Goal: Communication & Community: Answer question/provide support

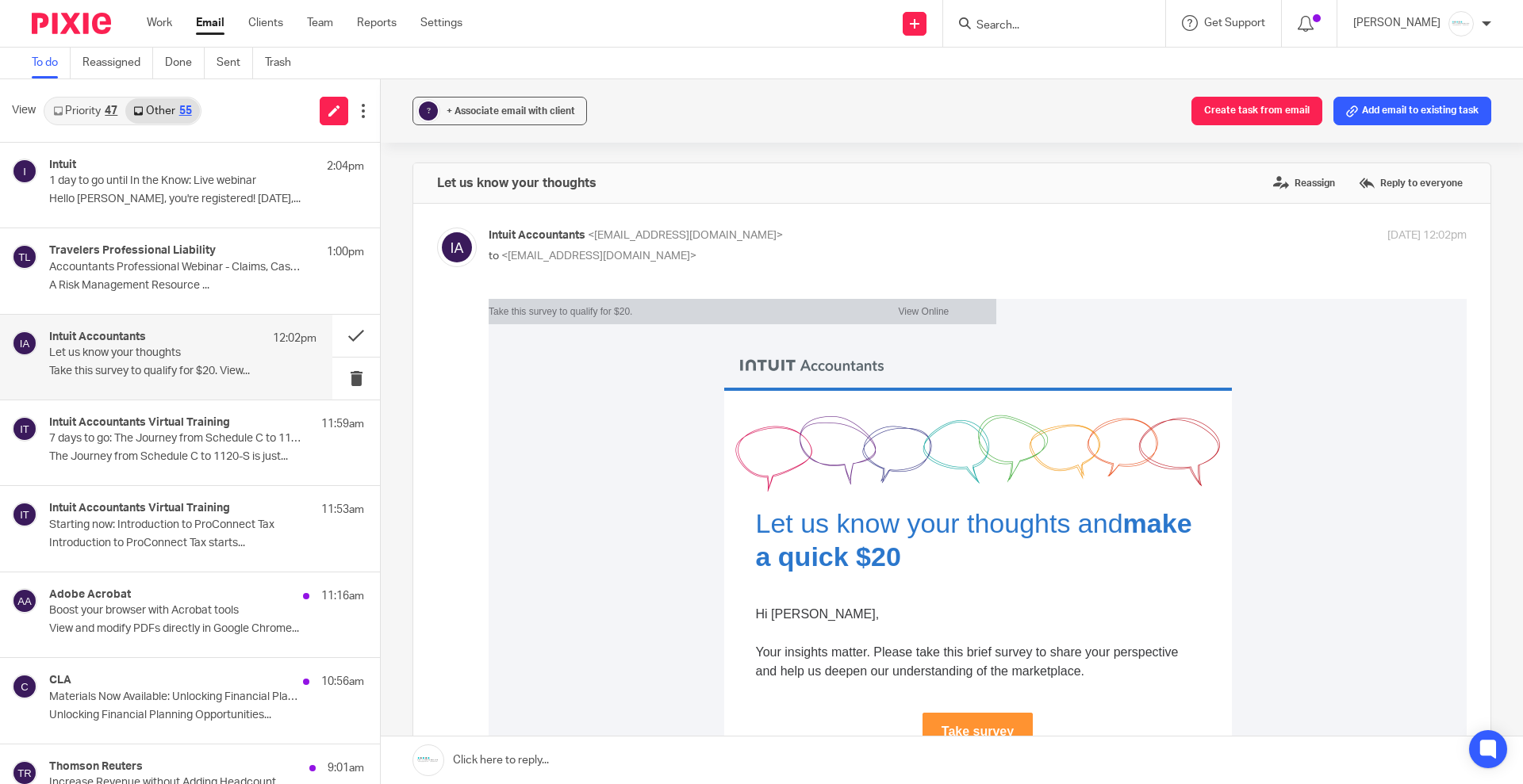
scroll to position [198, 0]
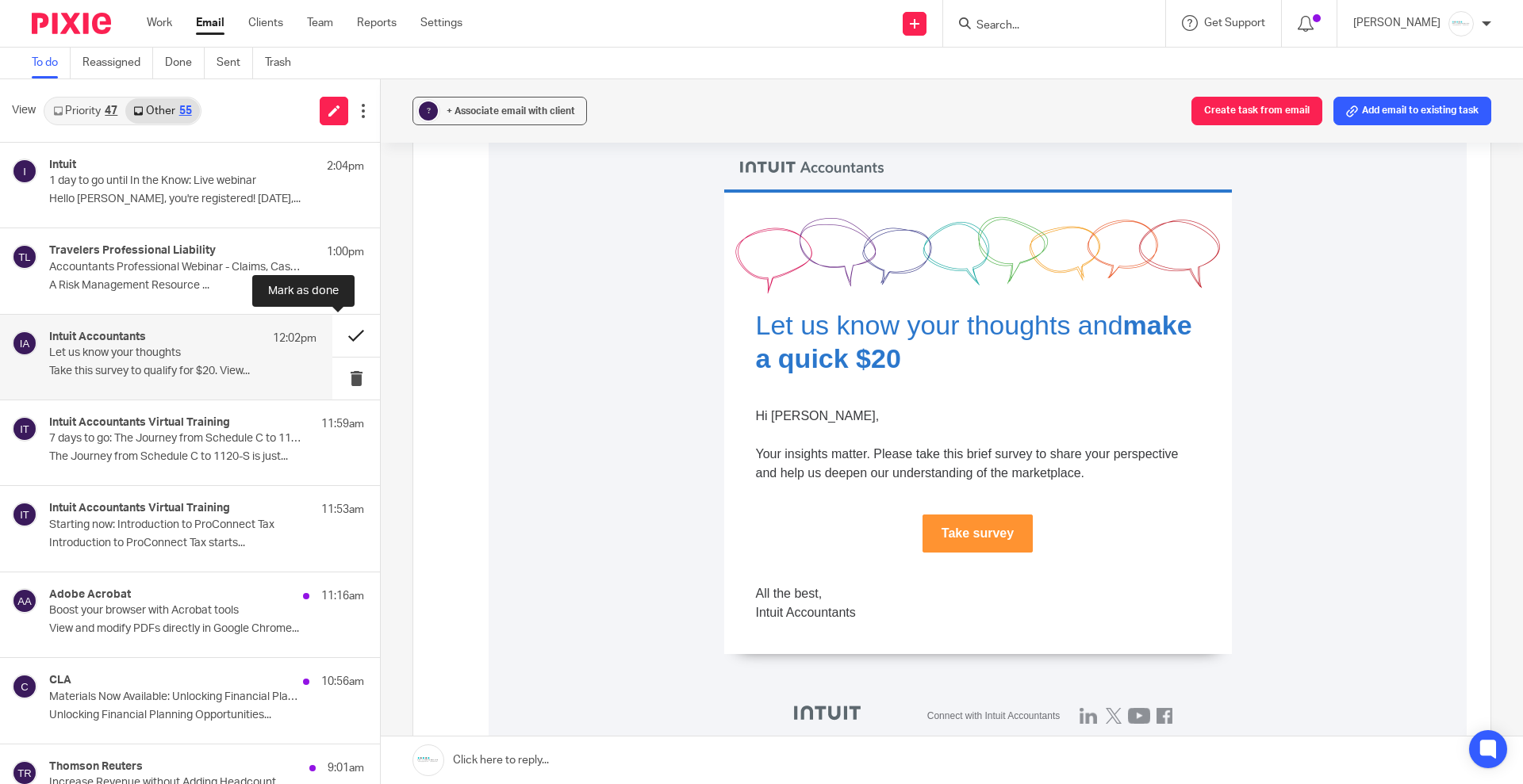
click at [333, 336] on button at bounding box center [356, 335] width 48 height 42
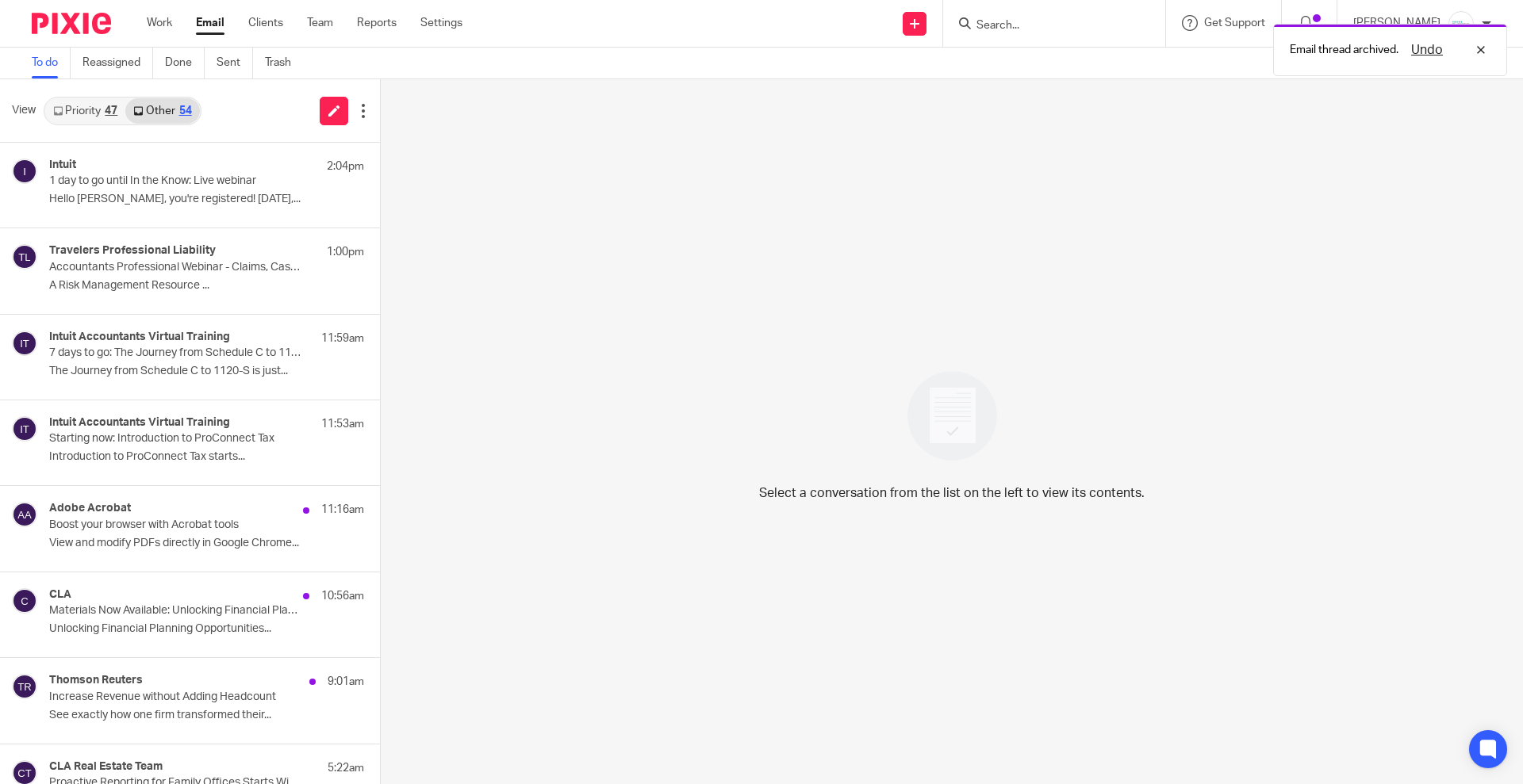
click at [57, 109] on icon at bounding box center [58, 111] width 10 height 10
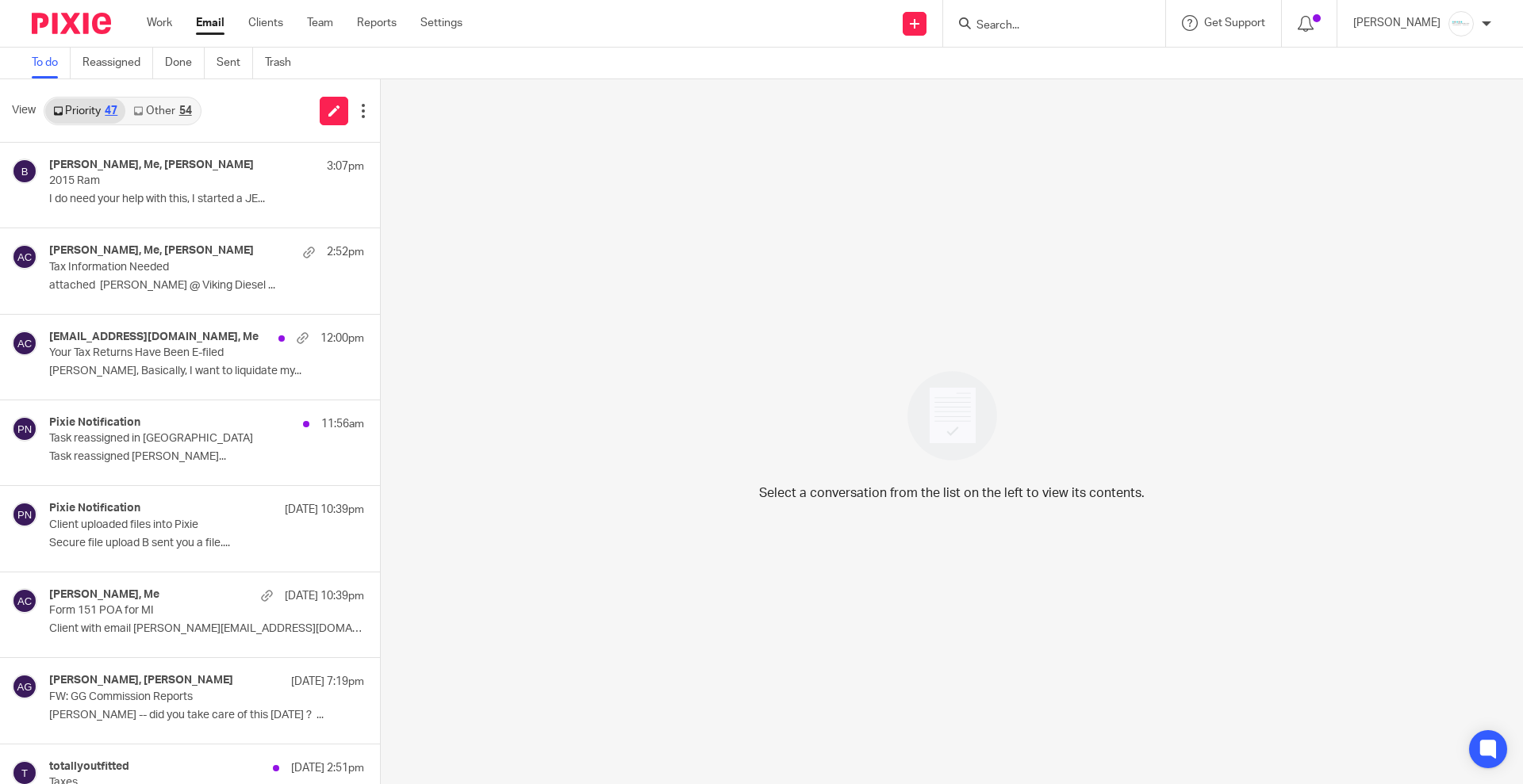
click at [89, 112] on link "Priority 47" at bounding box center [85, 111] width 80 height 26
click at [117, 175] on p "2015 Ram" at bounding box center [156, 181] width 214 height 13
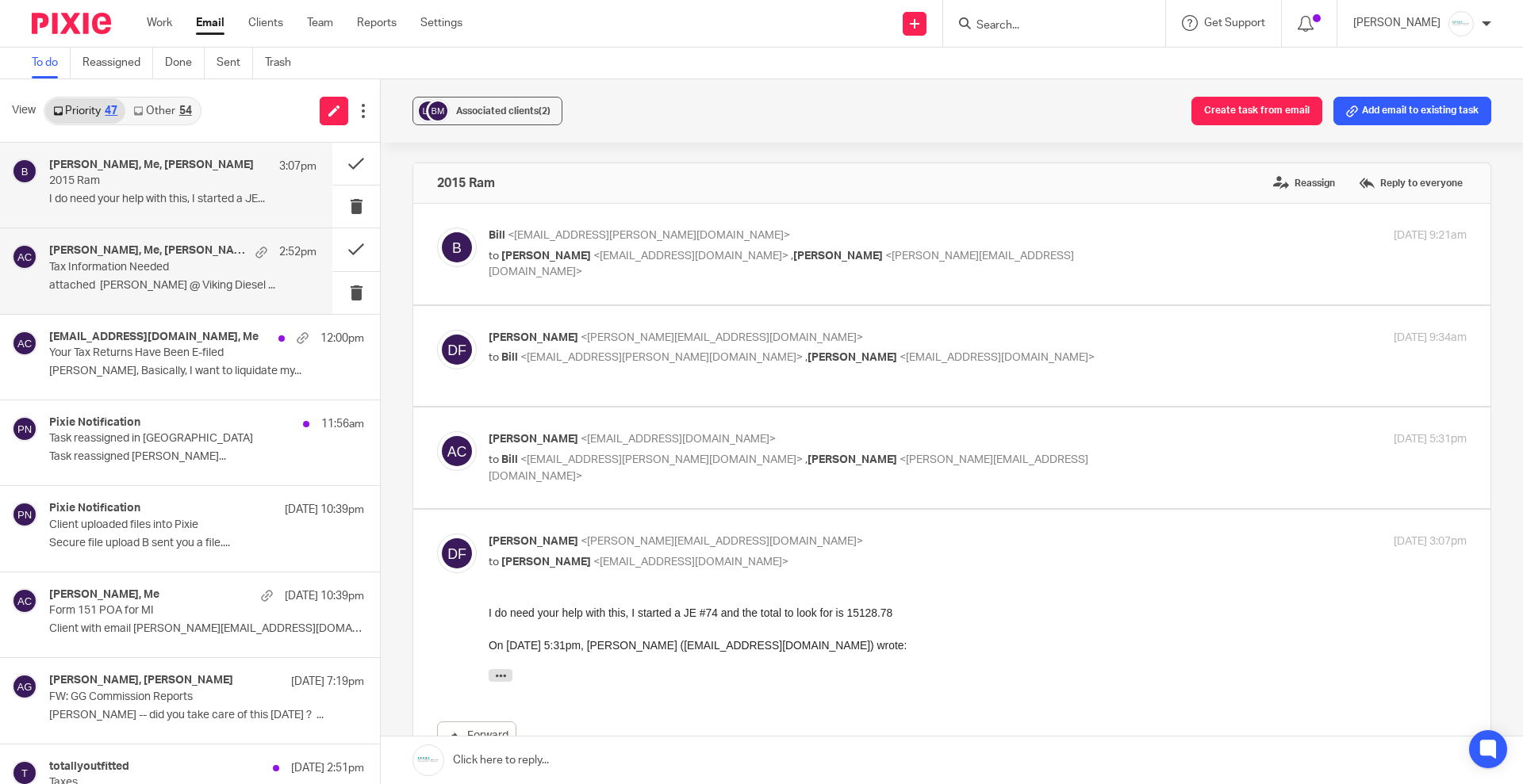
click at [193, 252] on h4 "Matt Metzger, Me, Jack Brown" at bounding box center [149, 251] width 198 height 13
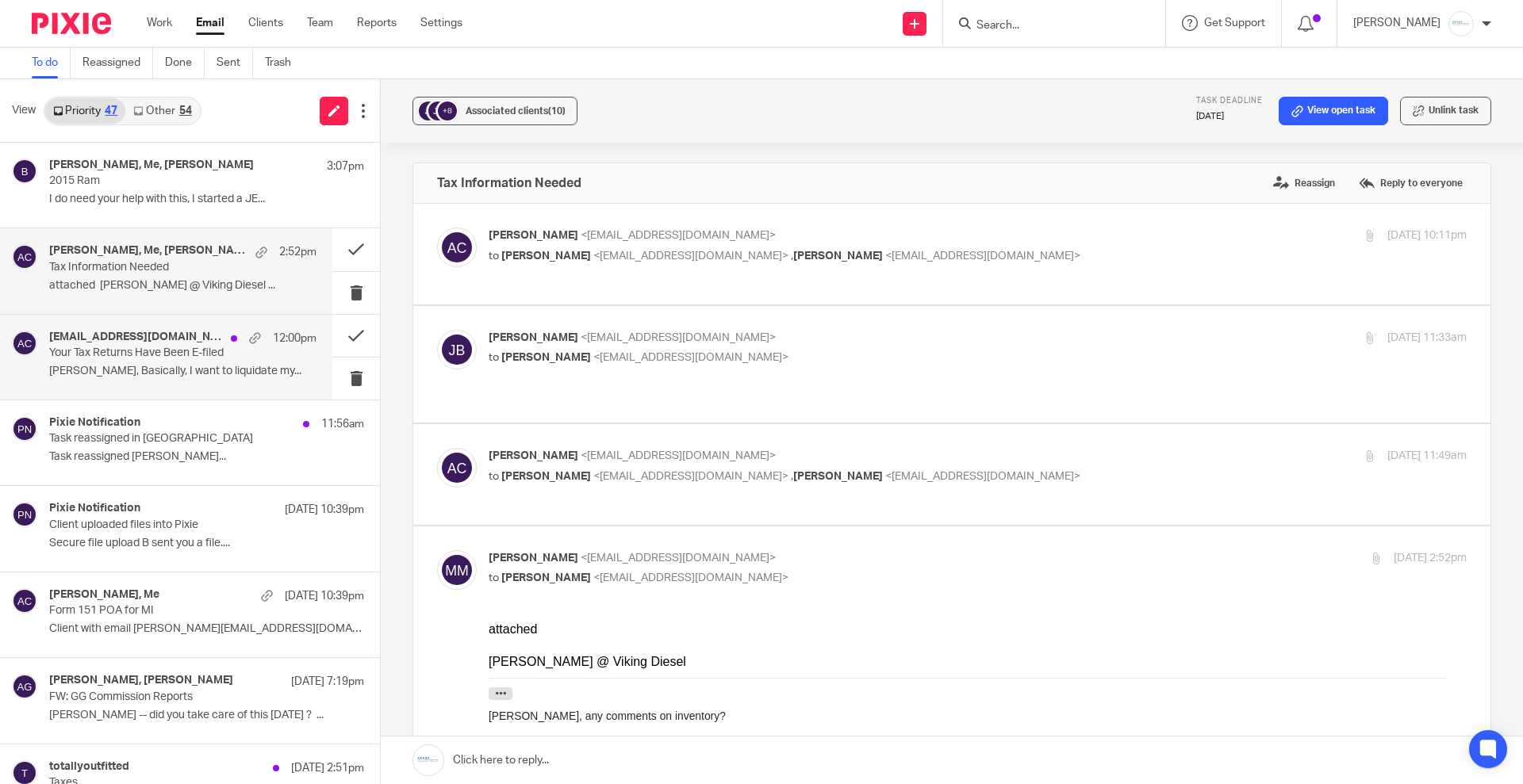
click at [131, 362] on div "fahzwell@protonmail.com, Me 12:00pm Your Tax Returns Have Been E-filed Amy, Bas…" at bounding box center [183, 357] width 267 height 53
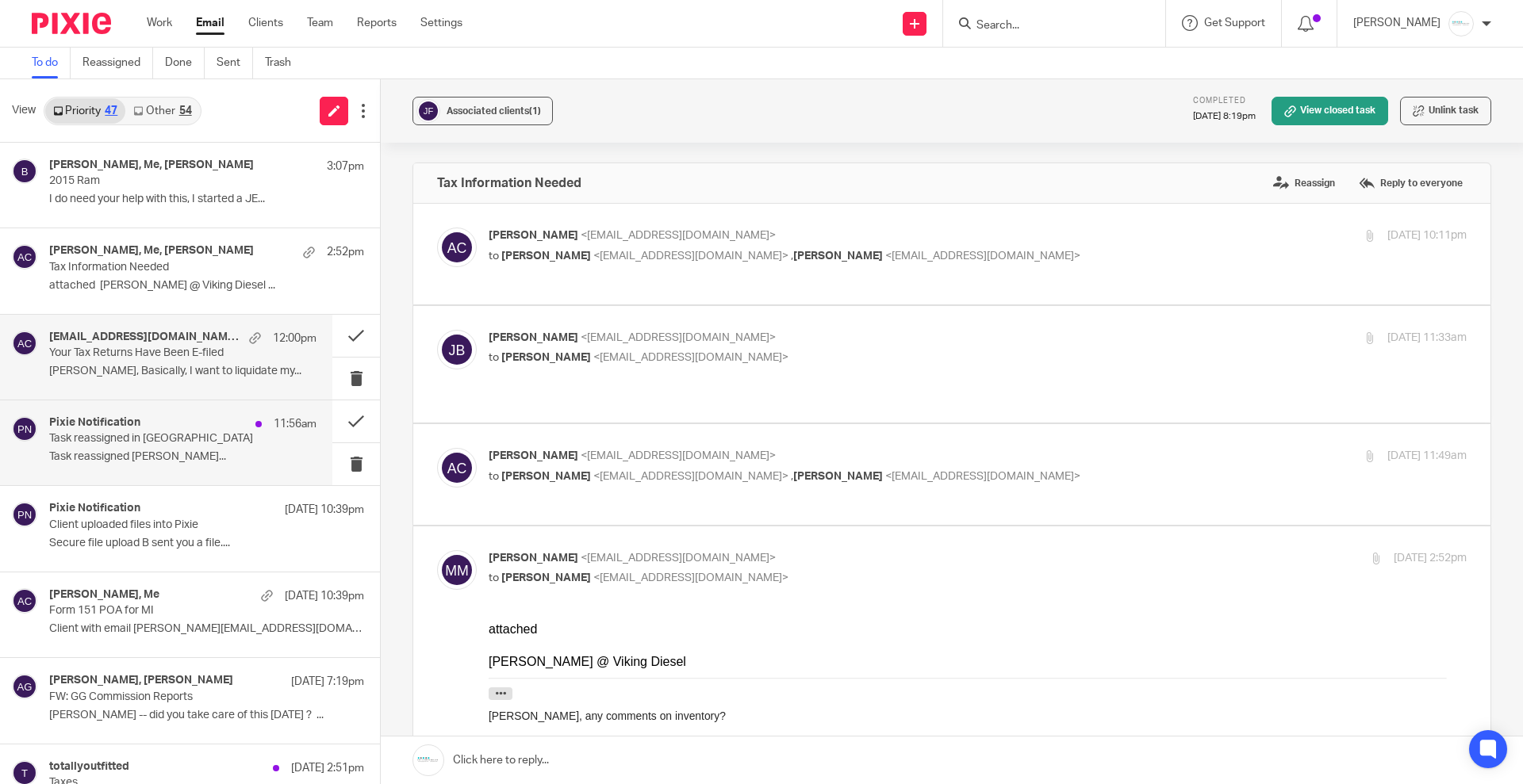
click at [143, 455] on p "Task reassigned Gabby Hallatschek..." at bounding box center [183, 457] width 267 height 13
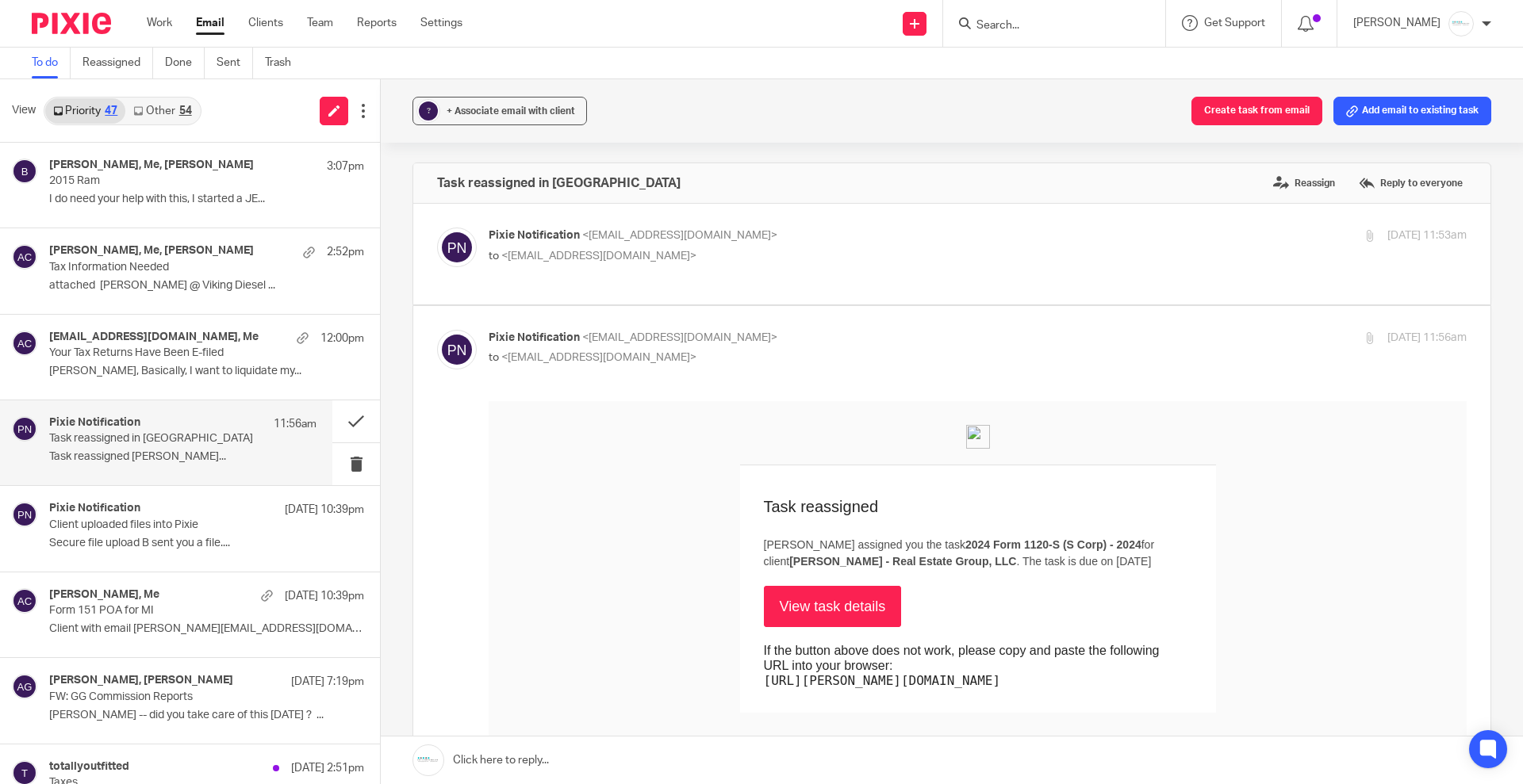
click at [147, 113] on link "Other 54" at bounding box center [162, 111] width 73 height 26
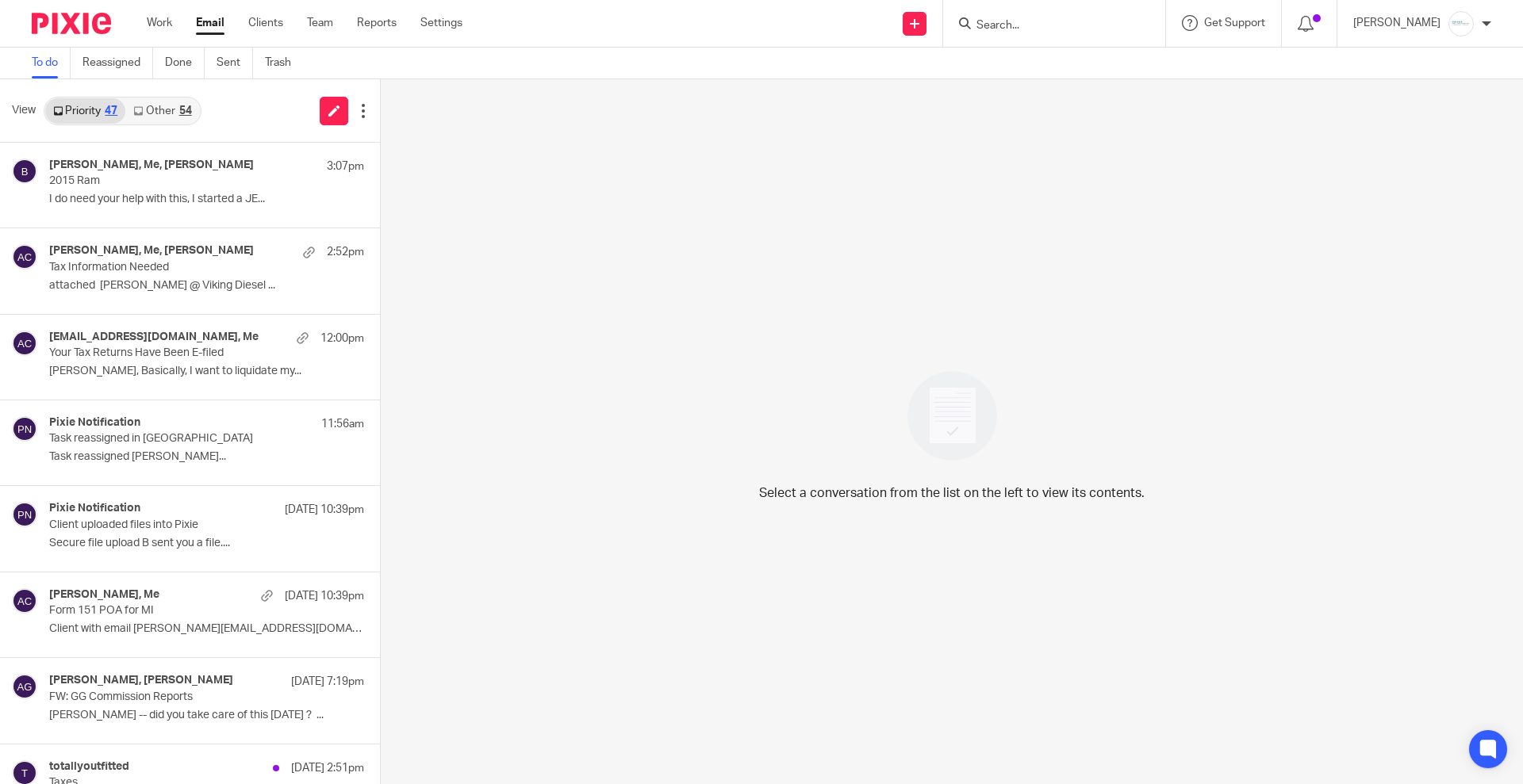
click at [1059, 26] on input "Search" at bounding box center [1046, 26] width 143 height 14
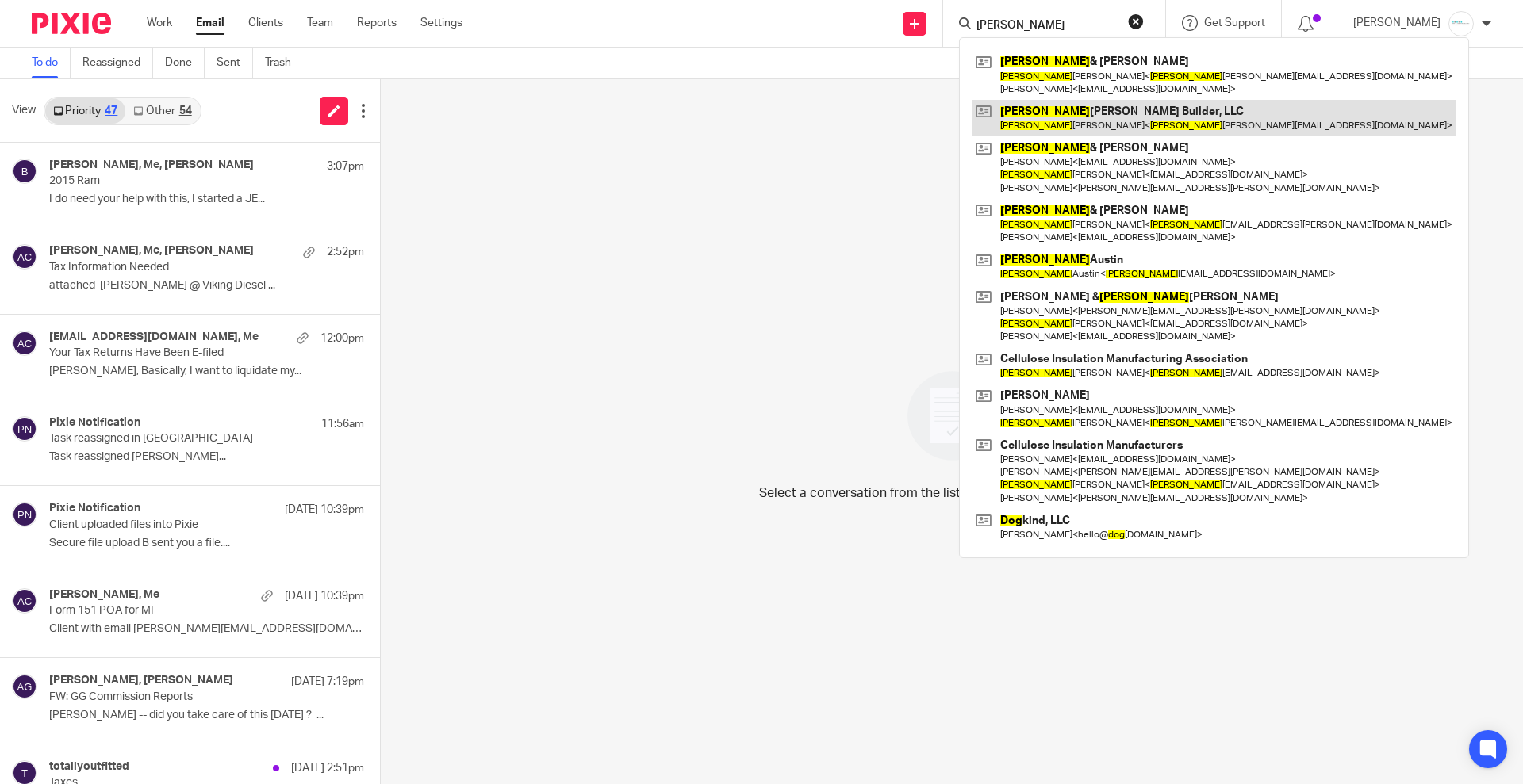
type input "doug"
click at [1079, 131] on link at bounding box center [1214, 118] width 485 height 36
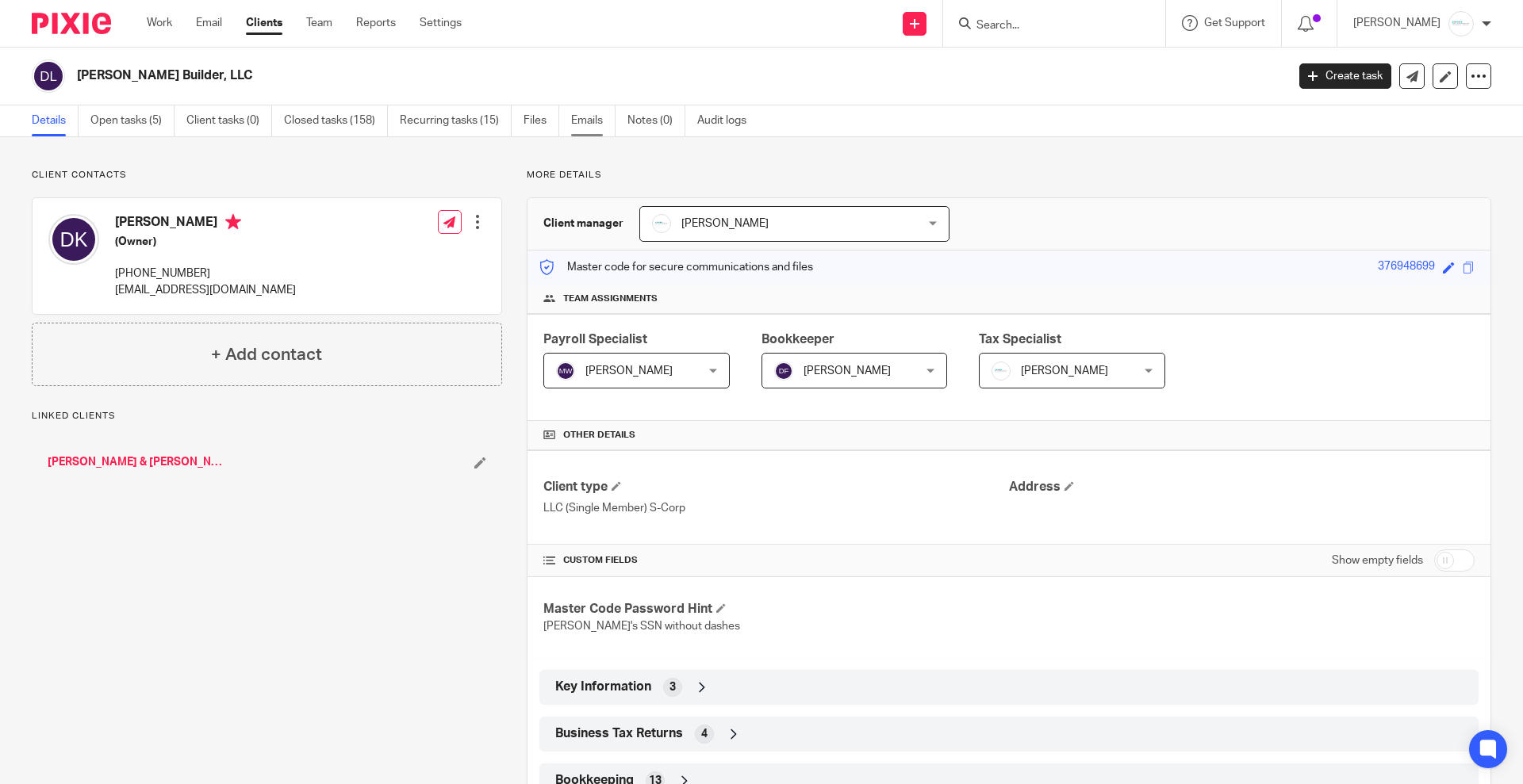
click at [603, 131] on link "Emails" at bounding box center [593, 121] width 45 height 30
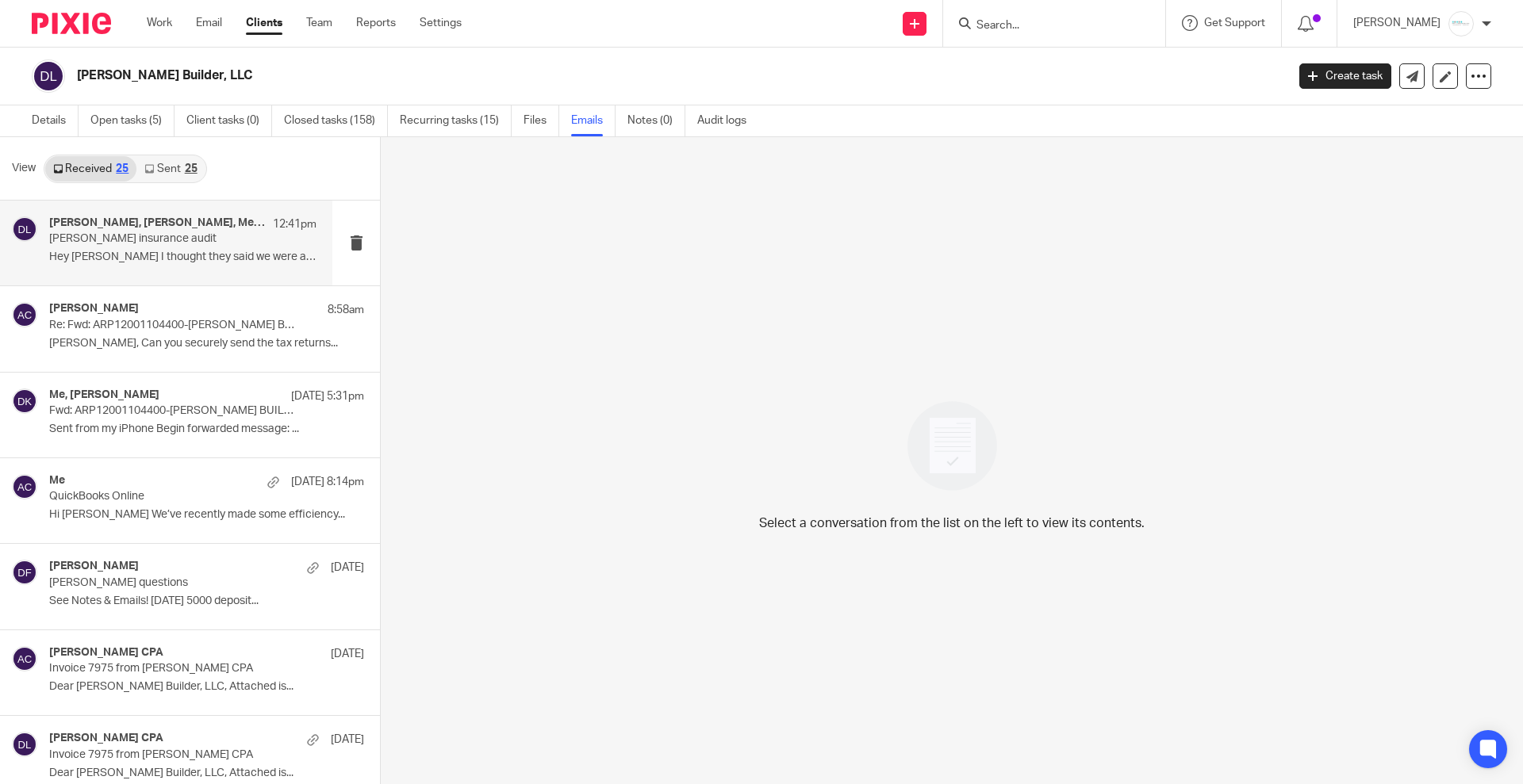
click at [197, 238] on p "Doug kuiper insurance audit" at bounding box center [156, 239] width 214 height 13
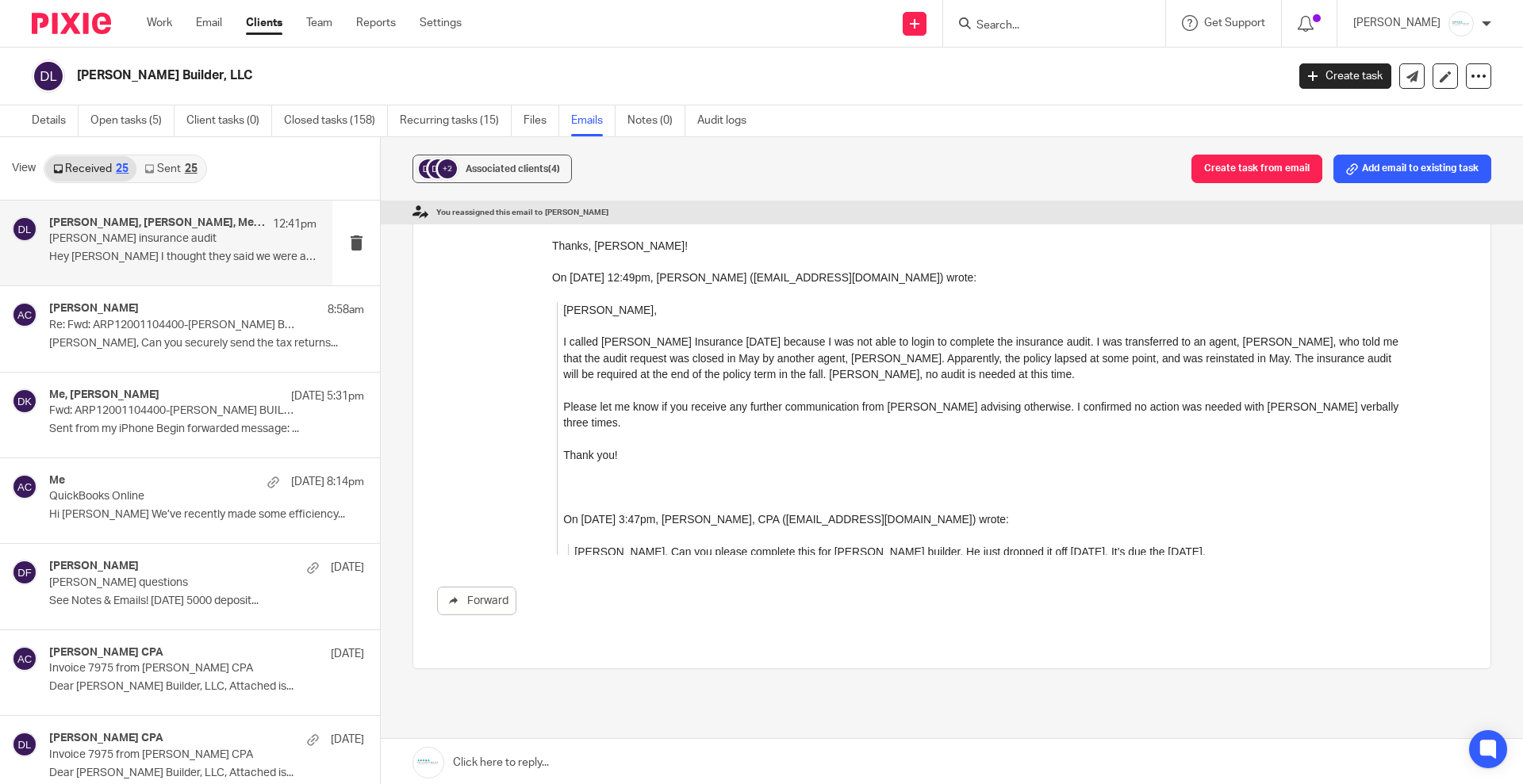
scroll to position [793, 0]
click at [594, 759] on link at bounding box center [952, 763] width 1143 height 48
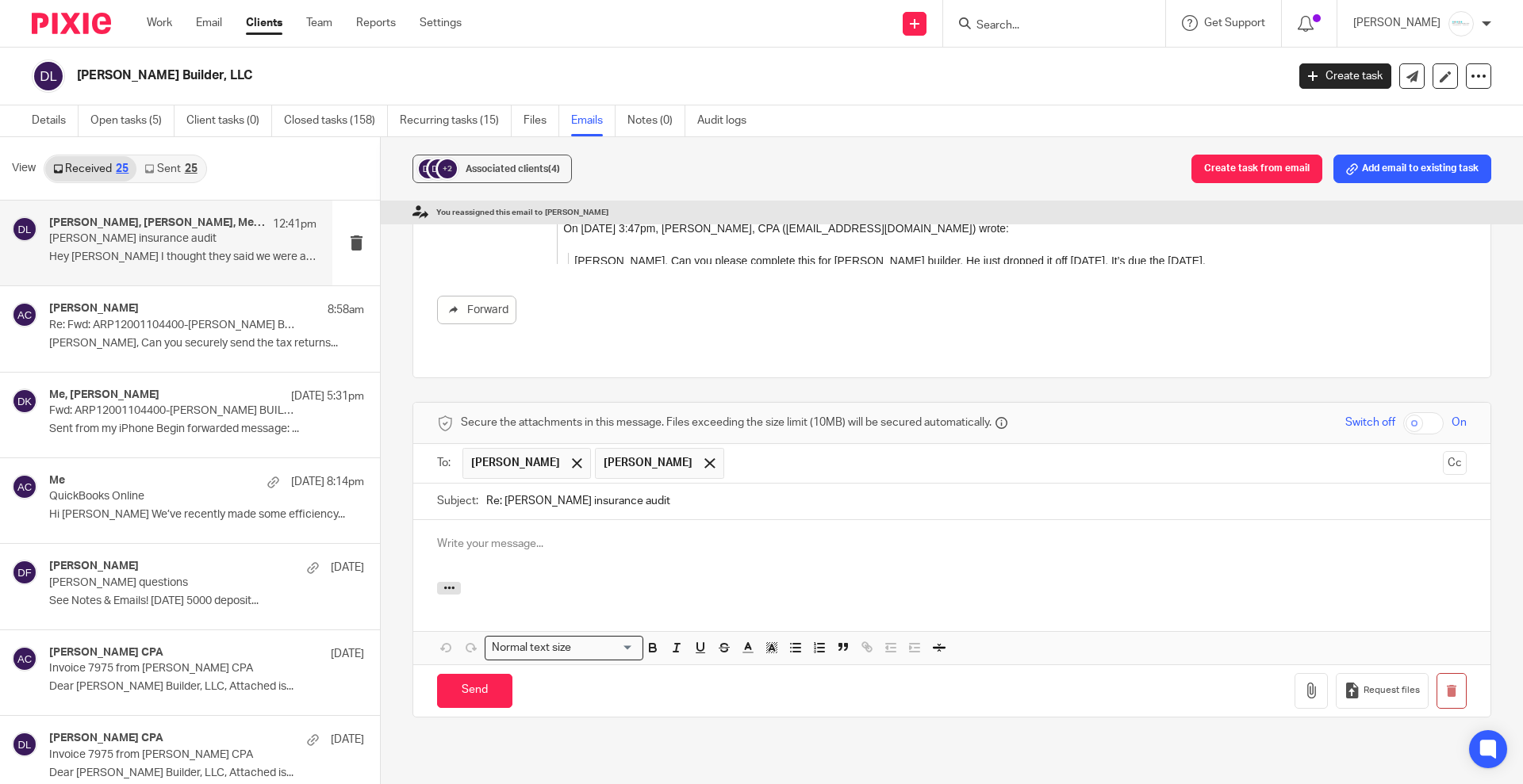
scroll to position [0, 0]
click at [461, 673] on input "Send" at bounding box center [475, 691] width 75 height 34
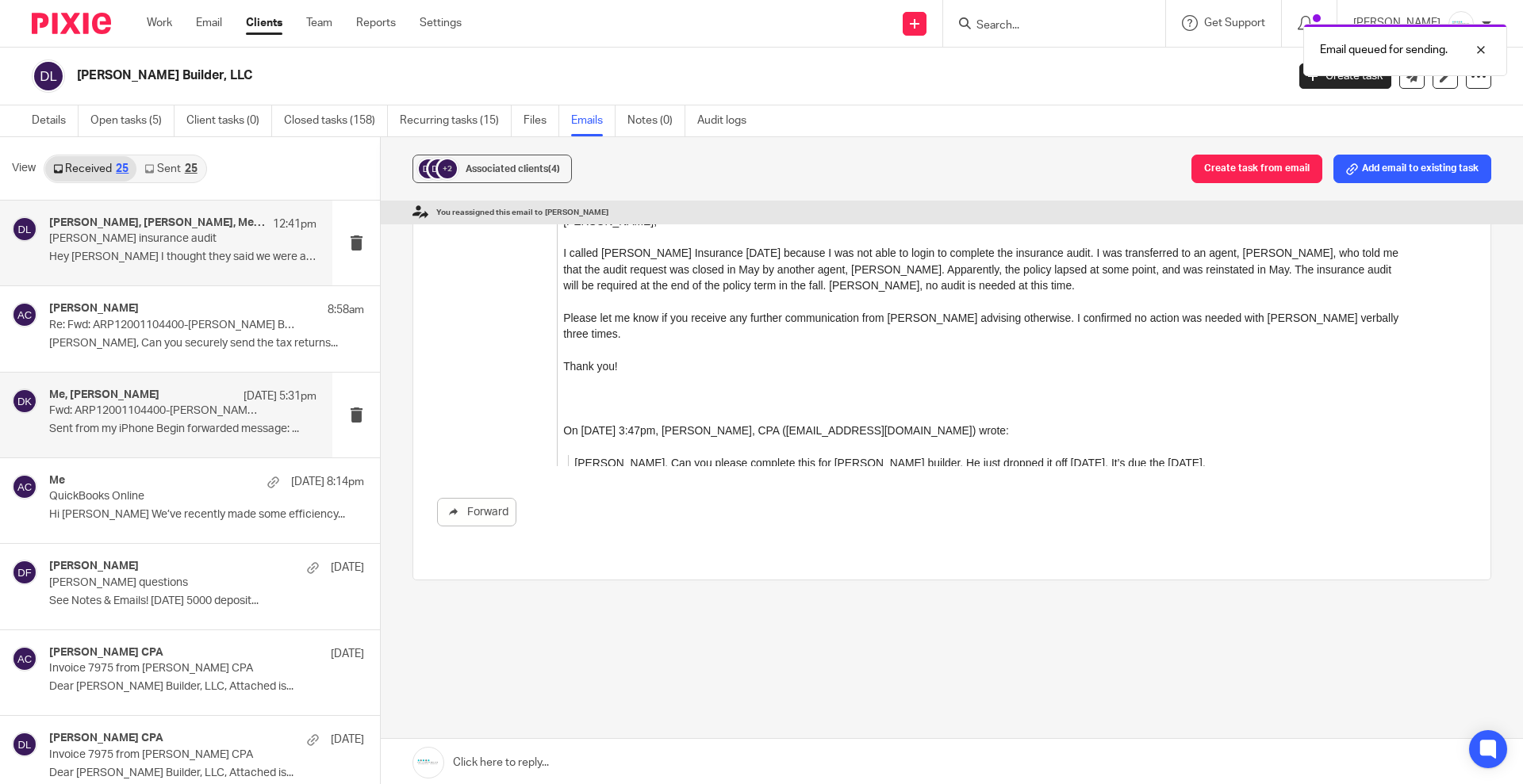
scroll to position [804, 0]
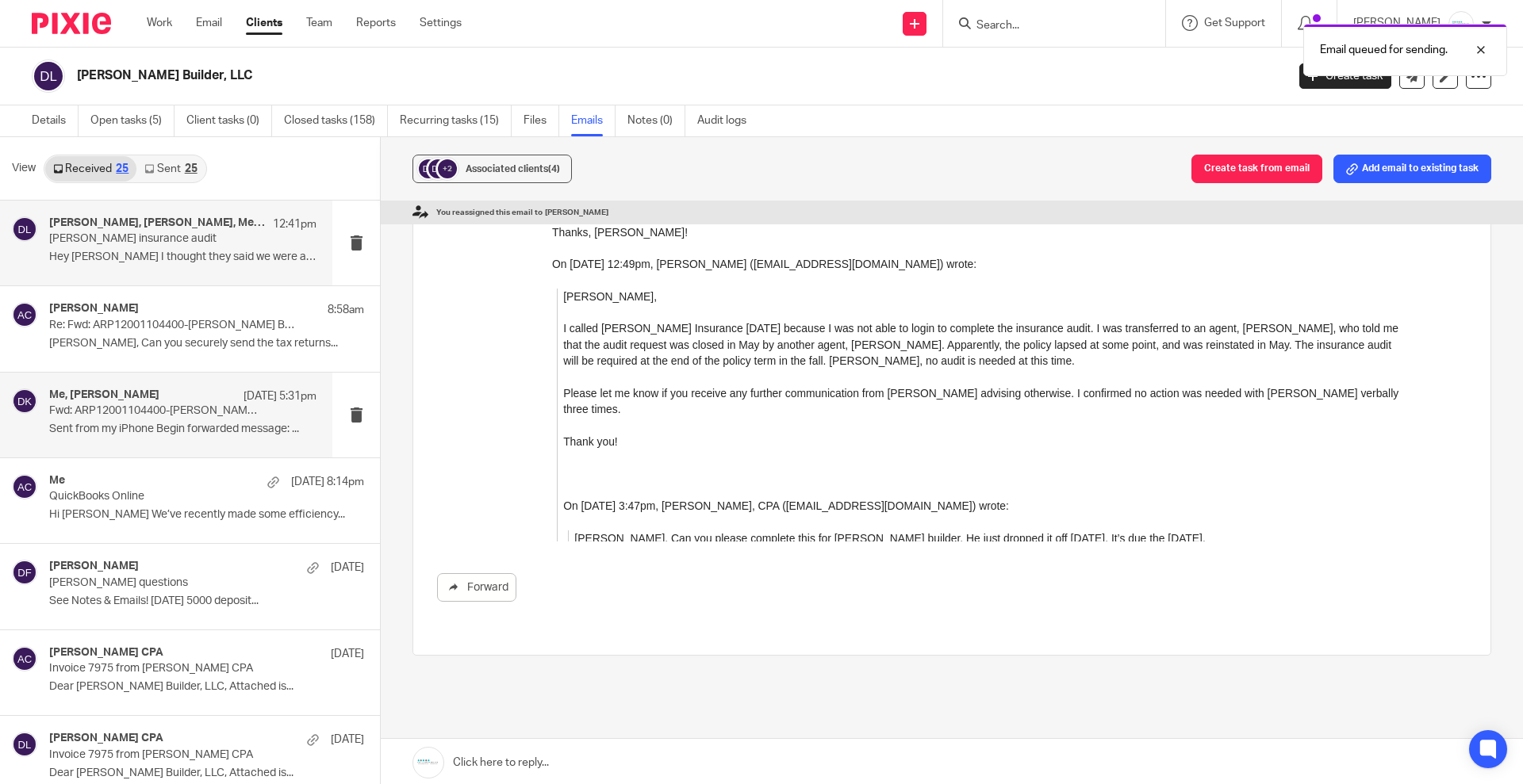
click at [139, 412] on p "Fwd: ARP12001104400-DOUG KUIPER BUILDER LLC" at bounding box center [156, 411] width 214 height 13
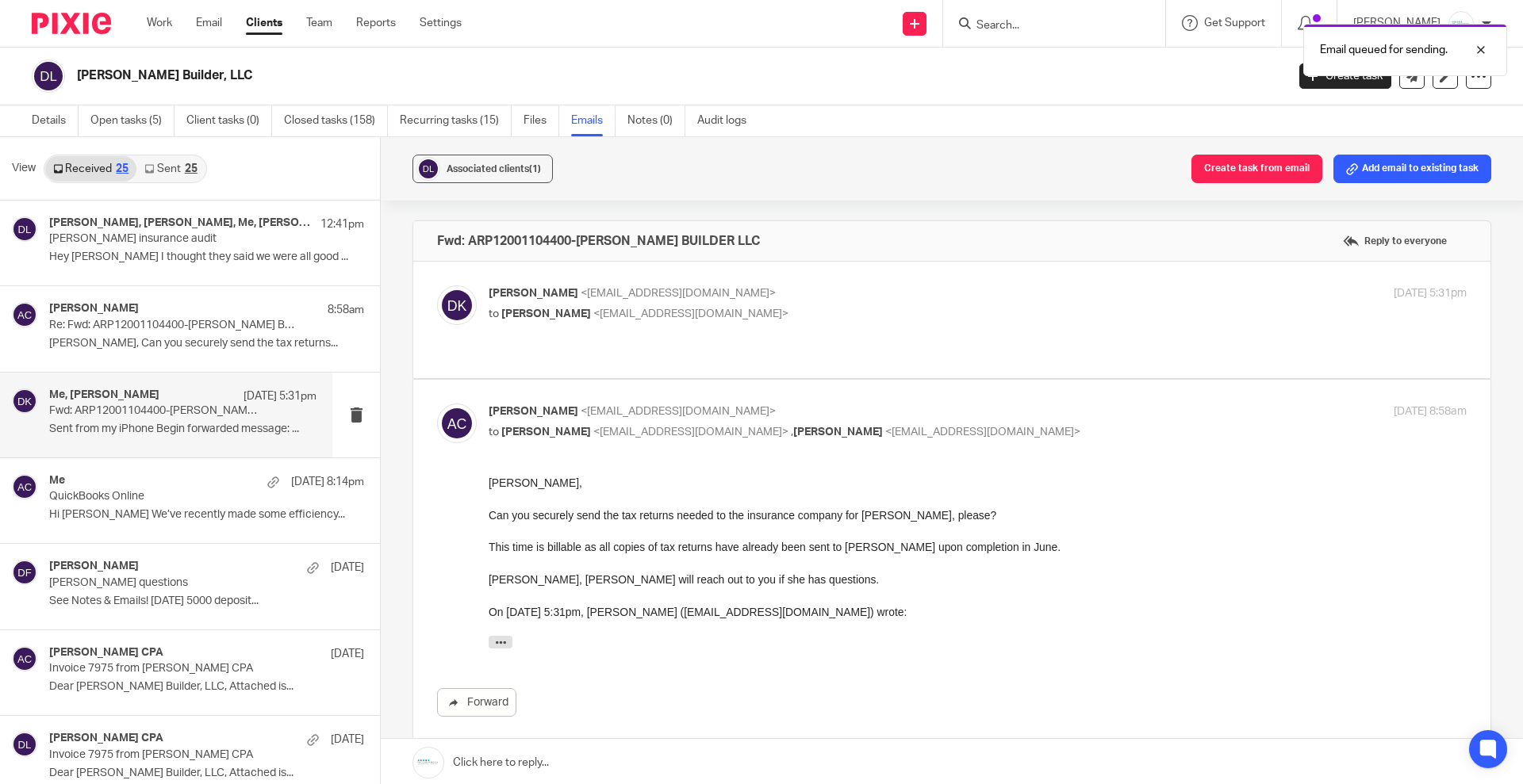
scroll to position [0, 0]
click at [495, 647] on icon "button" at bounding box center [500, 642] width 11 height 11
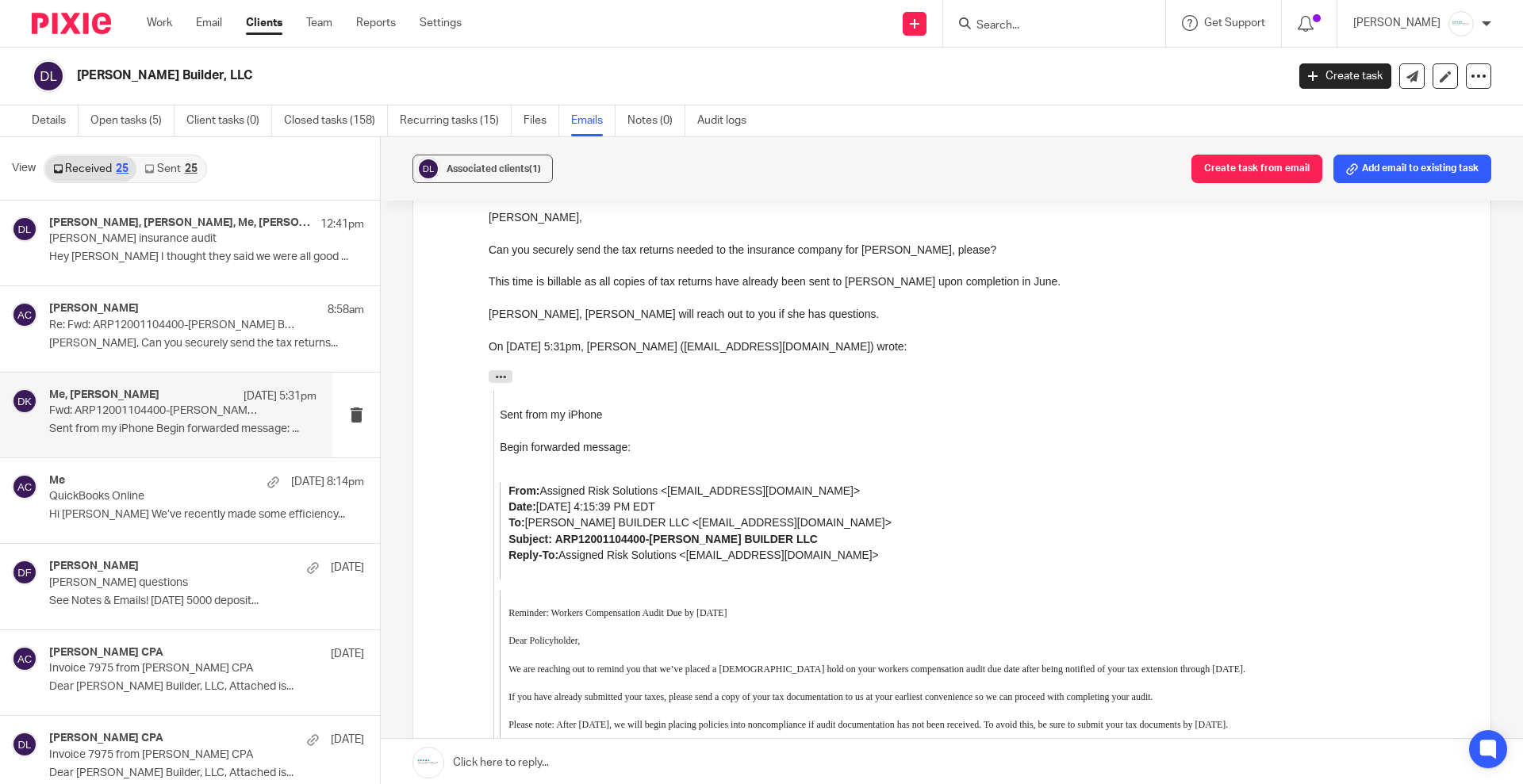
scroll to position [495, 0]
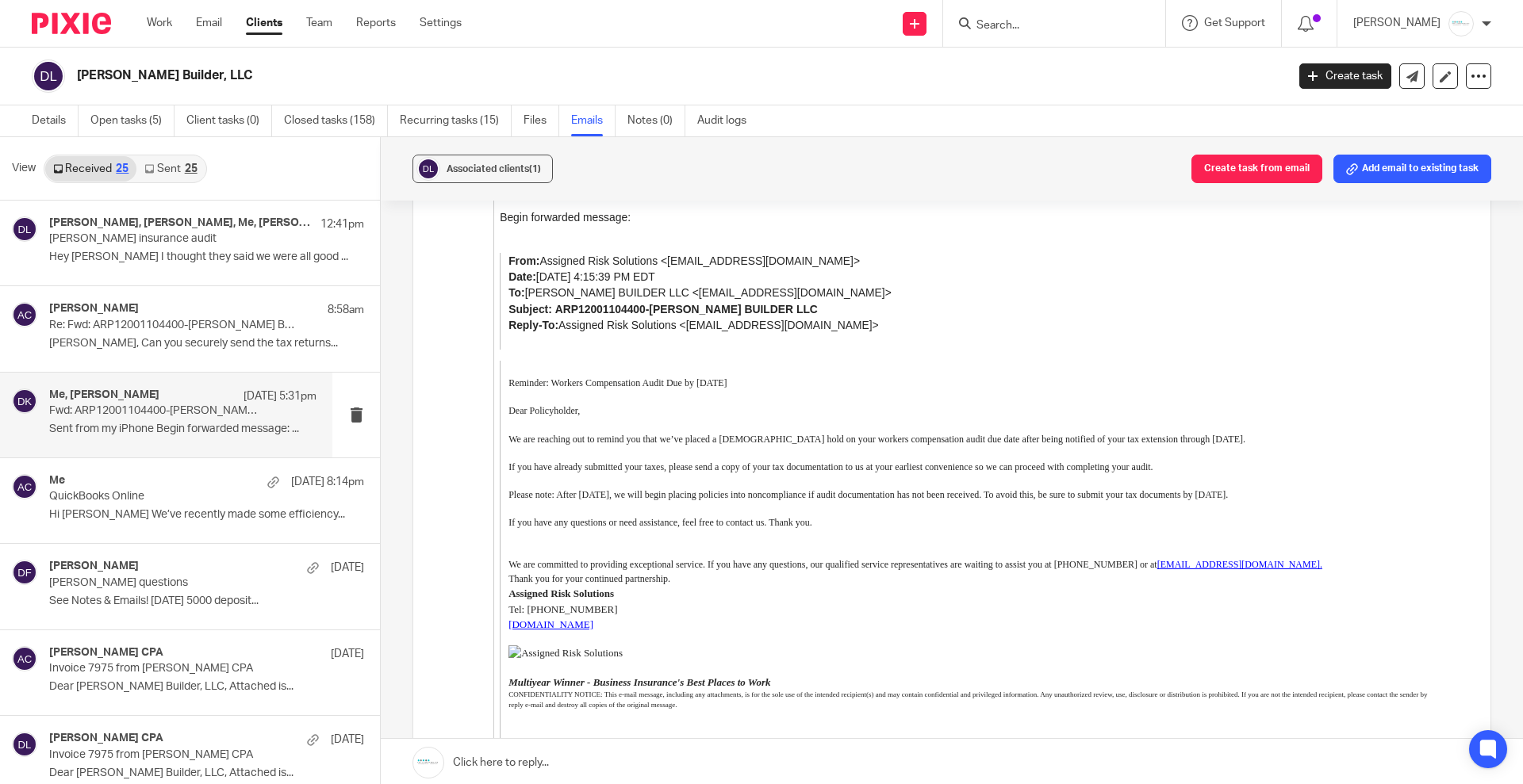
drag, startPoint x: 508, startPoint y: 262, endPoint x: 994, endPoint y: 617, distance: 601.8
click at [994, 617] on blockquote "Sent from my iPhone Begin forwarded message: From: Assigned Risk Solutions <pol…" at bounding box center [980, 461] width 973 height 599
copy blockquote "From: Assigned Risk Solutions <policy@assignedrisksolutions.com> Date: Septembe…"
click at [202, 20] on link "Email" at bounding box center [209, 23] width 26 height 16
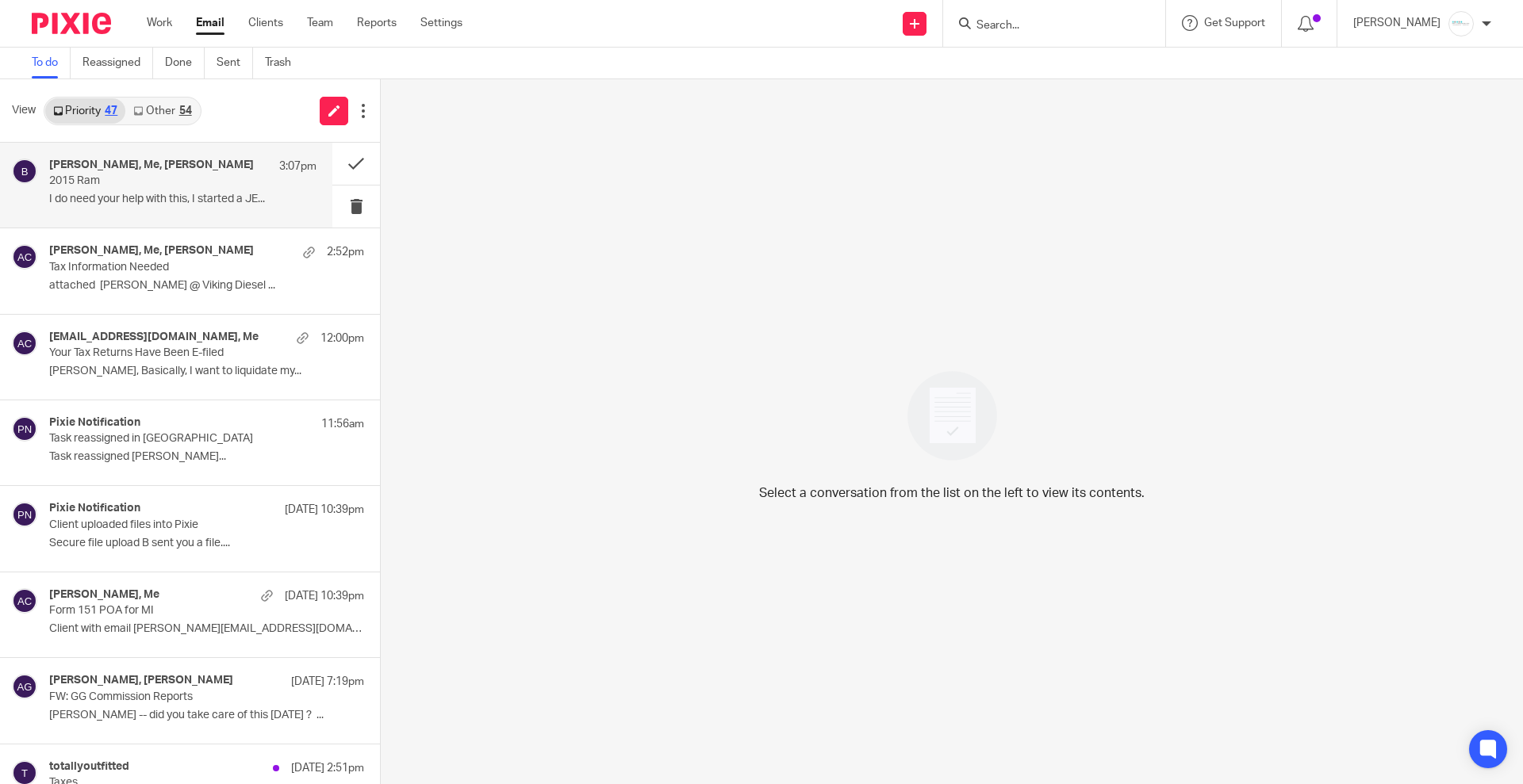
click at [106, 177] on p "2015 Ram" at bounding box center [156, 181] width 214 height 13
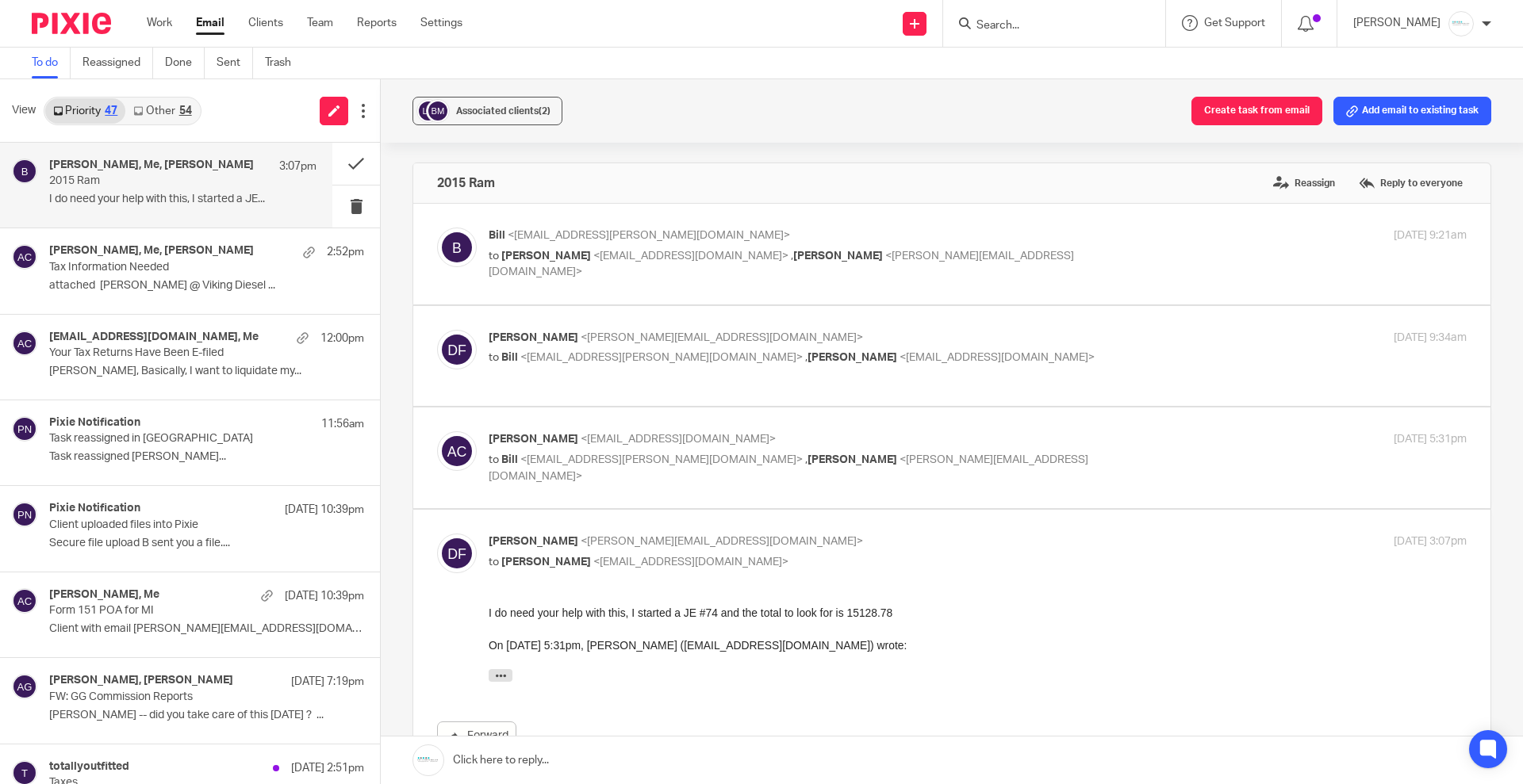
click at [153, 111] on link "Other 54" at bounding box center [162, 111] width 73 height 26
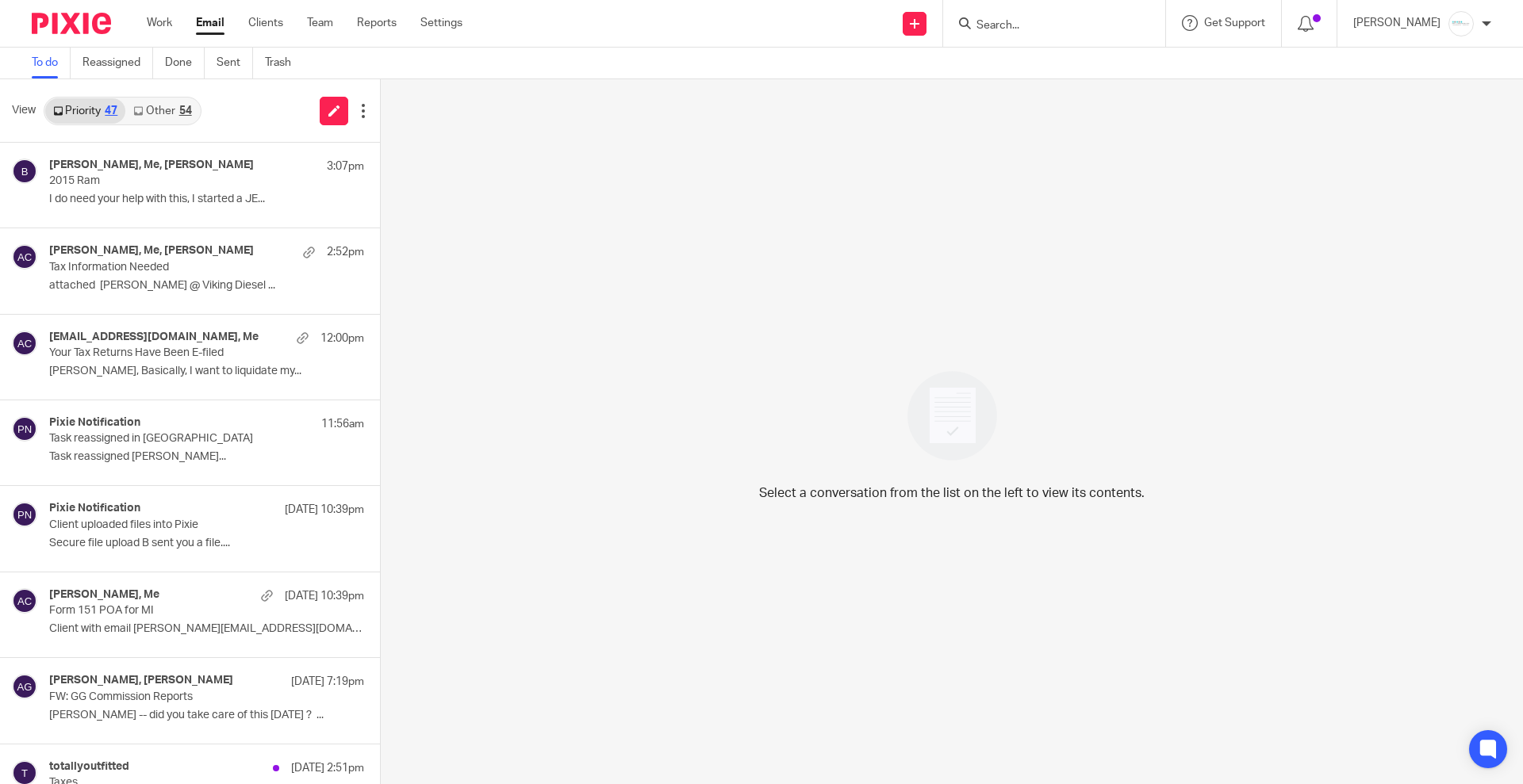
click at [83, 109] on link "Priority 47" at bounding box center [85, 111] width 80 height 26
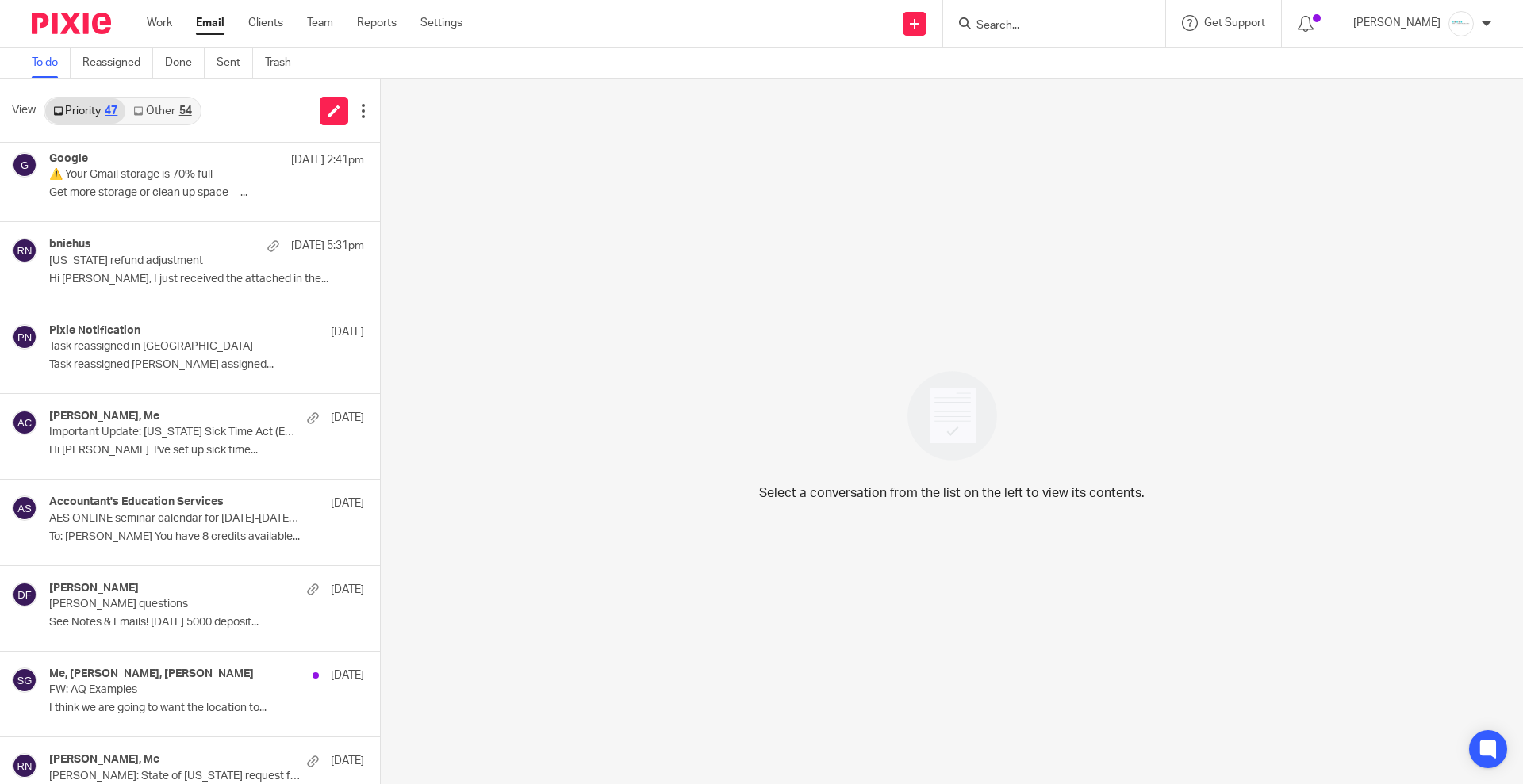
scroll to position [991, 0]
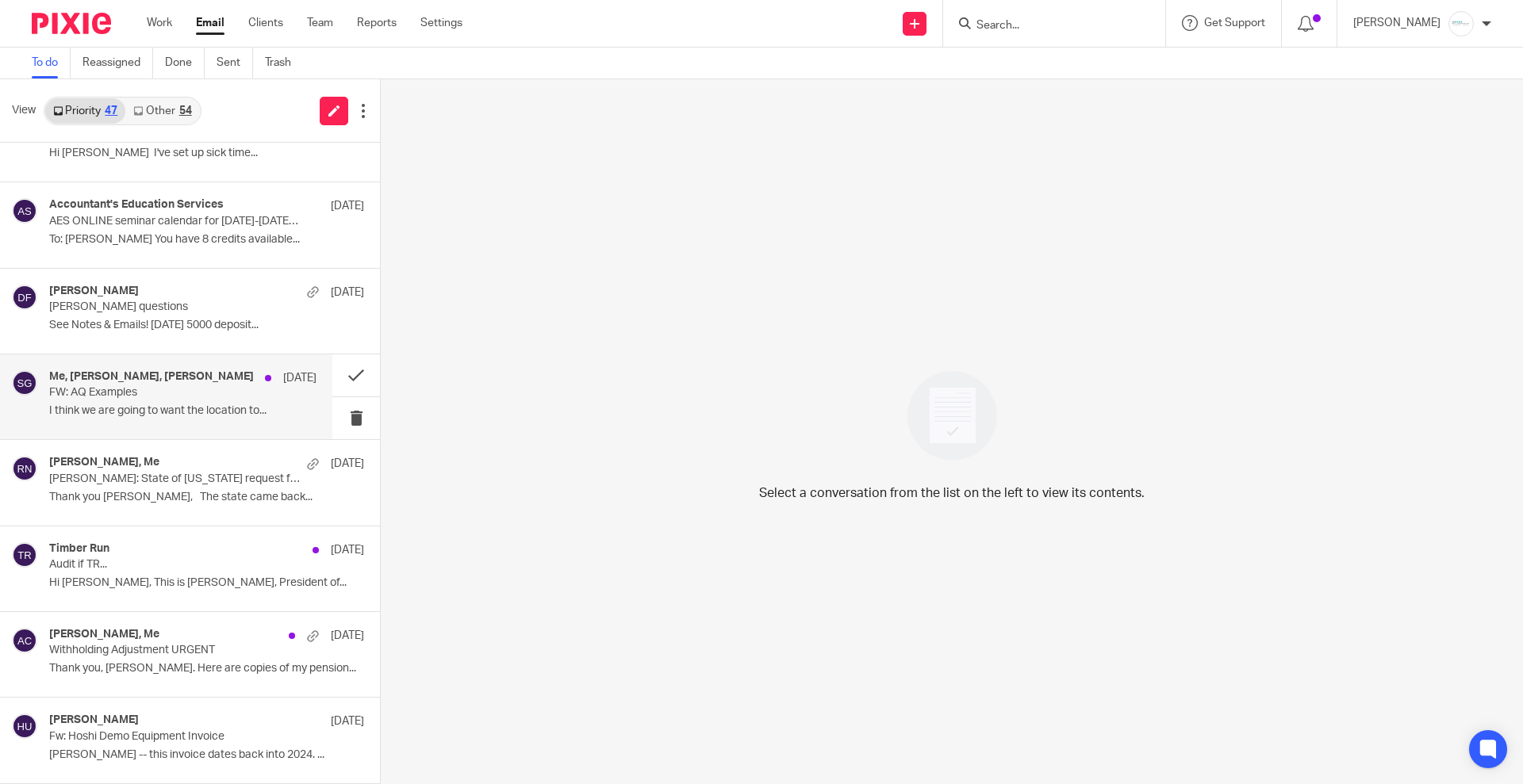
click at [177, 407] on p "I think we are going to want the location to..." at bounding box center [183, 411] width 267 height 13
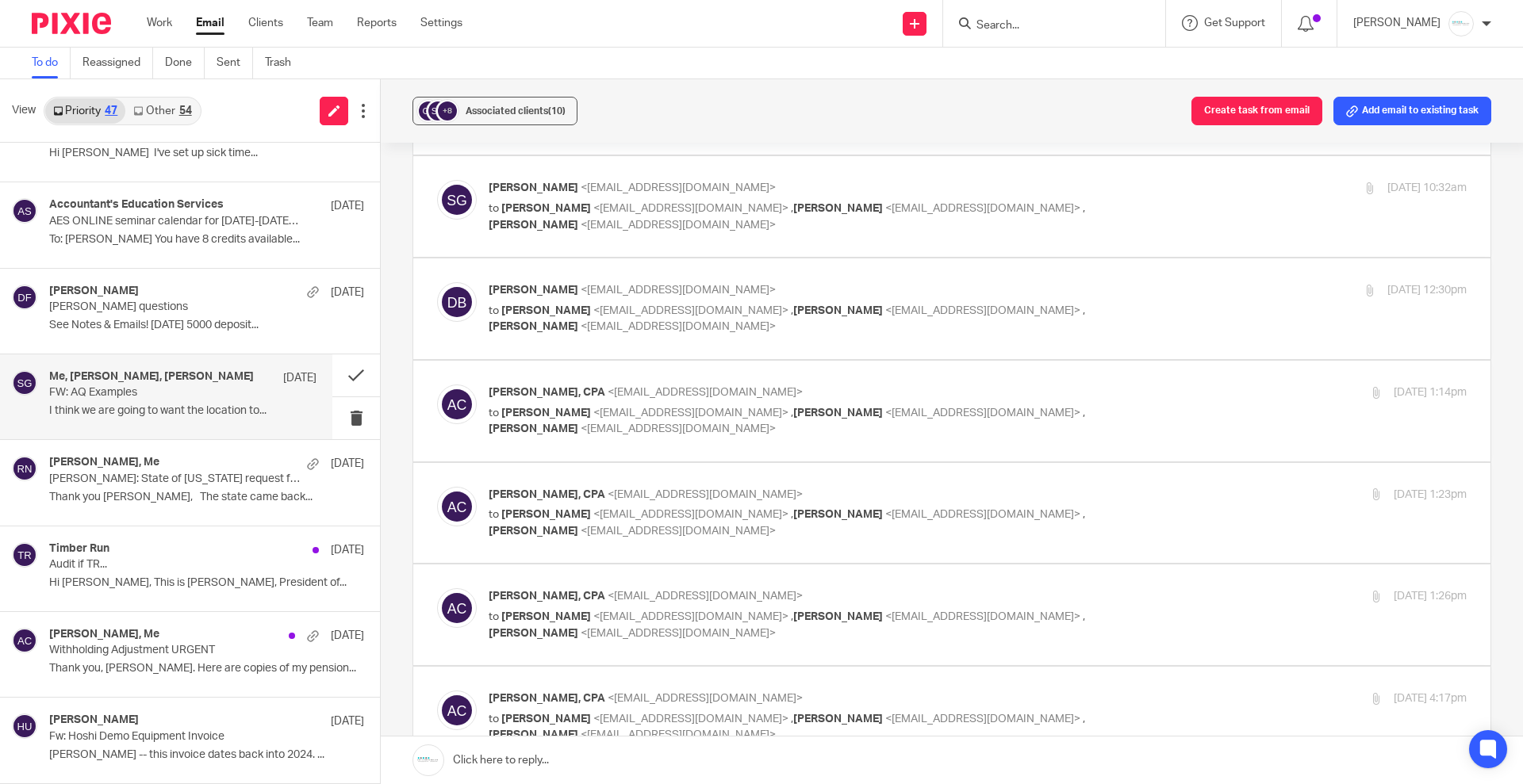
scroll to position [594, 0]
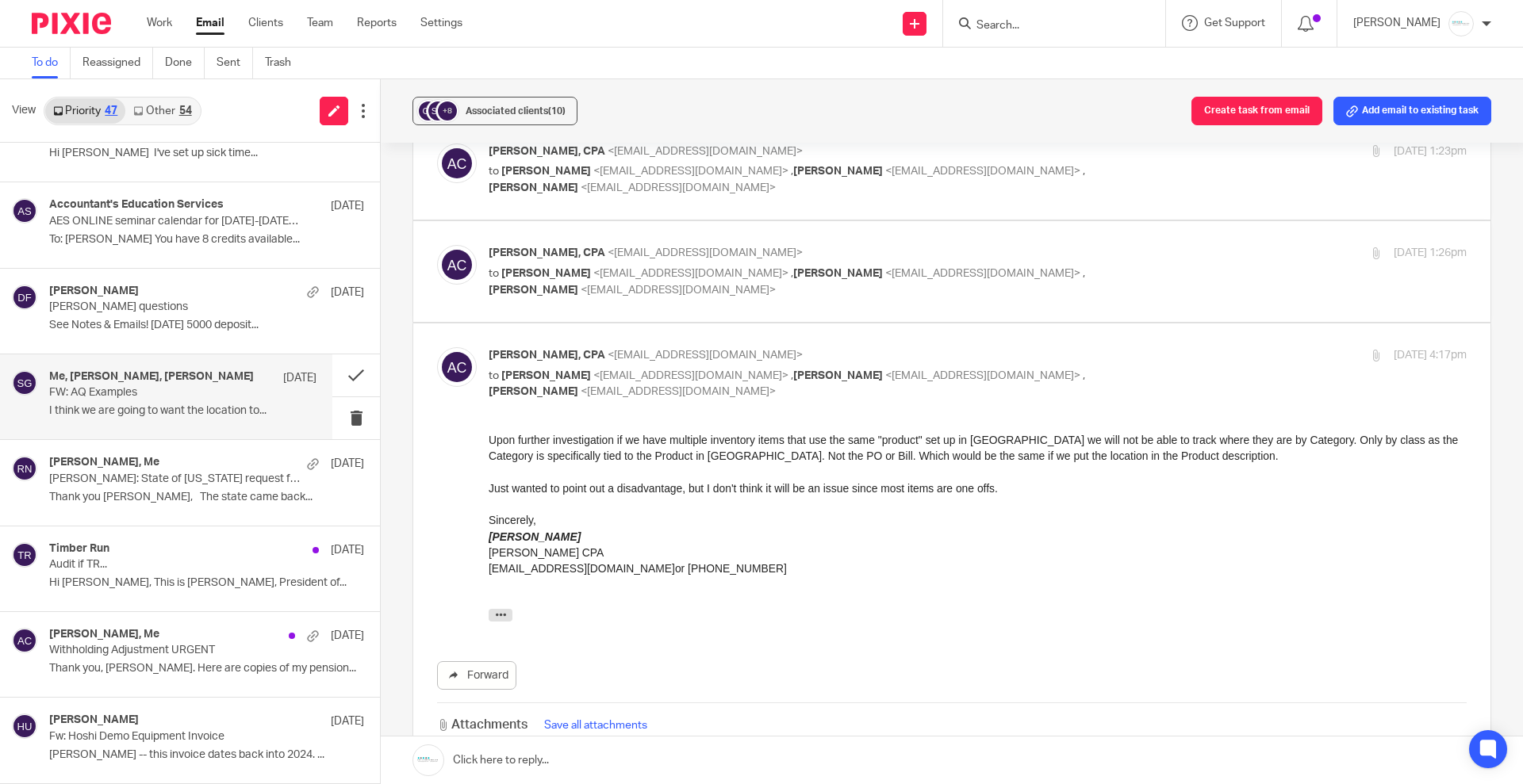
click at [767, 253] on p "Amy L Corfixsen, CPA <amylcpa@gmail.com>" at bounding box center [815, 252] width 652 height 16
checkbox input "true"
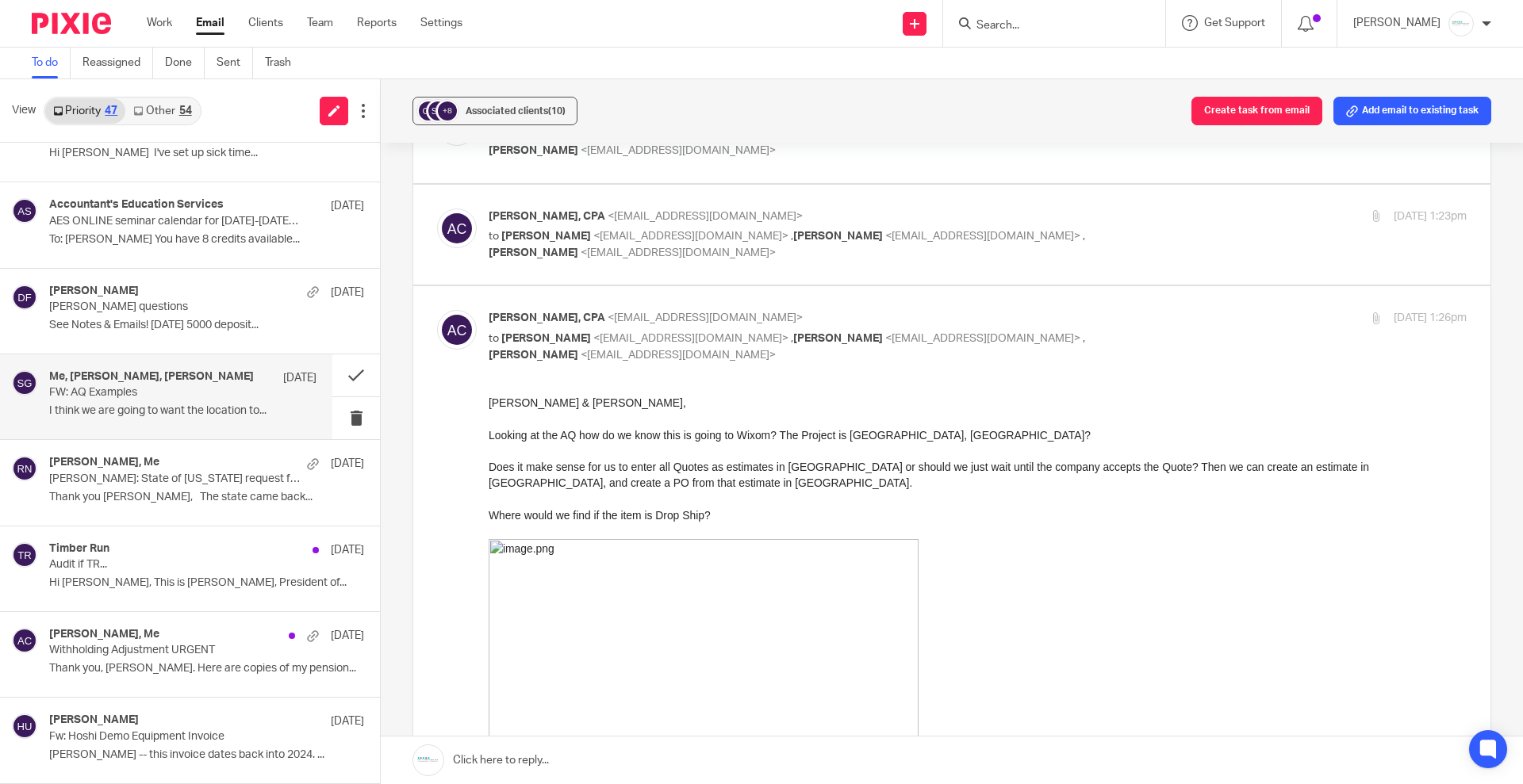
scroll to position [495, 0]
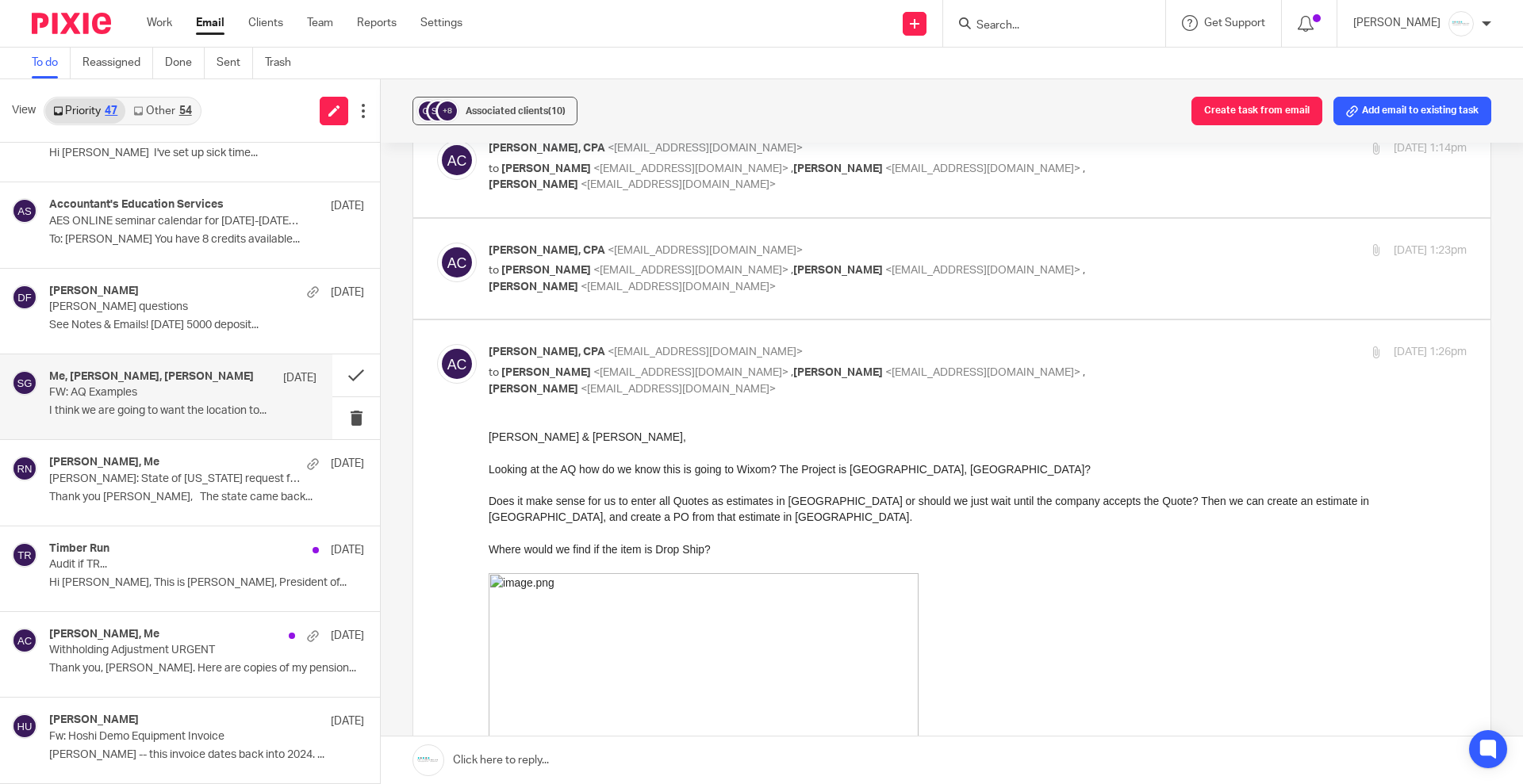
click at [736, 258] on p "Amy L Corfixsen, CPA <amylcpa@gmail.com>" at bounding box center [815, 251] width 652 height 16
checkbox input "true"
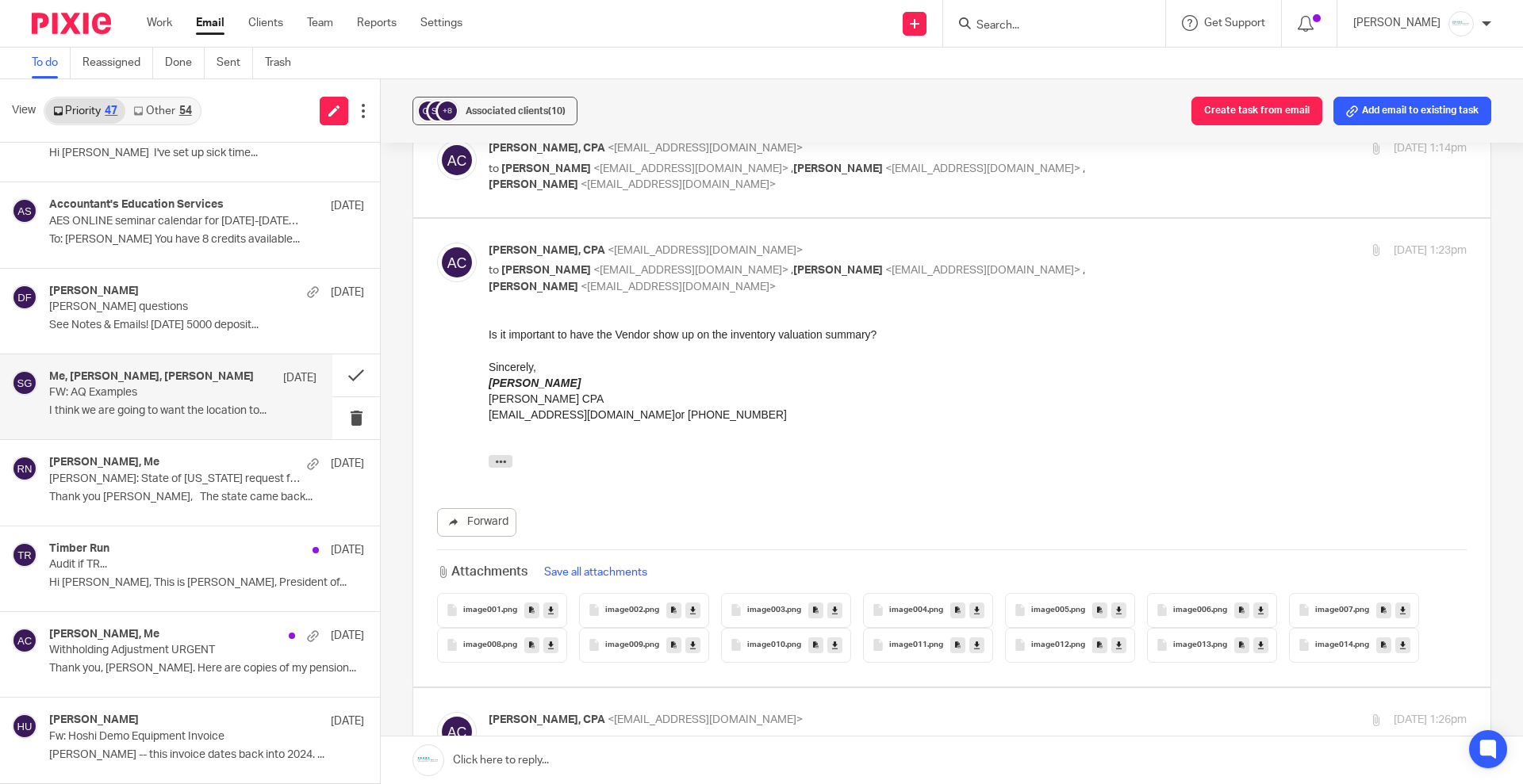
scroll to position [0, 0]
click at [338, 367] on button at bounding box center [356, 375] width 48 height 42
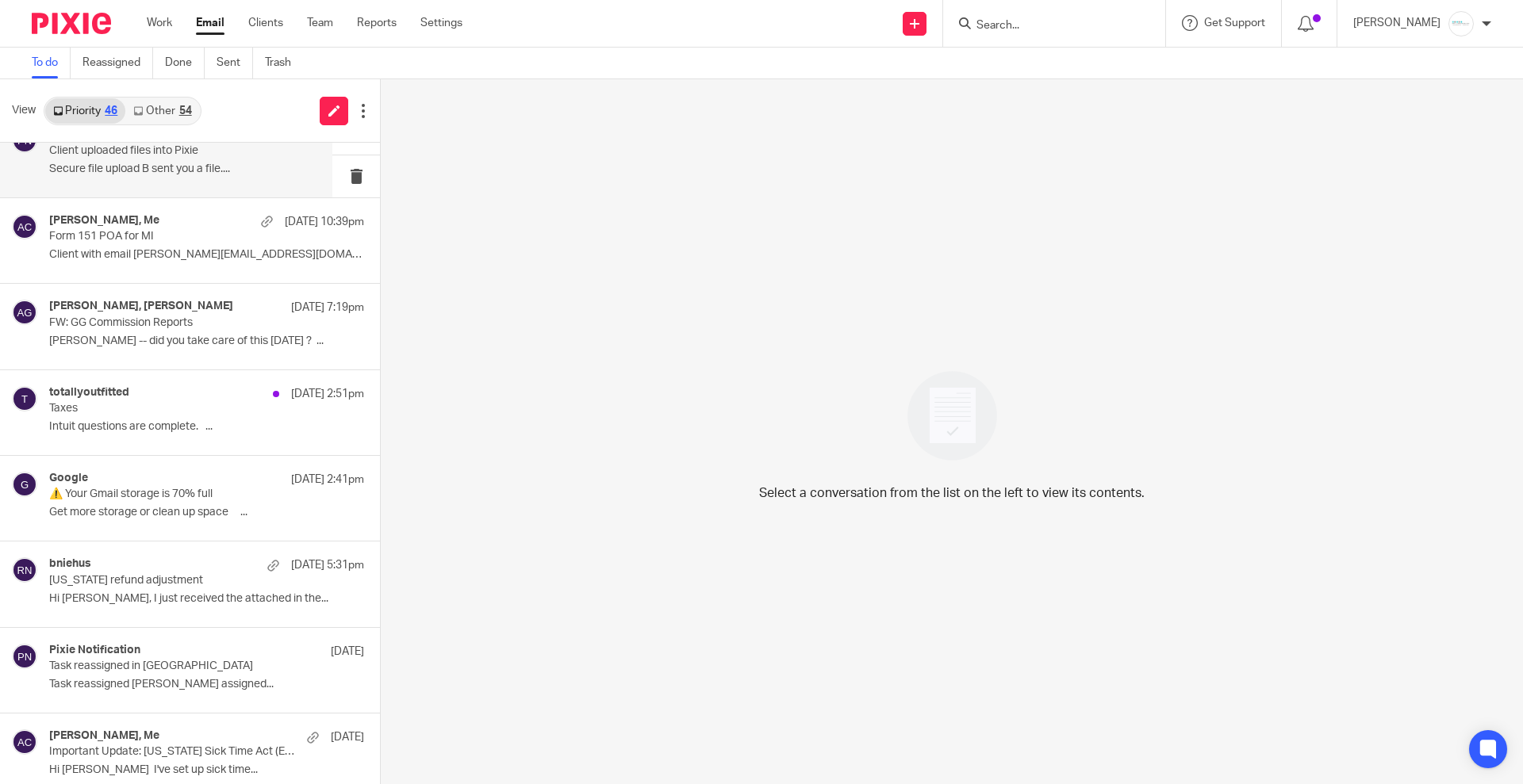
scroll to position [396, 0]
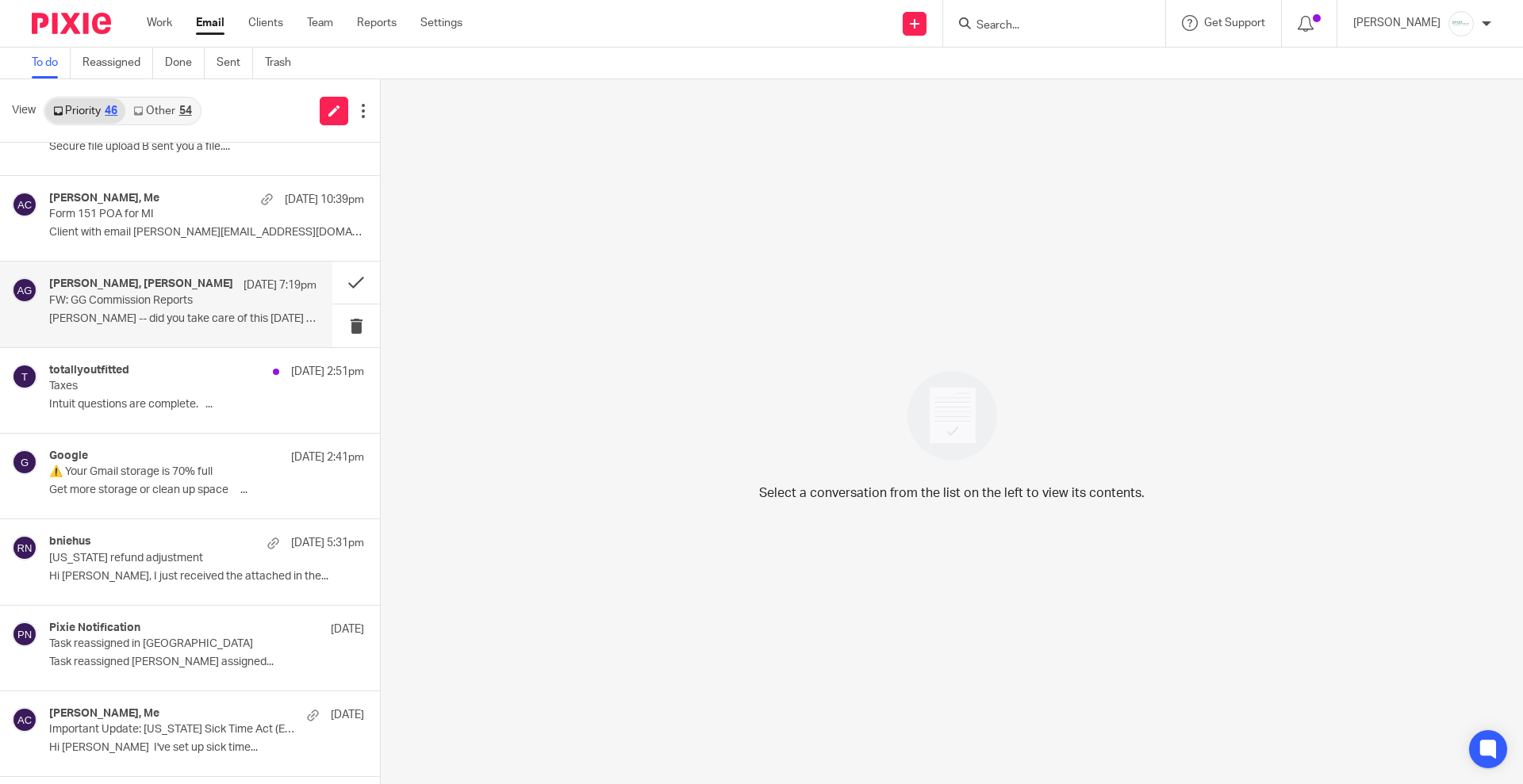
click at [148, 300] on p "FW: GG Commission Reports" at bounding box center [156, 301] width 214 height 13
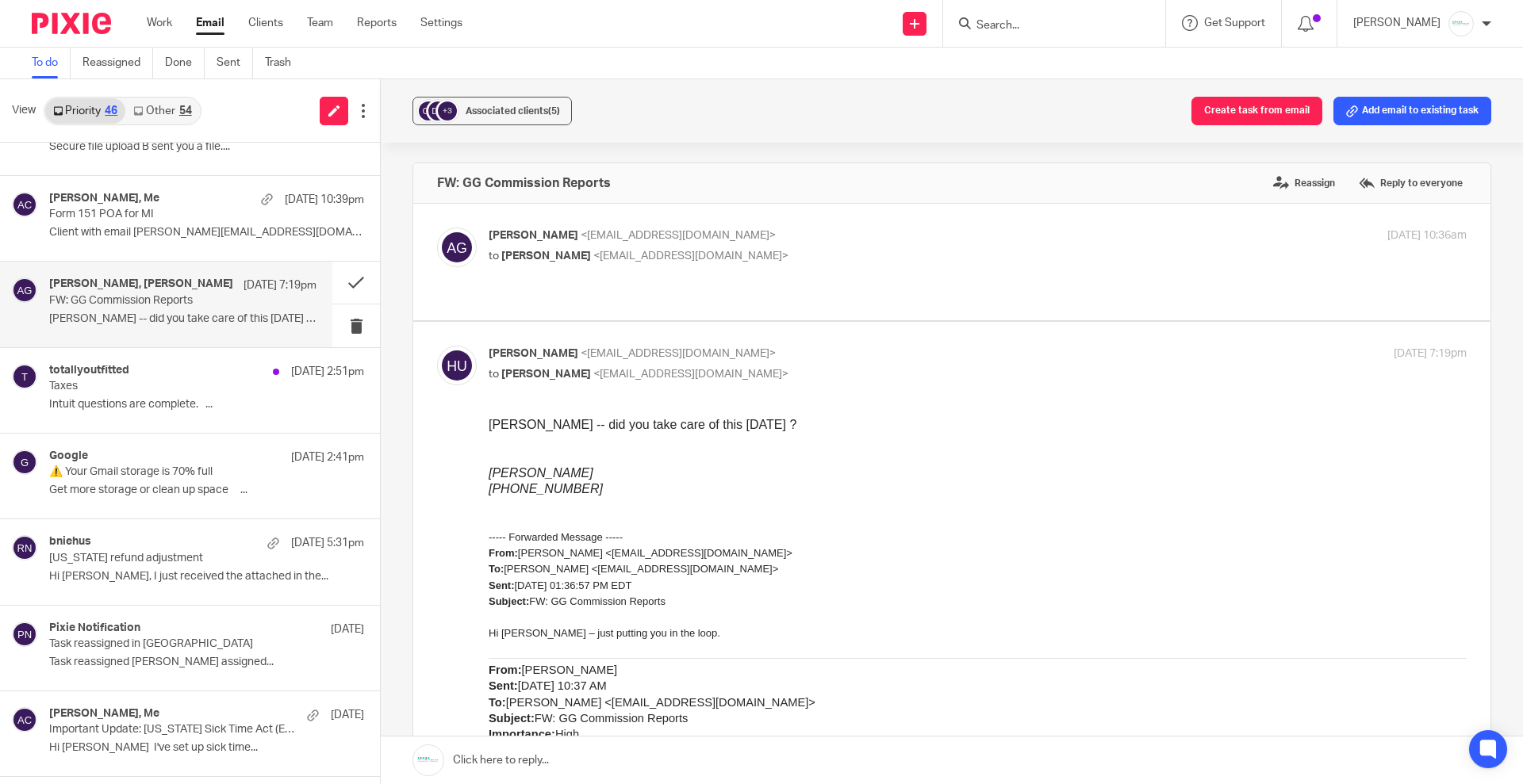
scroll to position [0, 0]
click at [655, 245] on div "Amy Gabriel <agabriel@gabrielgrp.com> to Amy Corfixsen <amylcpa@gmail.com>" at bounding box center [815, 246] width 652 height 36
checkbox input "true"
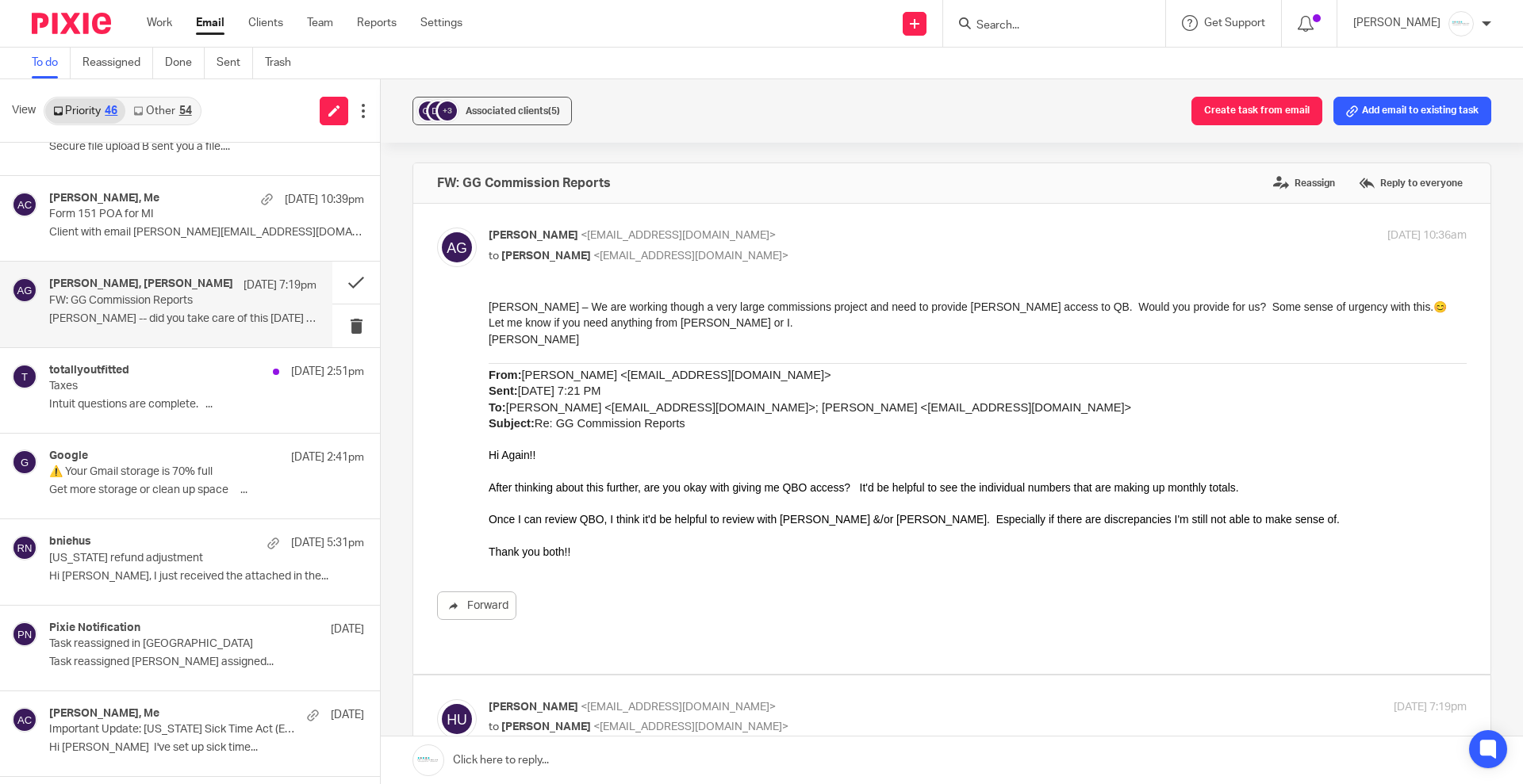
drag, startPoint x: 617, startPoint y: 378, endPoint x: 749, endPoint y: 378, distance: 132.0
click at [749, 378] on span "Amanda McAllister <amcallister@gabrielgrp.com> Sent: Monday, September 15, 2025…" at bounding box center [810, 399] width 642 height 61
copy span "amcallister@gabrielgrp.com"
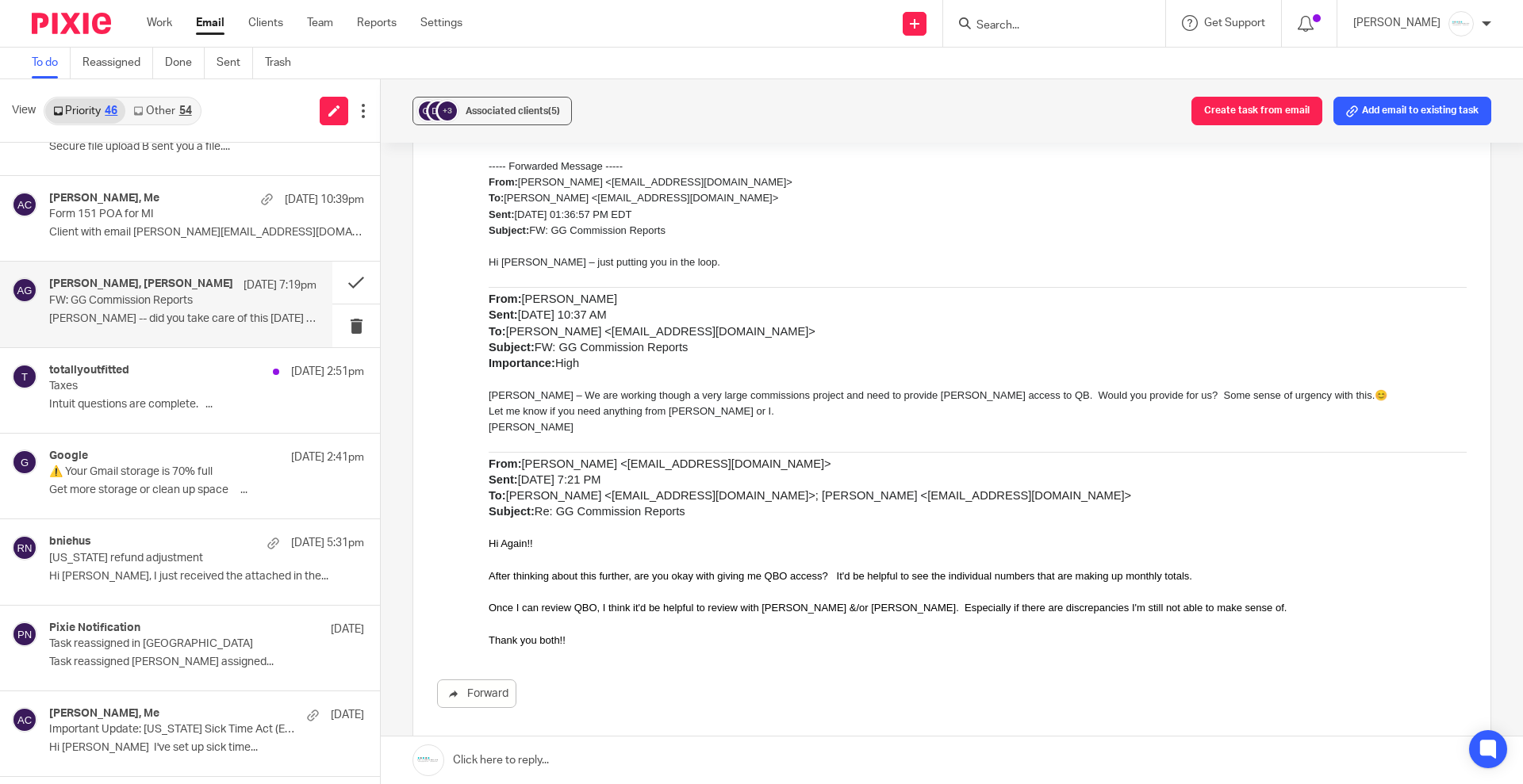
scroll to position [694, 0]
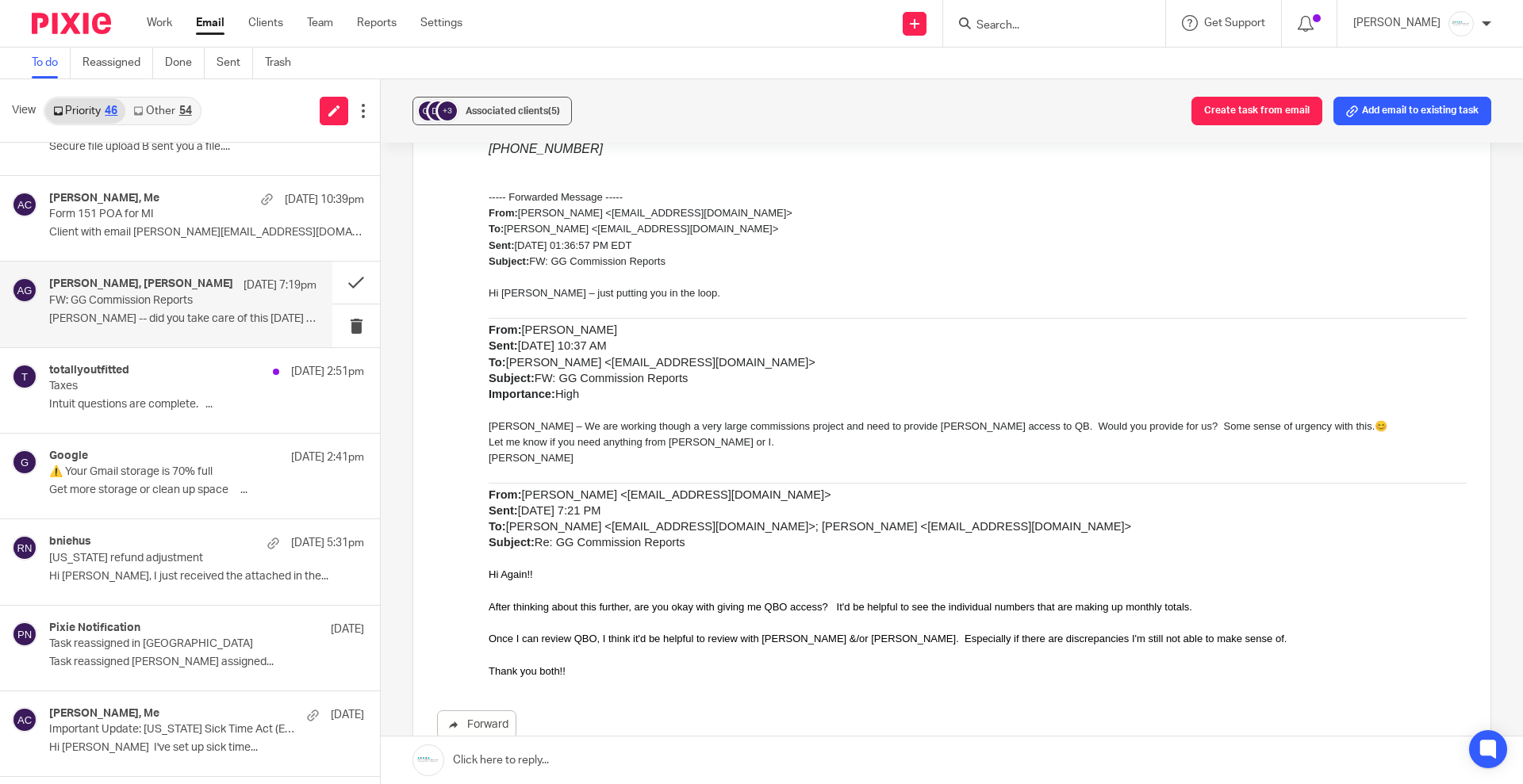
click at [644, 758] on link at bounding box center [952, 760] width 1143 height 48
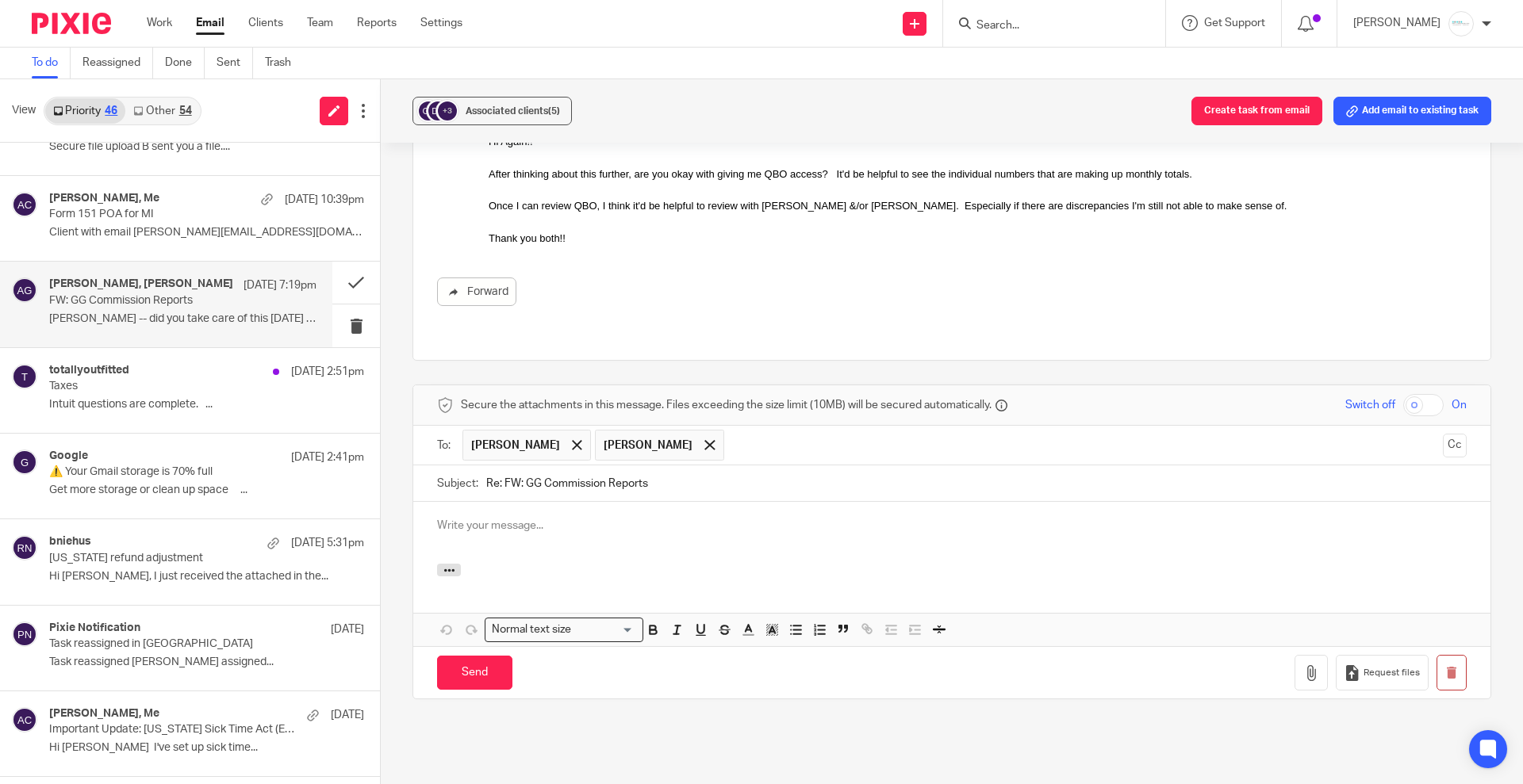
scroll to position [0, 0]
click at [565, 502] on div at bounding box center [952, 533] width 1077 height 62
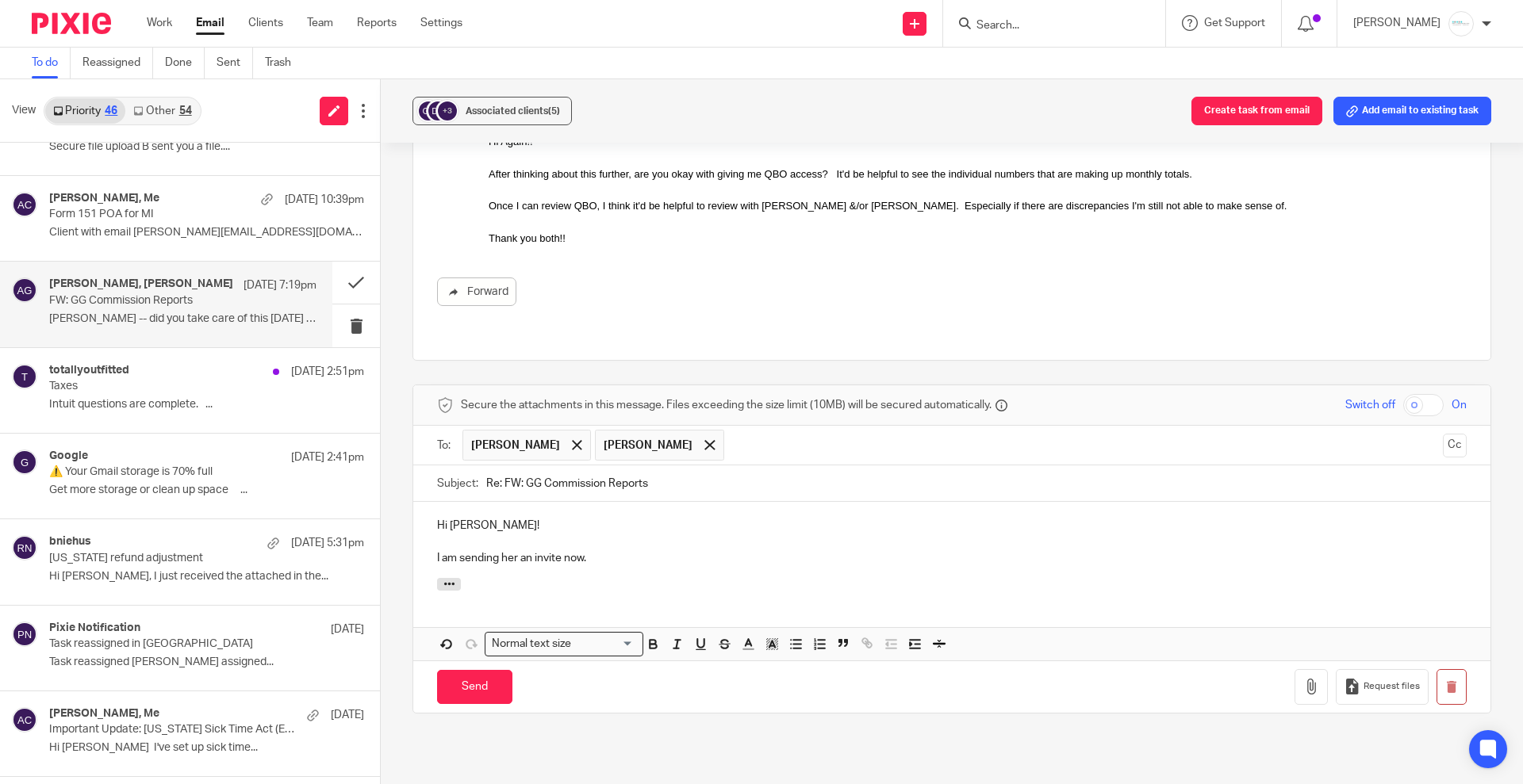
click at [762, 430] on input "text" at bounding box center [1084, 445] width 704 height 30
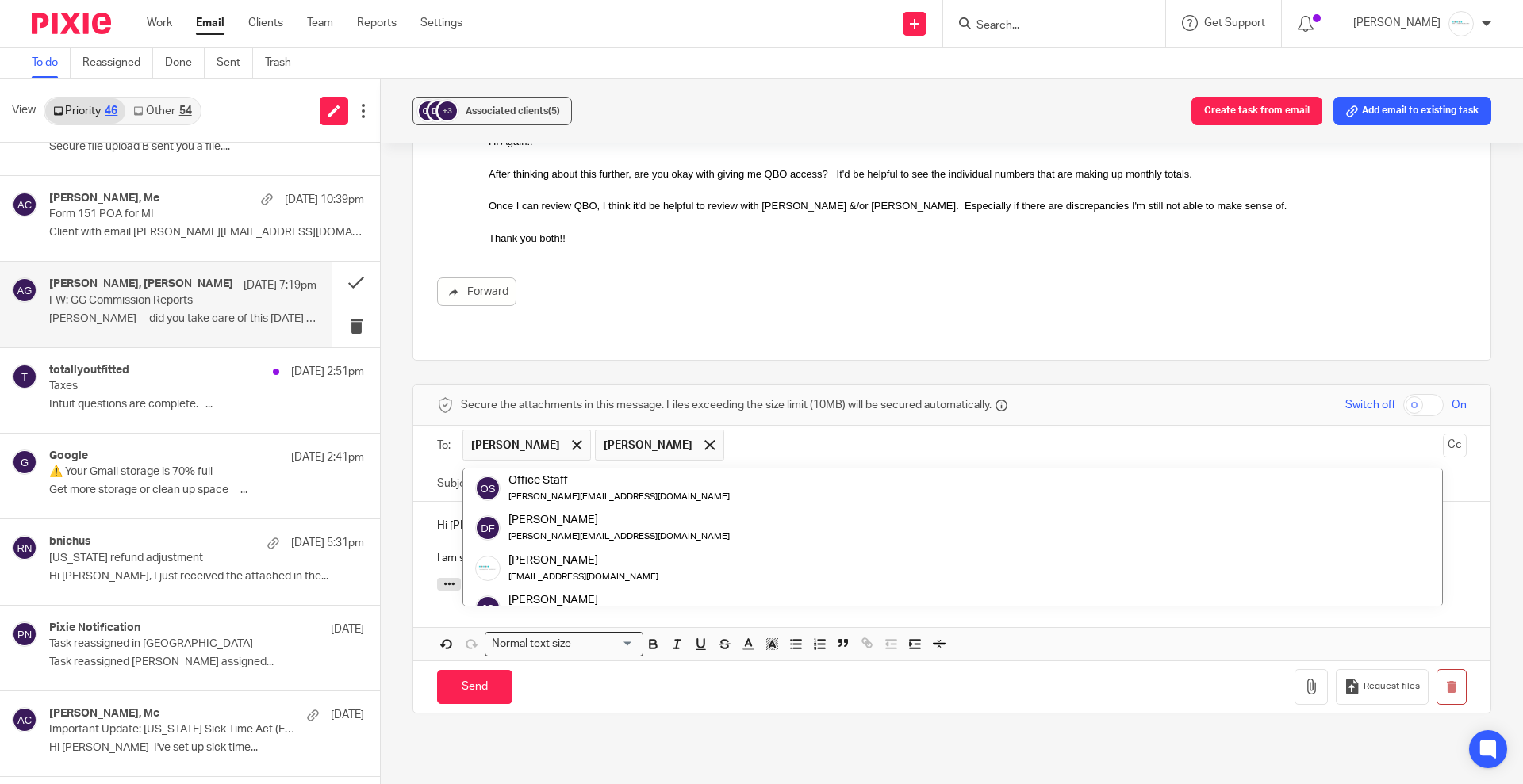
paste input "amcallister@gabrielgrp.com"
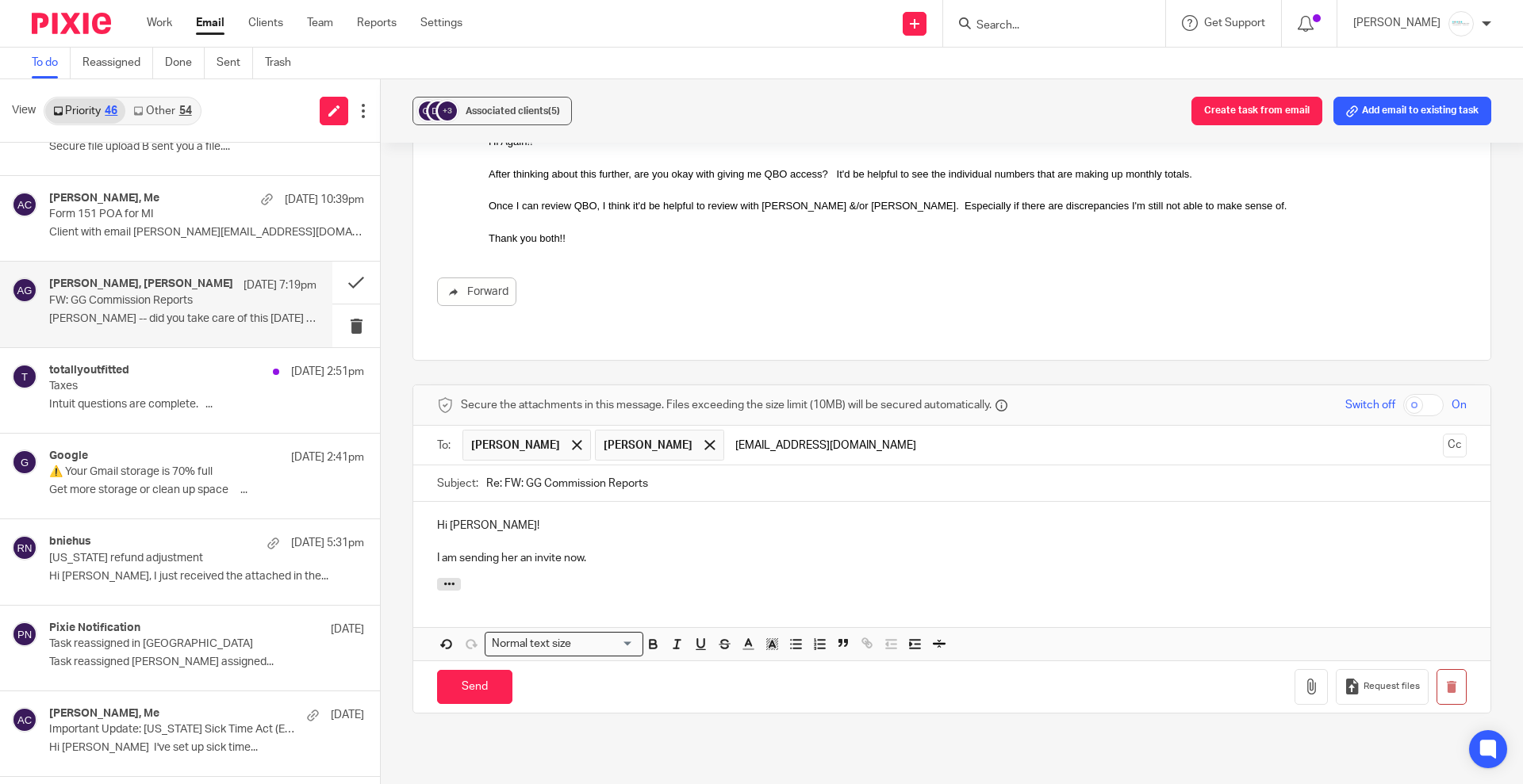
type input "amcallister@gabrielgrp.com"
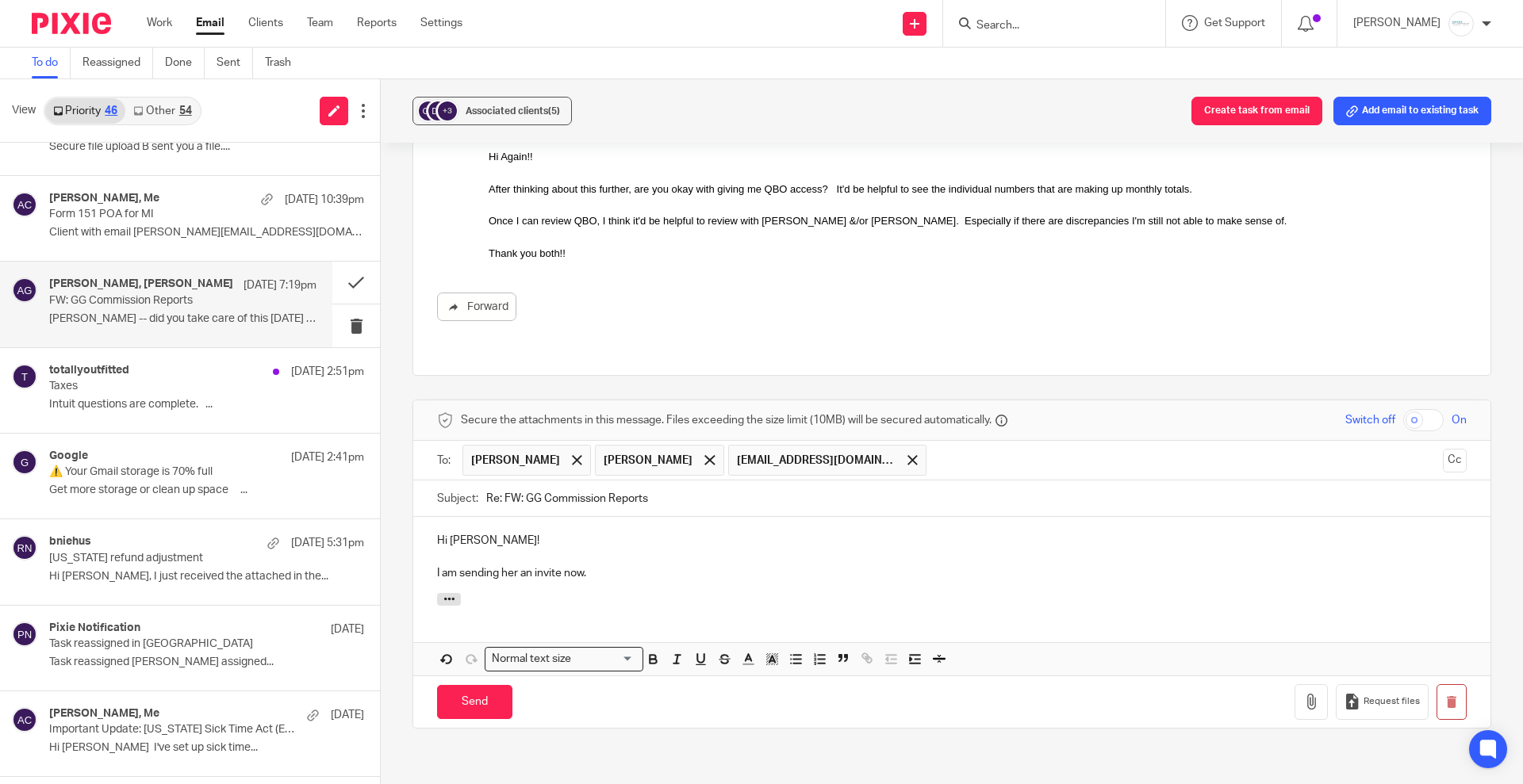
scroll to position [1203, 0]
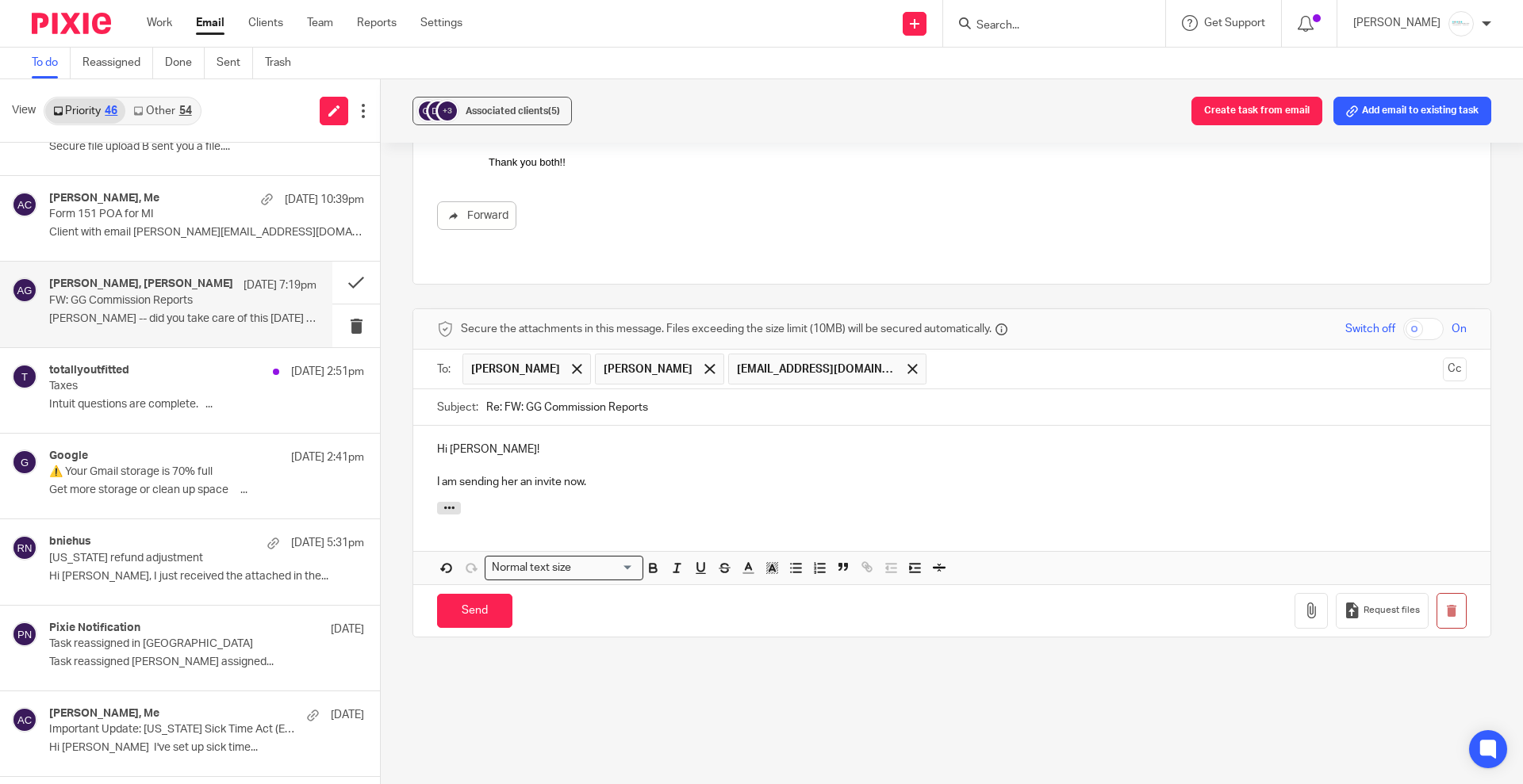
click at [985, 353] on input "text" at bounding box center [1185, 369] width 502 height 30
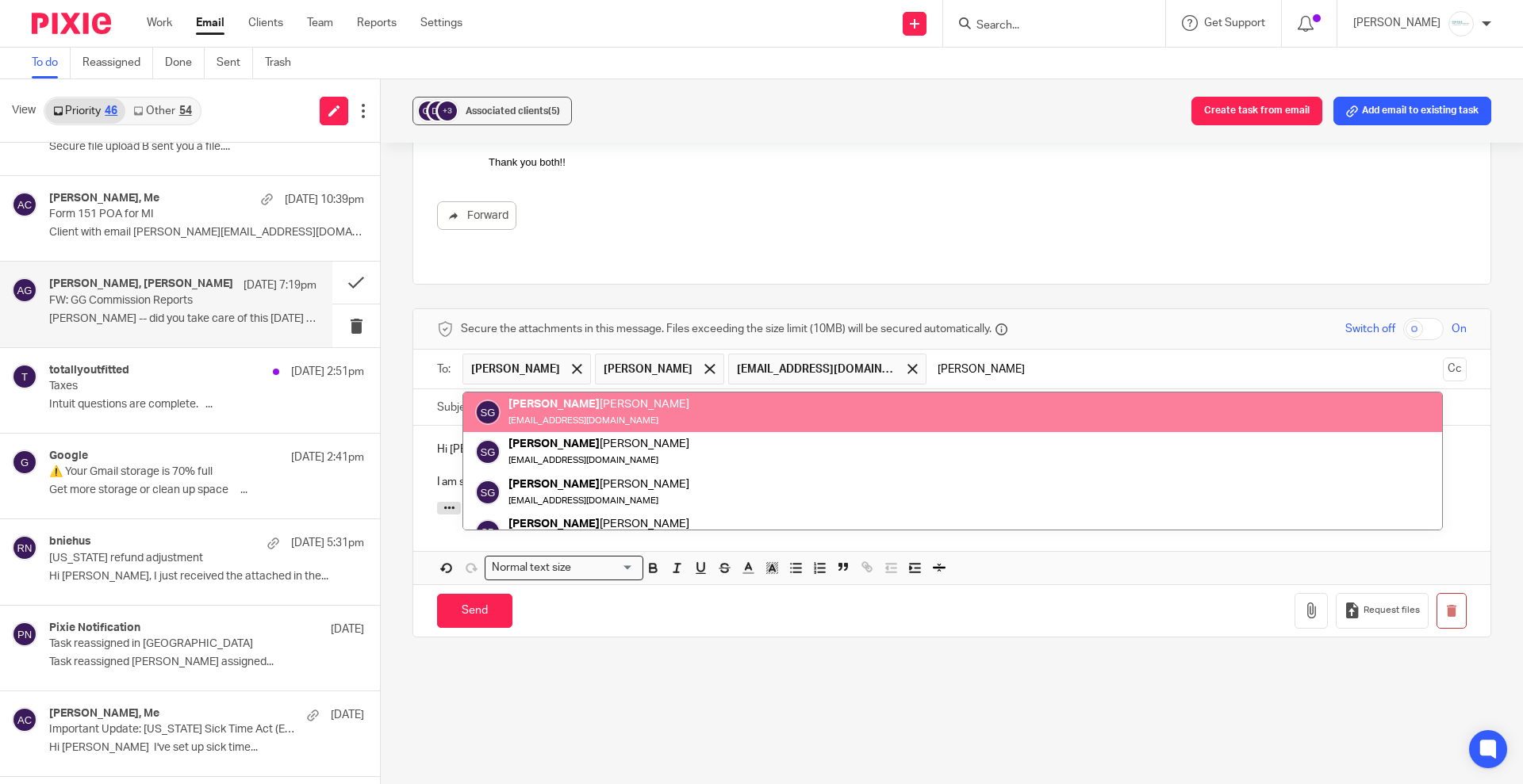
type input "scott"
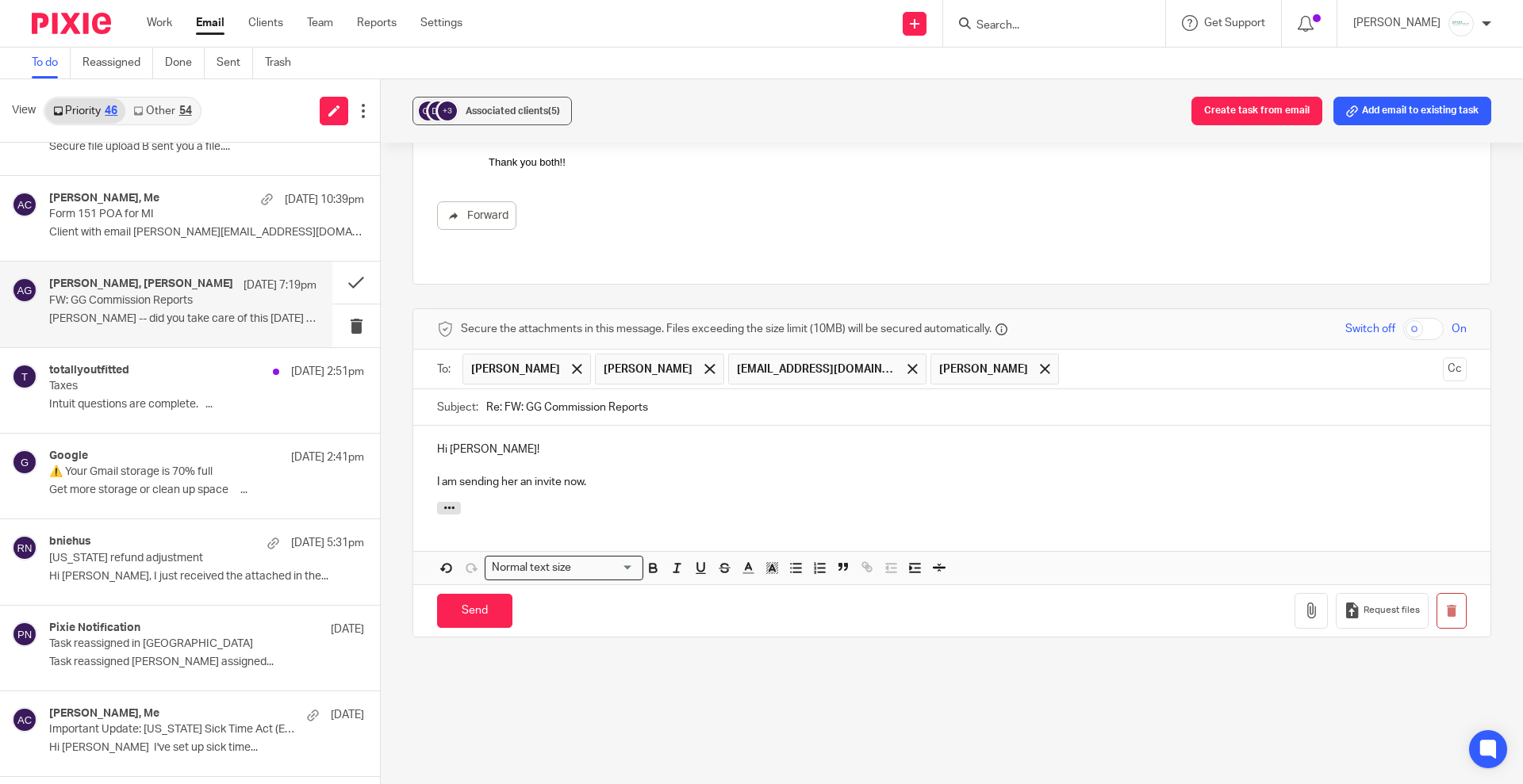
click at [1066, 353] on input "text" at bounding box center [1250, 369] width 369 height 30
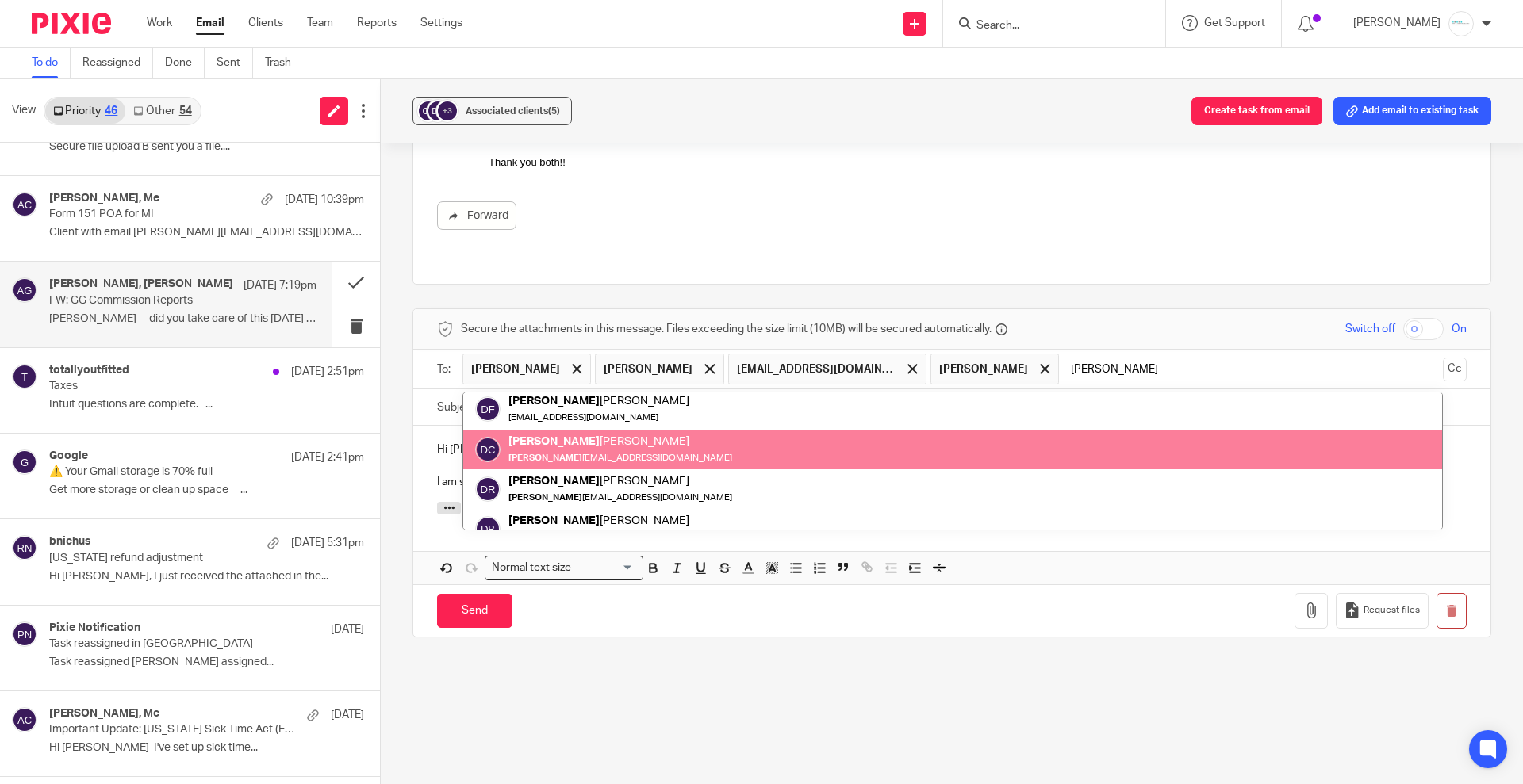
scroll to position [63, 0]
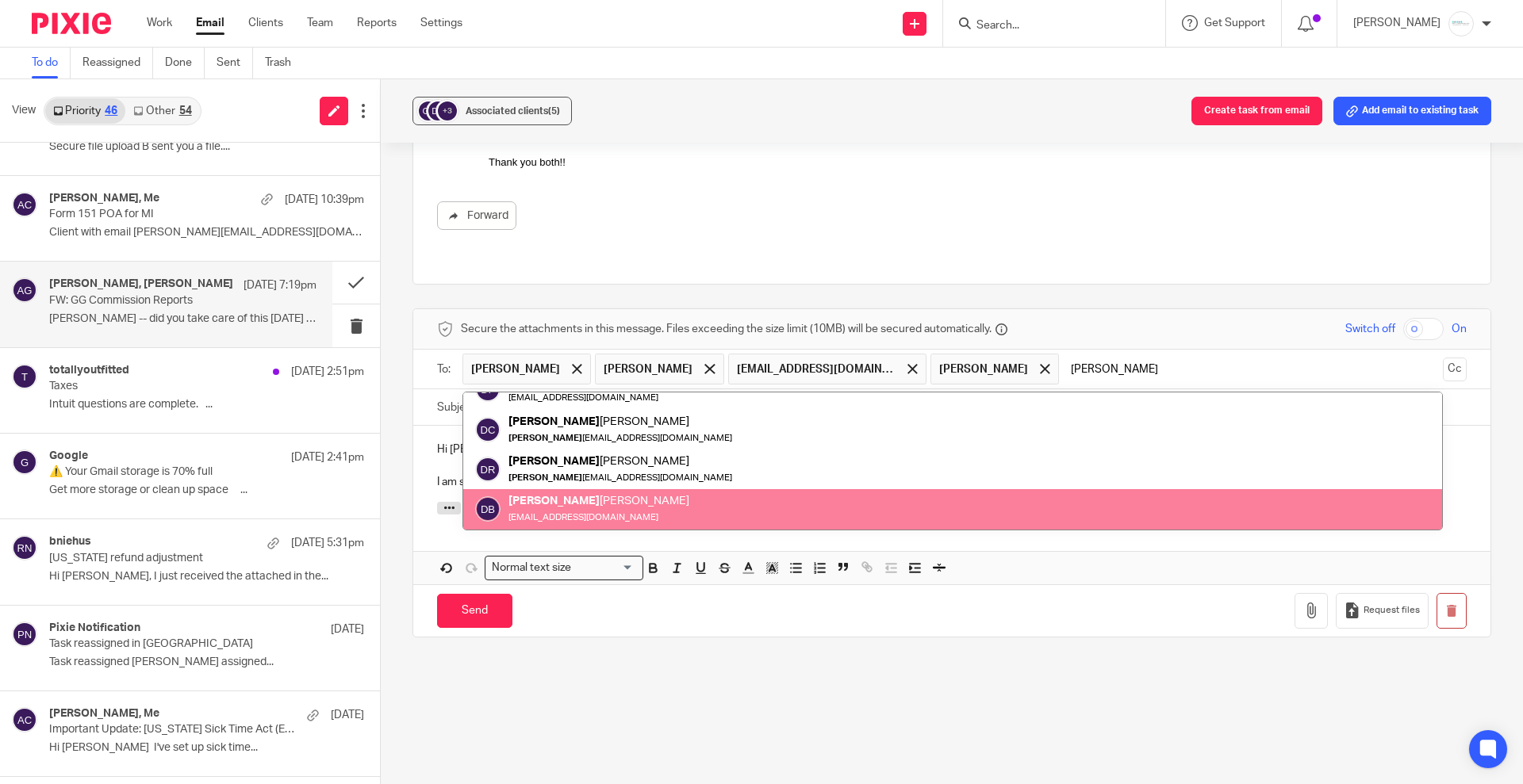
type input "dave"
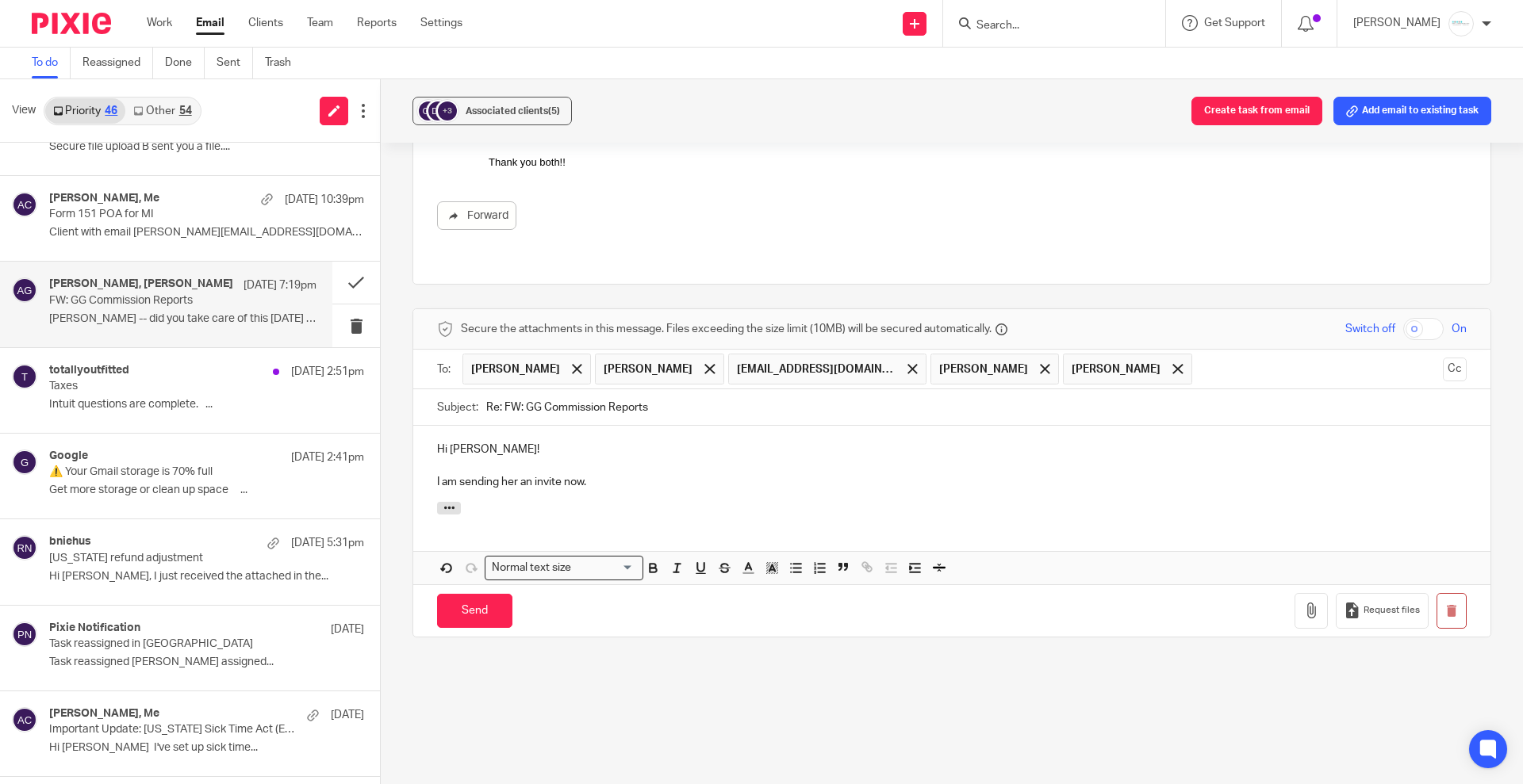
click at [544, 457] on p at bounding box center [952, 465] width 1029 height 16
click at [611, 474] on p "I am sending her an invite now." at bounding box center [952, 482] width 1029 height 16
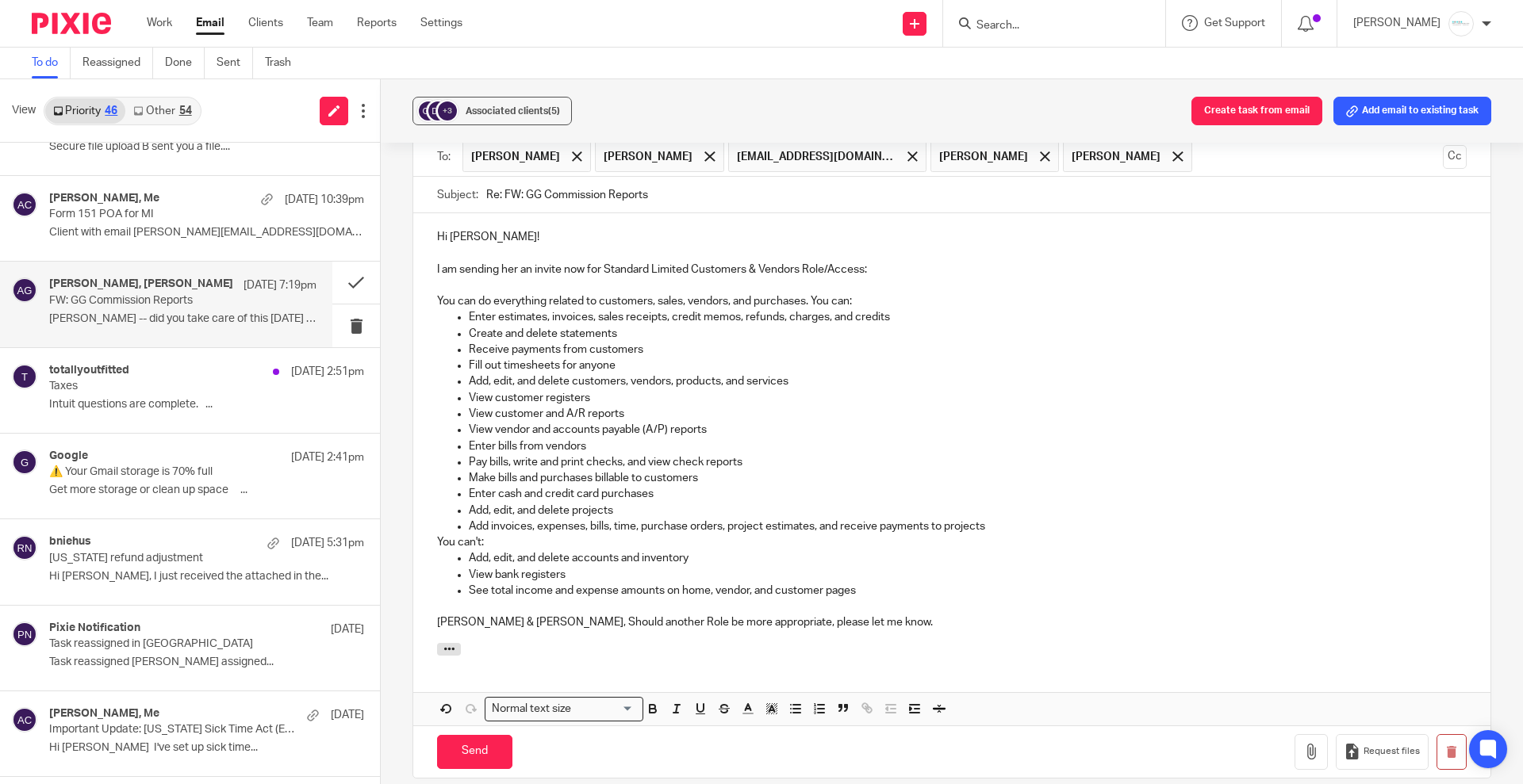
scroll to position [1557, 0]
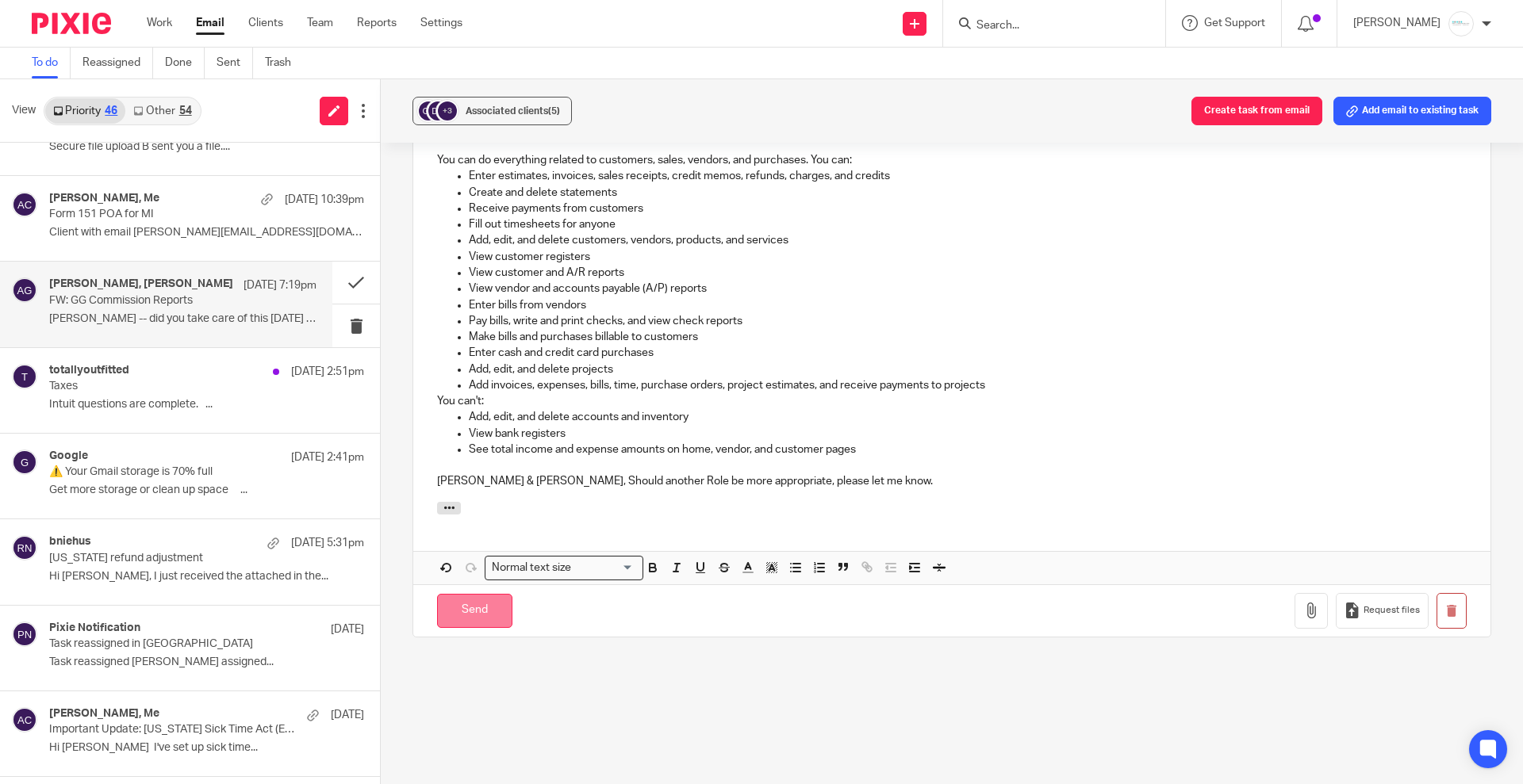
click at [445, 593] on input "Send" at bounding box center [475, 611] width 75 height 34
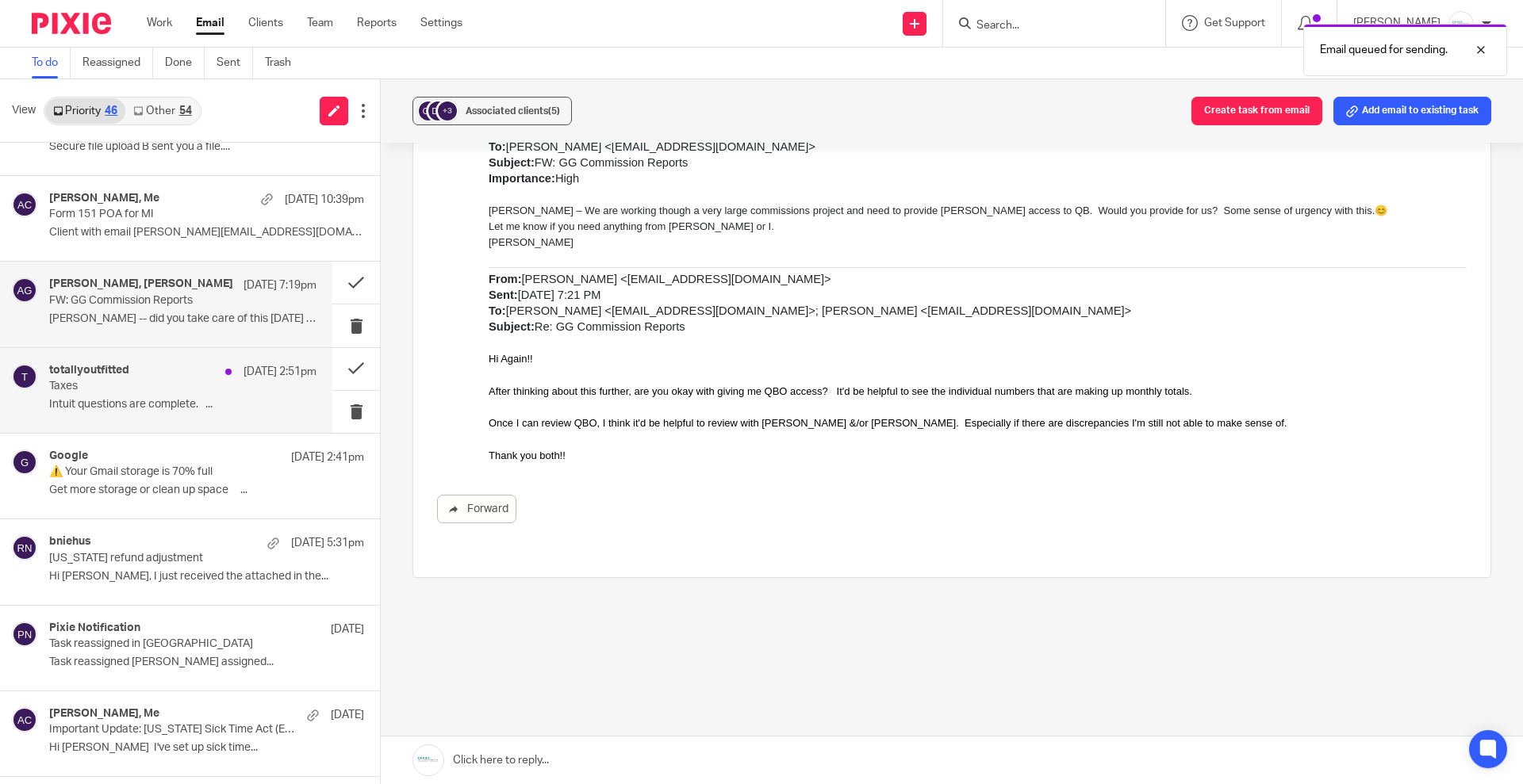
scroll to position [850, 0]
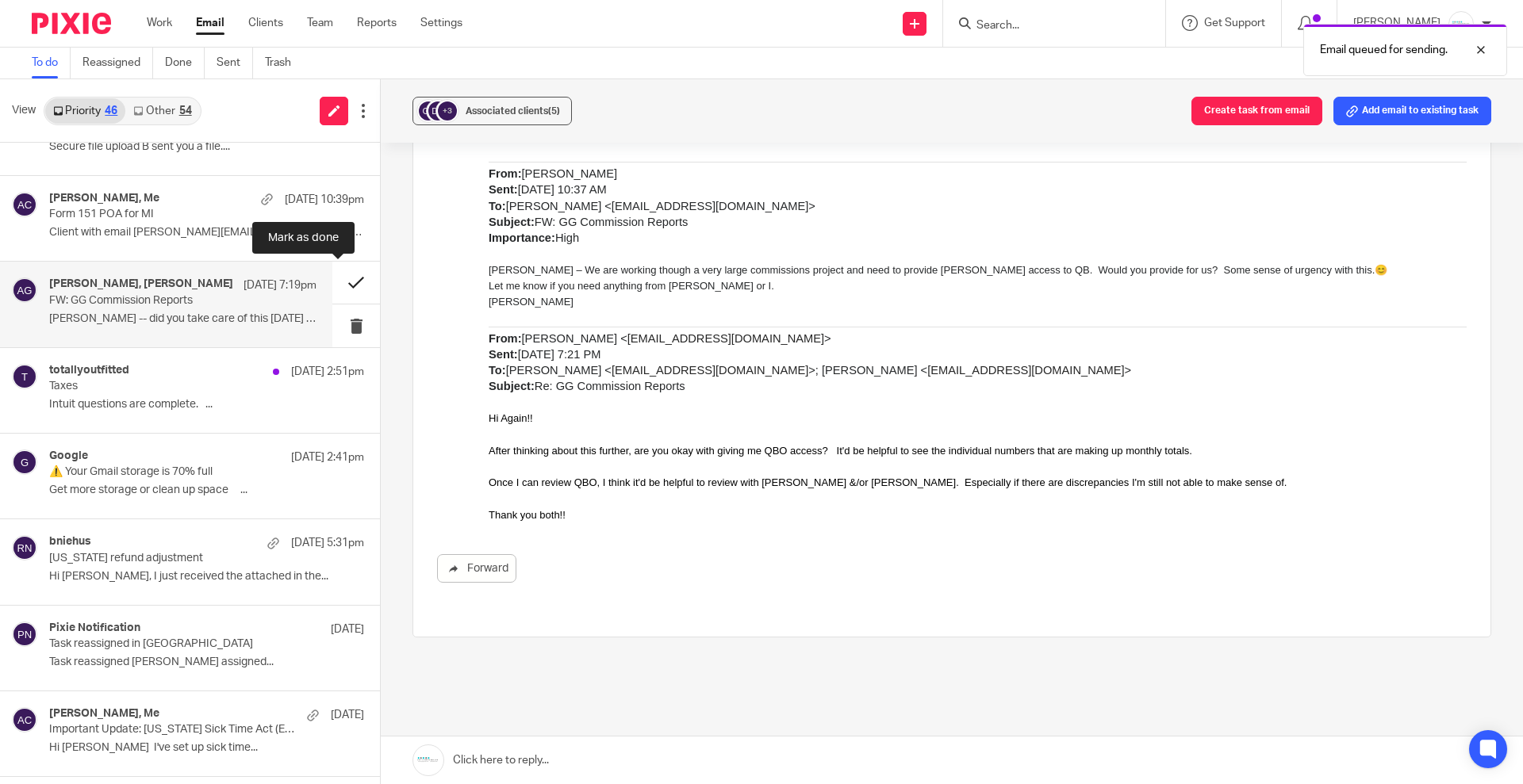
click at [336, 285] on button at bounding box center [356, 283] width 48 height 42
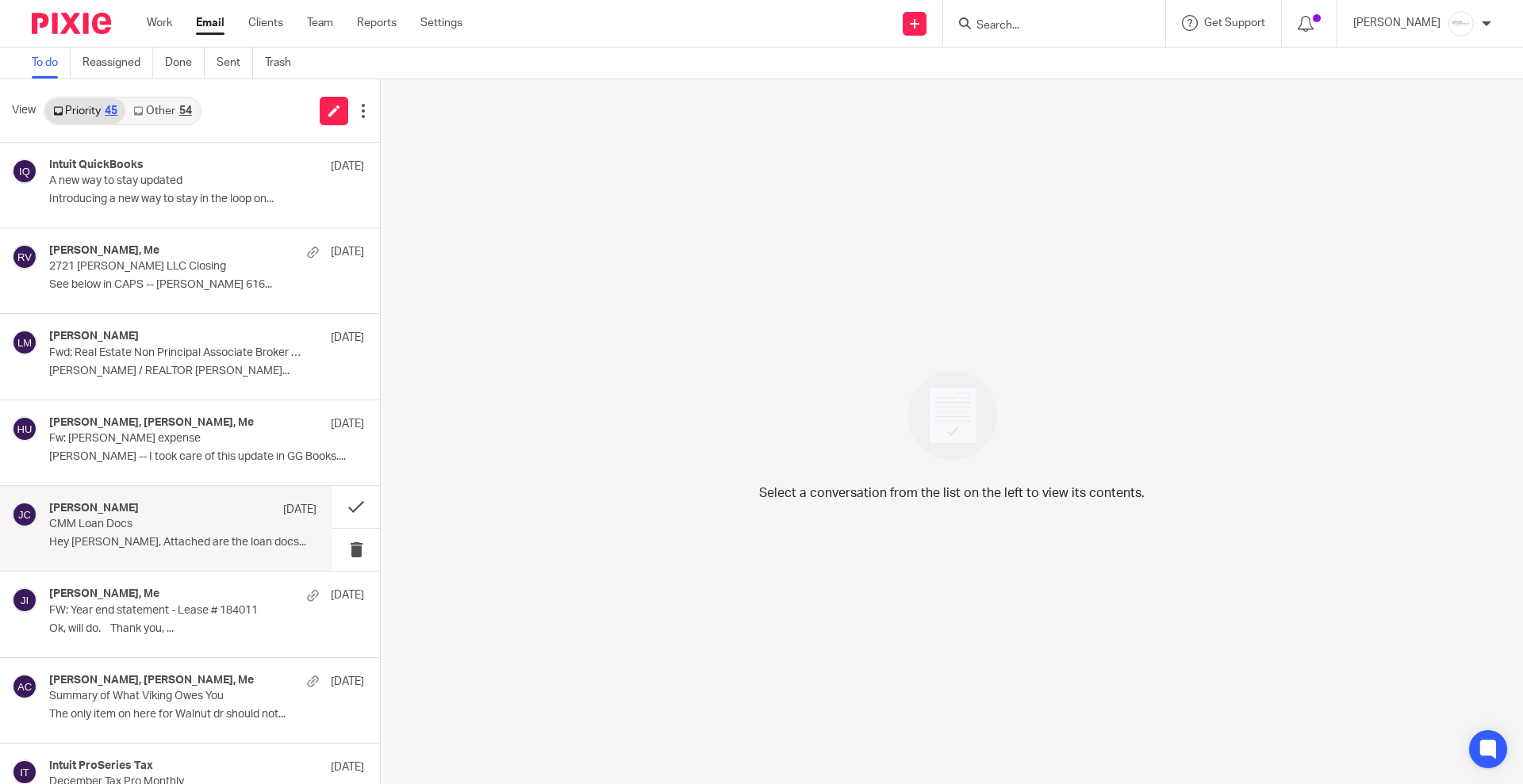
scroll to position [3139, 0]
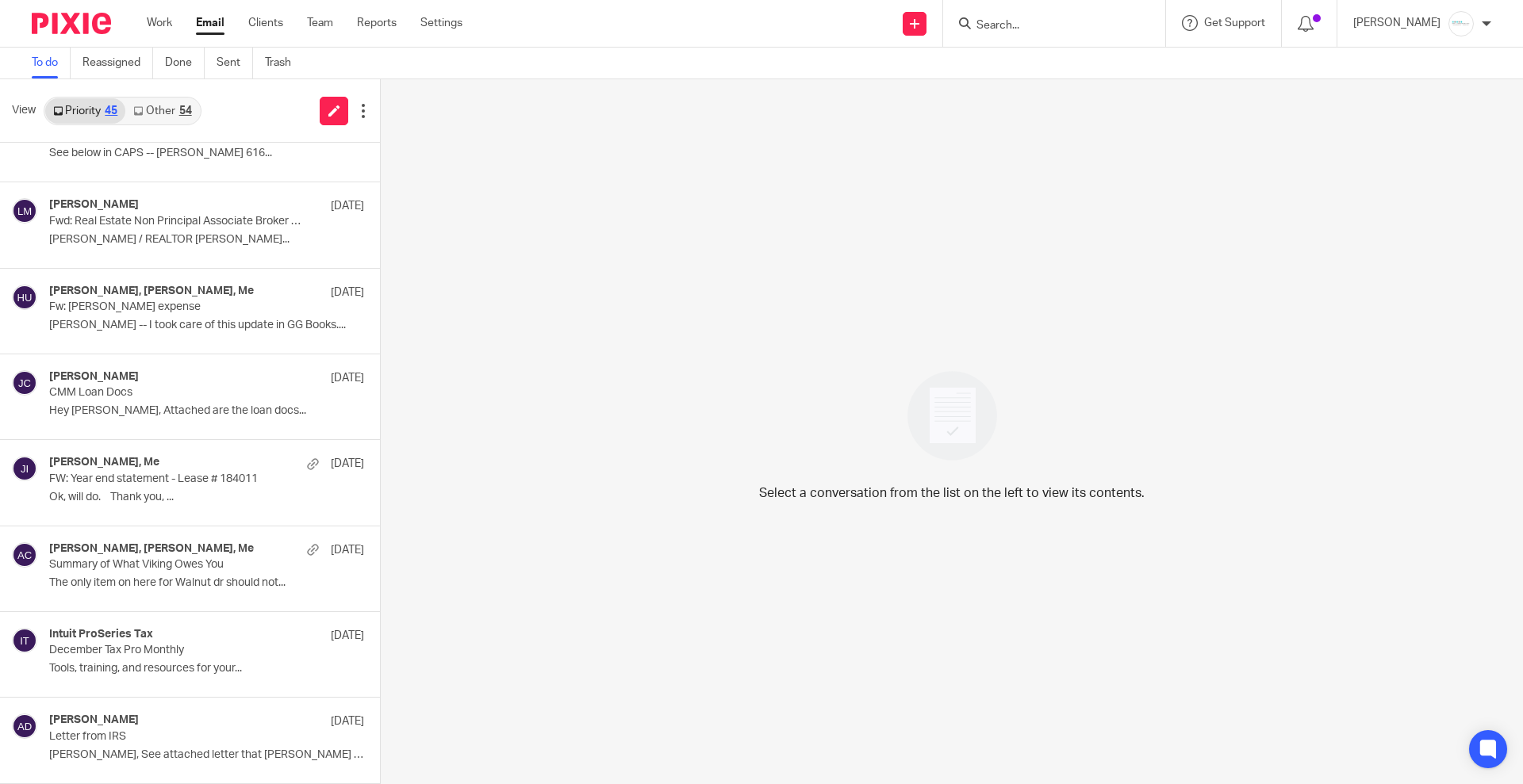
click at [144, 113] on link "Other 54" at bounding box center [162, 111] width 73 height 26
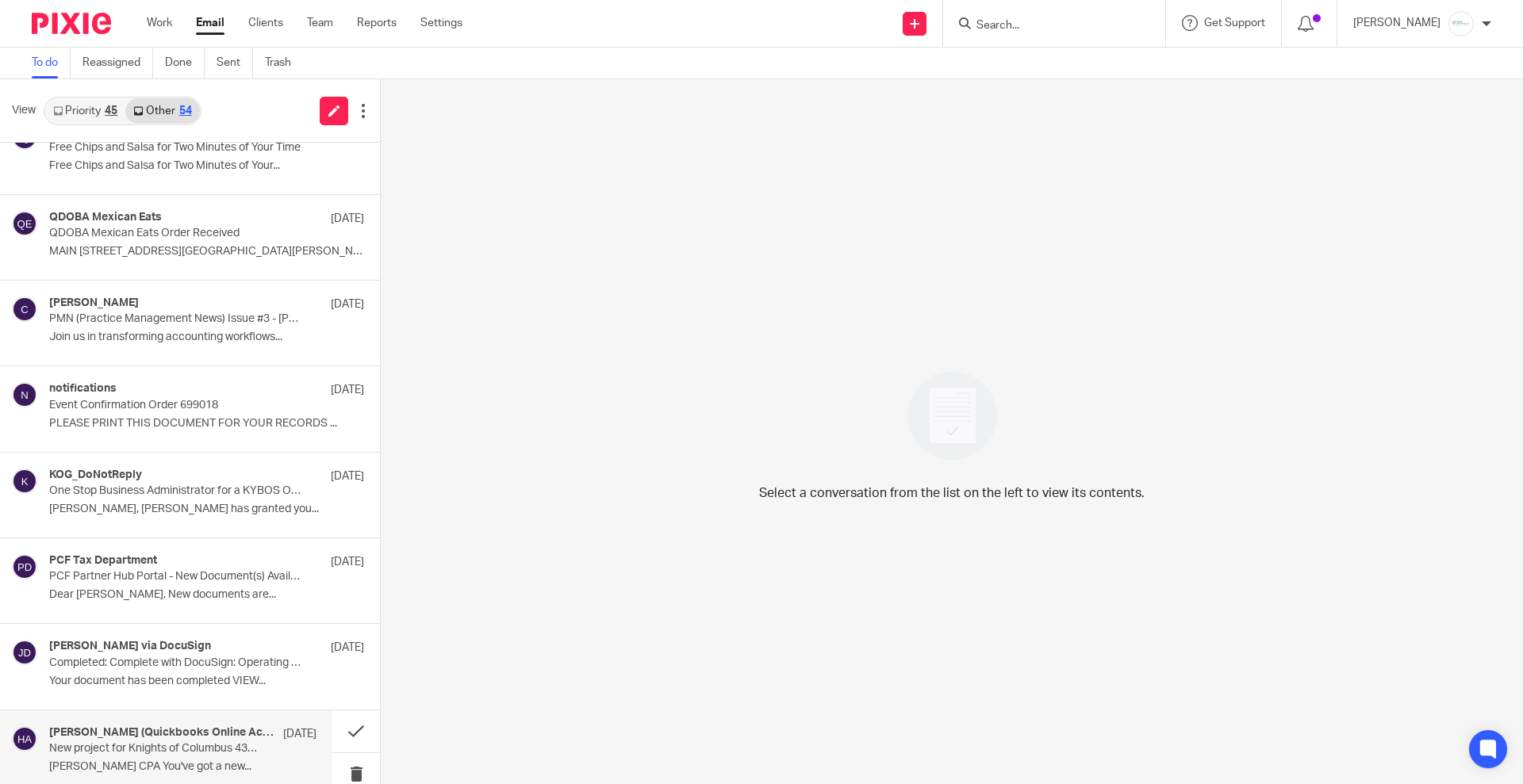
scroll to position [3998, 0]
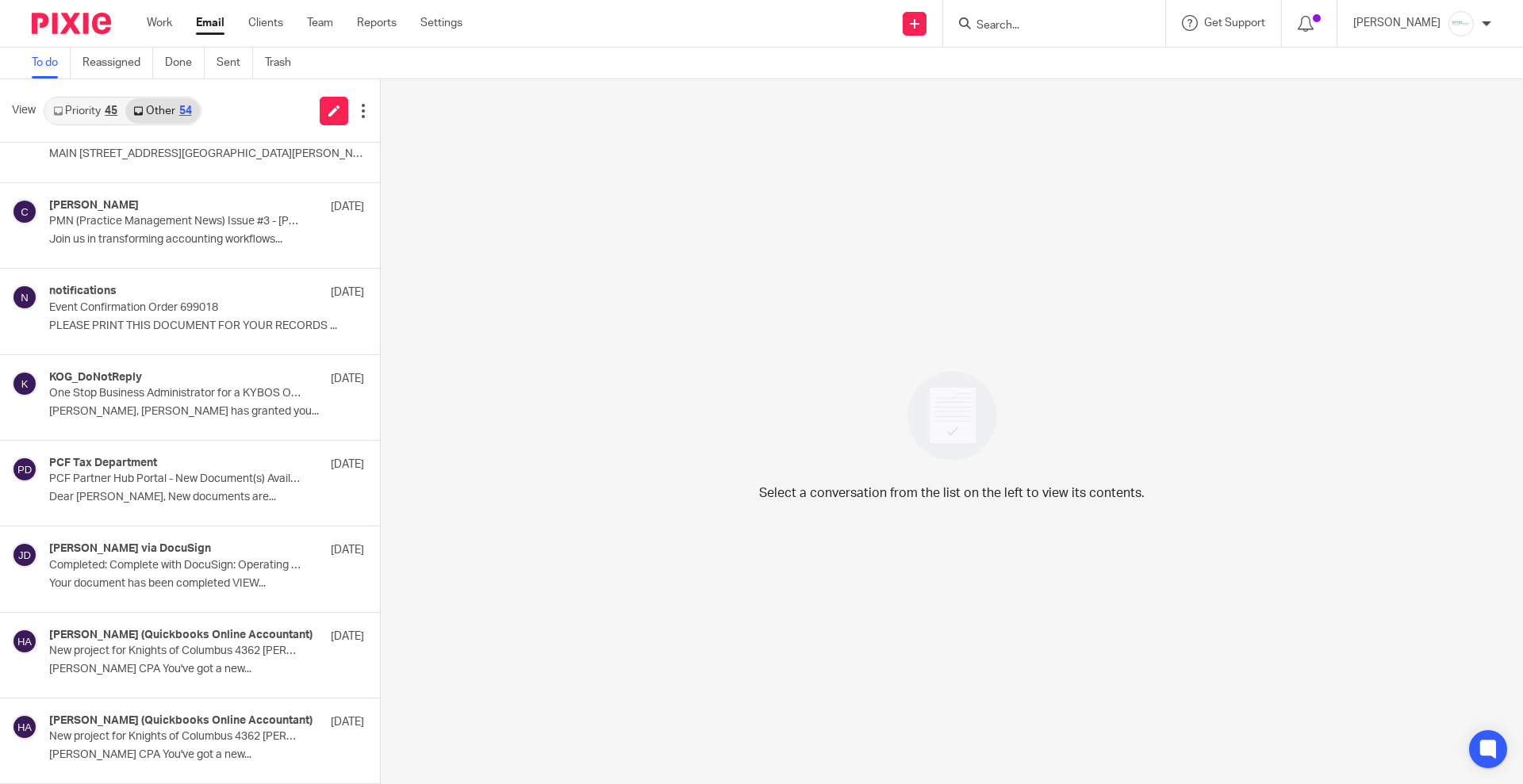
click at [94, 108] on link "Priority 45" at bounding box center [85, 111] width 80 height 26
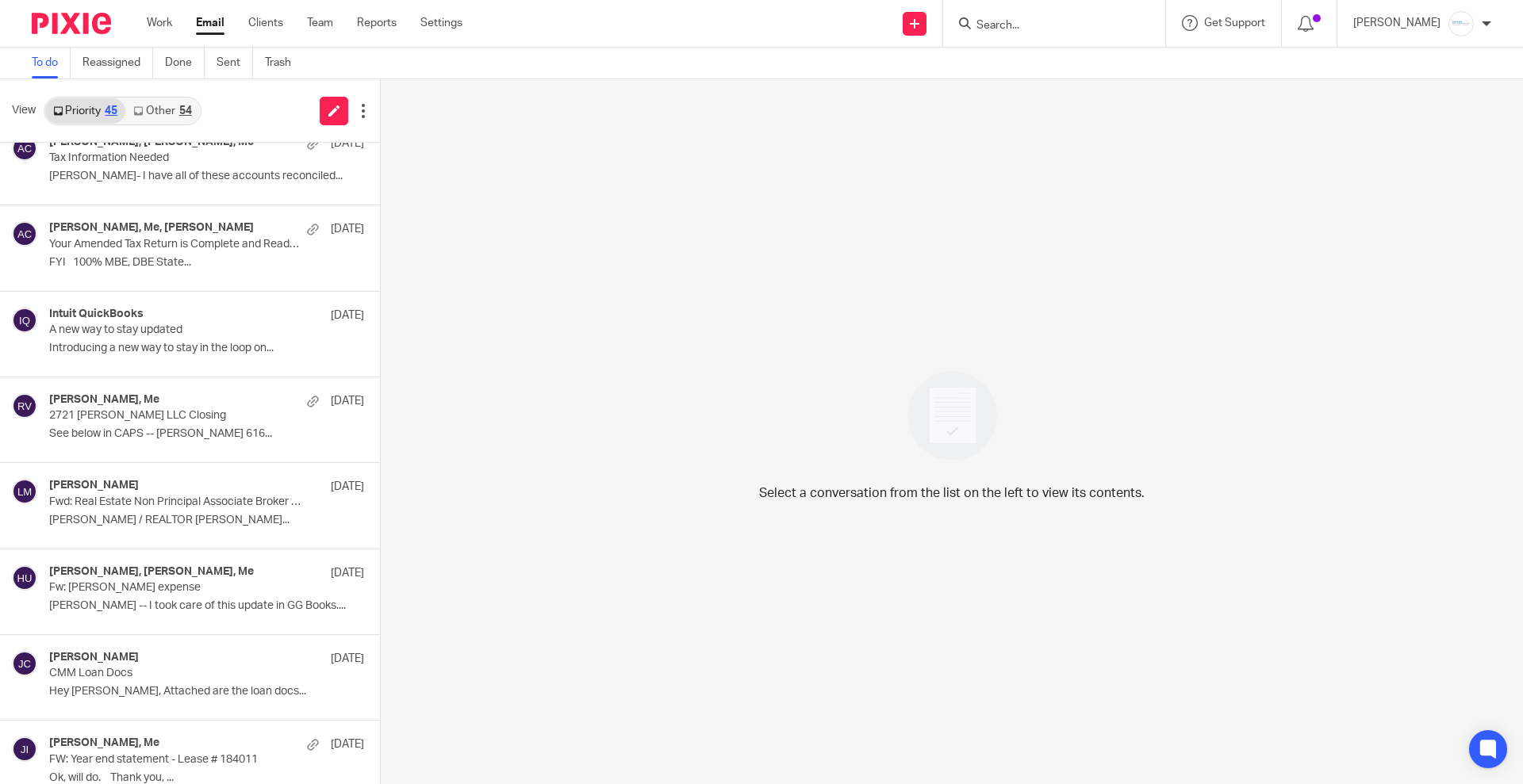
scroll to position [3139, 0]
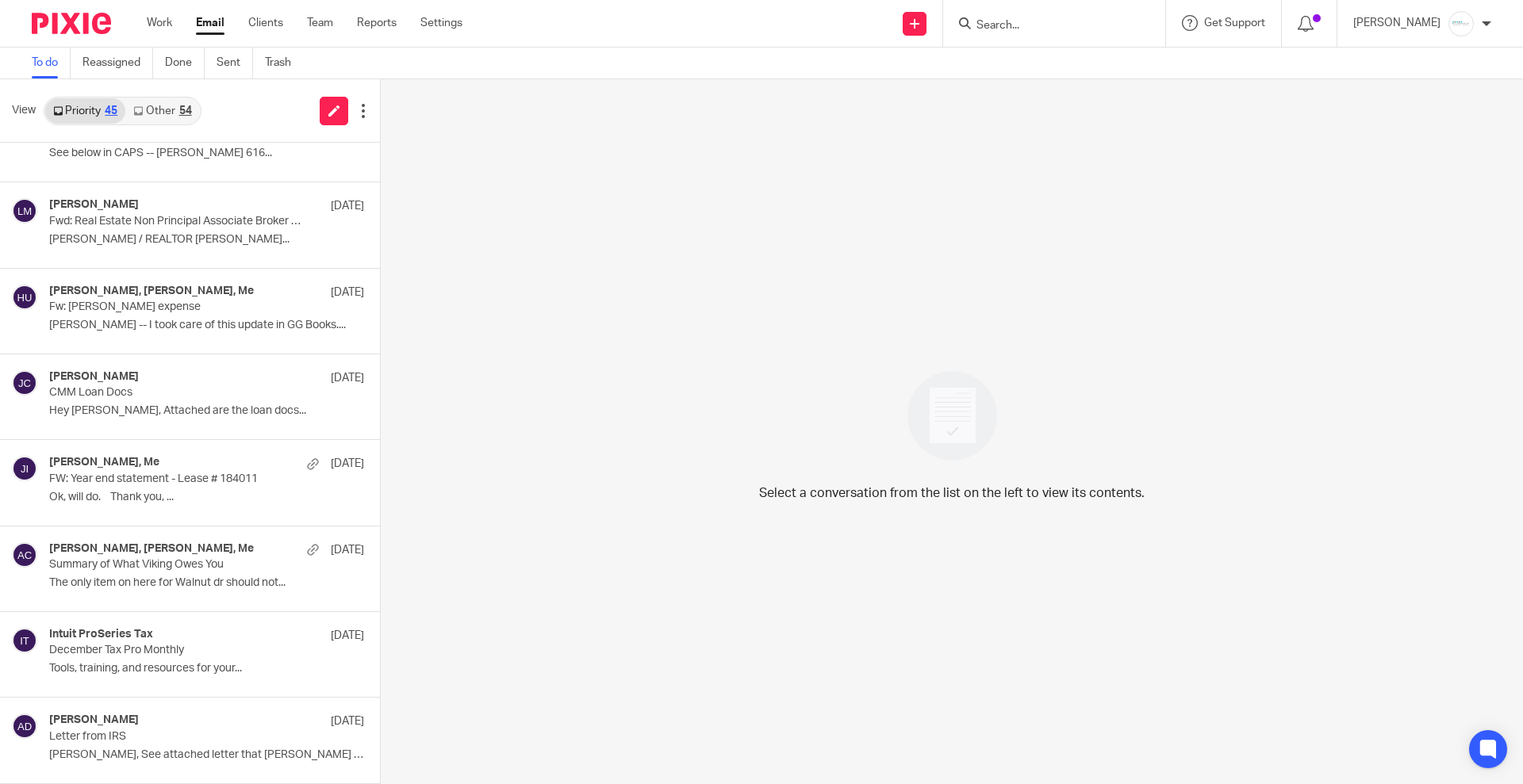
click at [150, 108] on link "Other 54" at bounding box center [162, 111] width 73 height 26
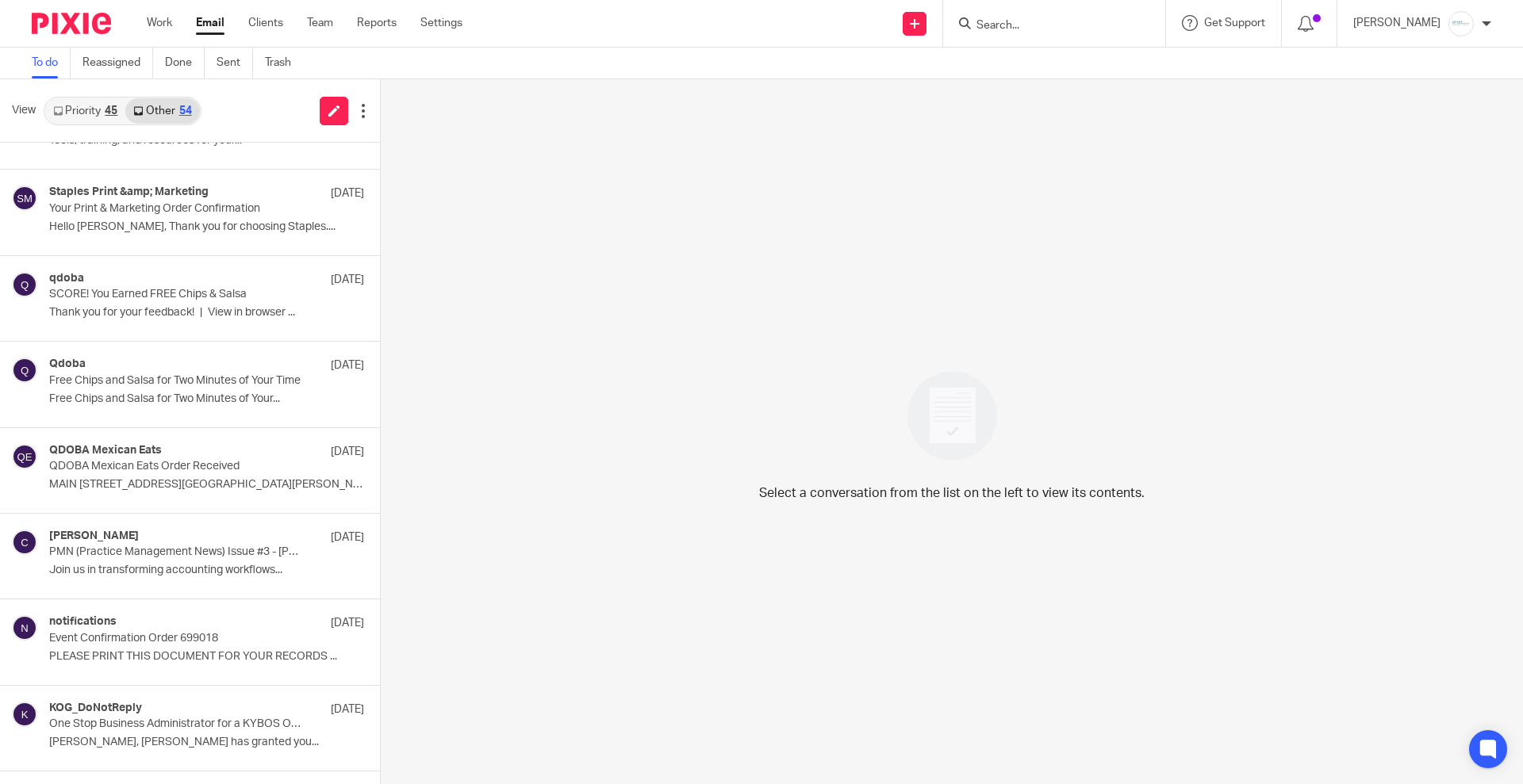
scroll to position [3998, 0]
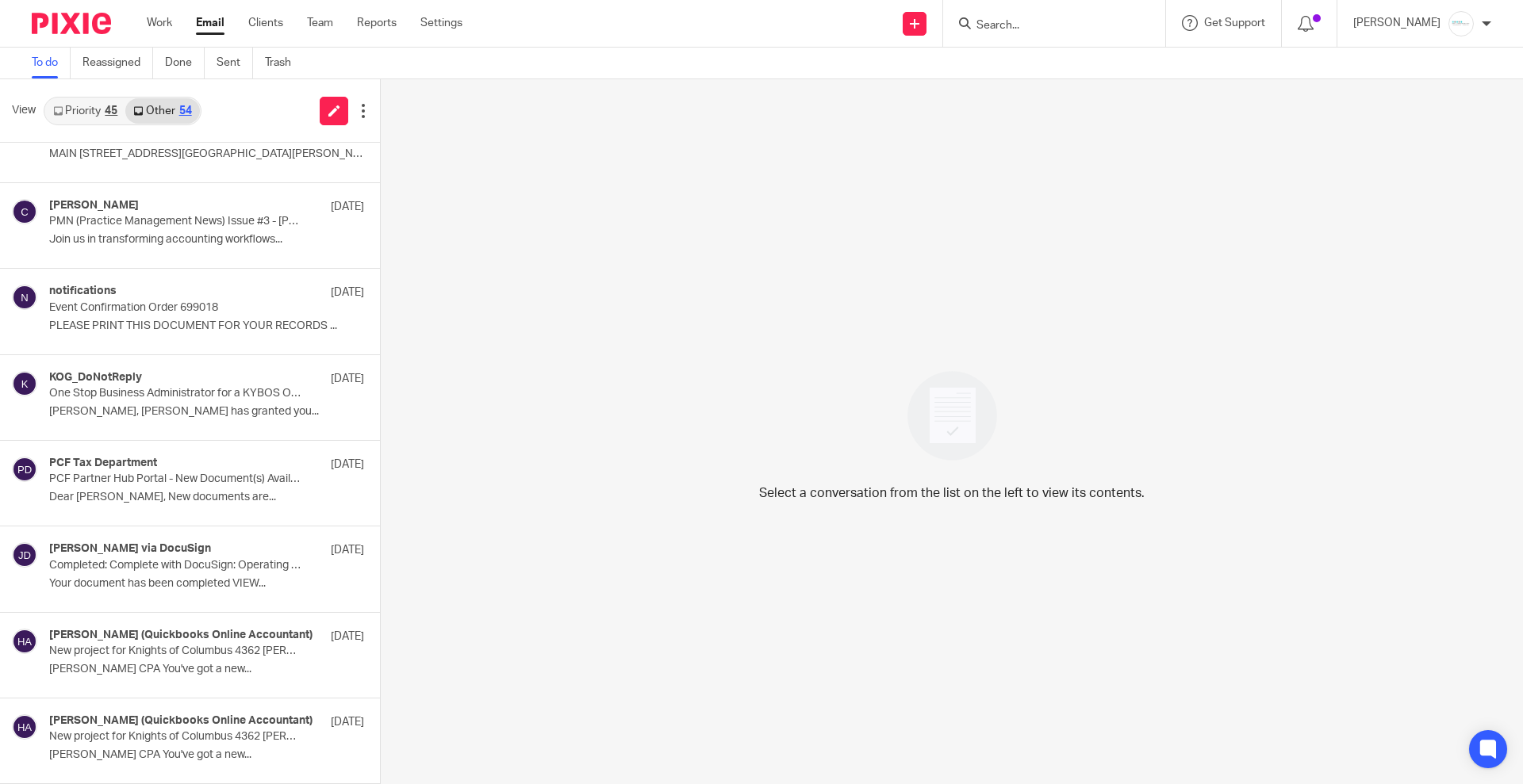
click at [66, 107] on link "Priority 45" at bounding box center [85, 111] width 80 height 26
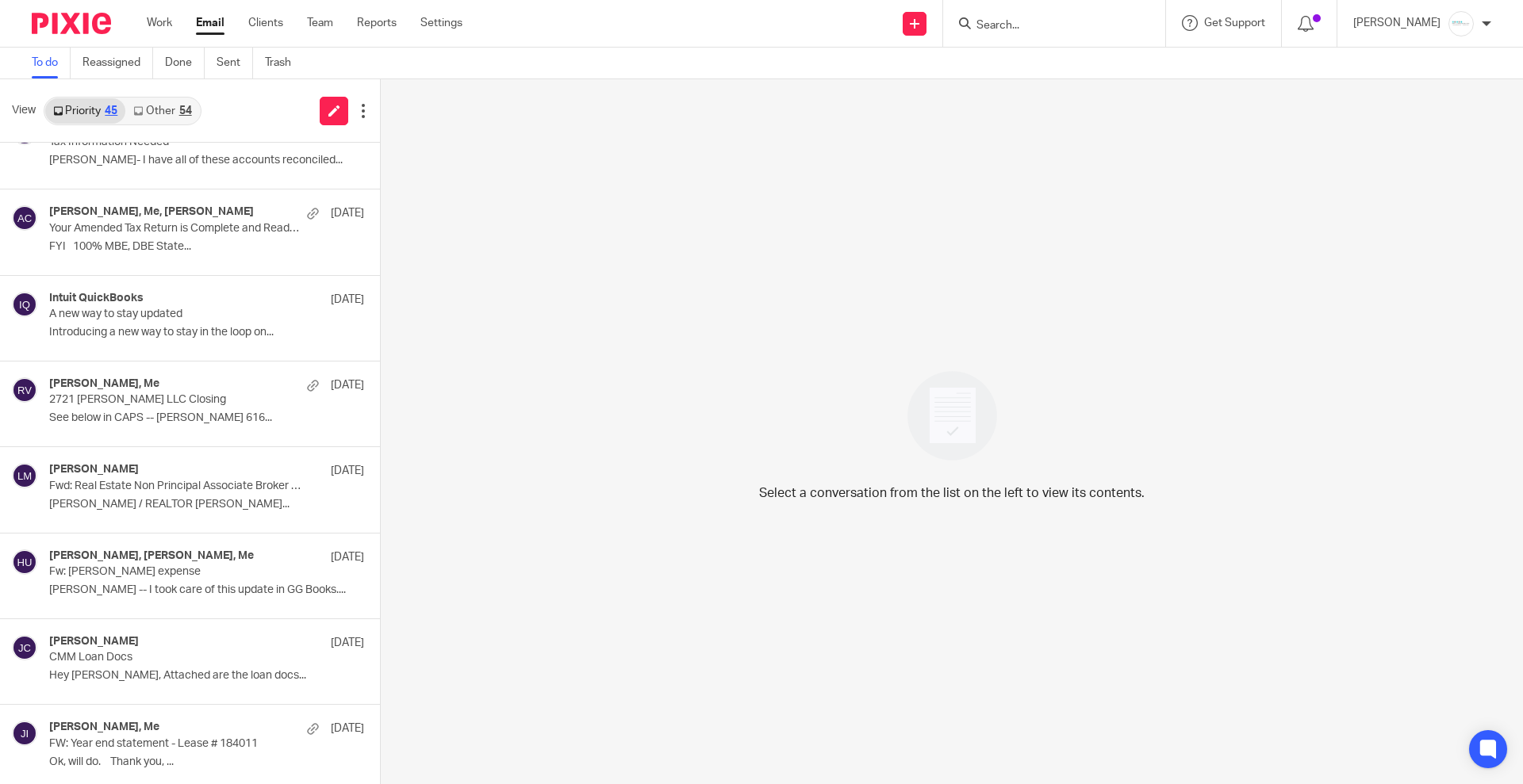
scroll to position [3139, 0]
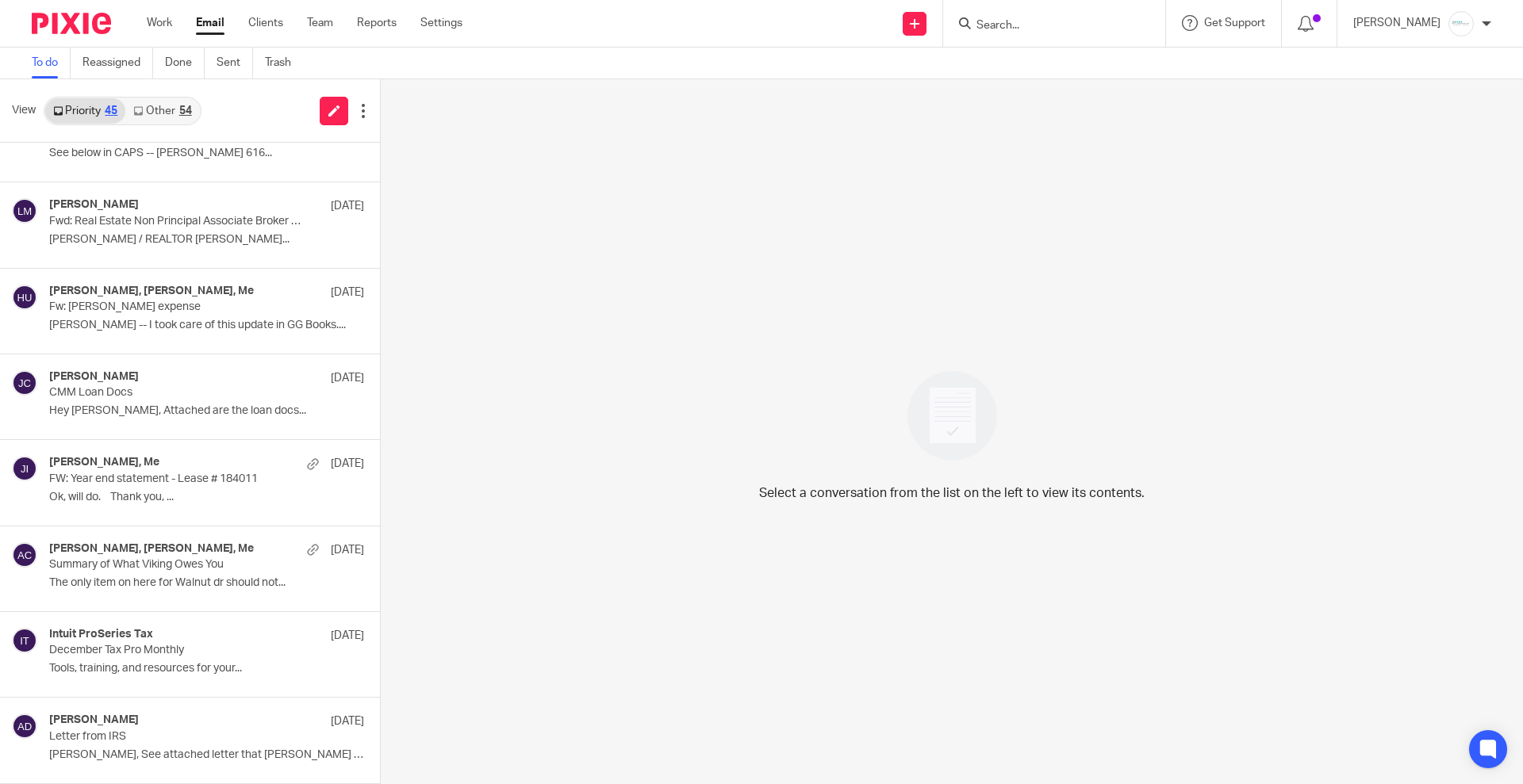
click at [166, 104] on link "Other 54" at bounding box center [162, 111] width 73 height 26
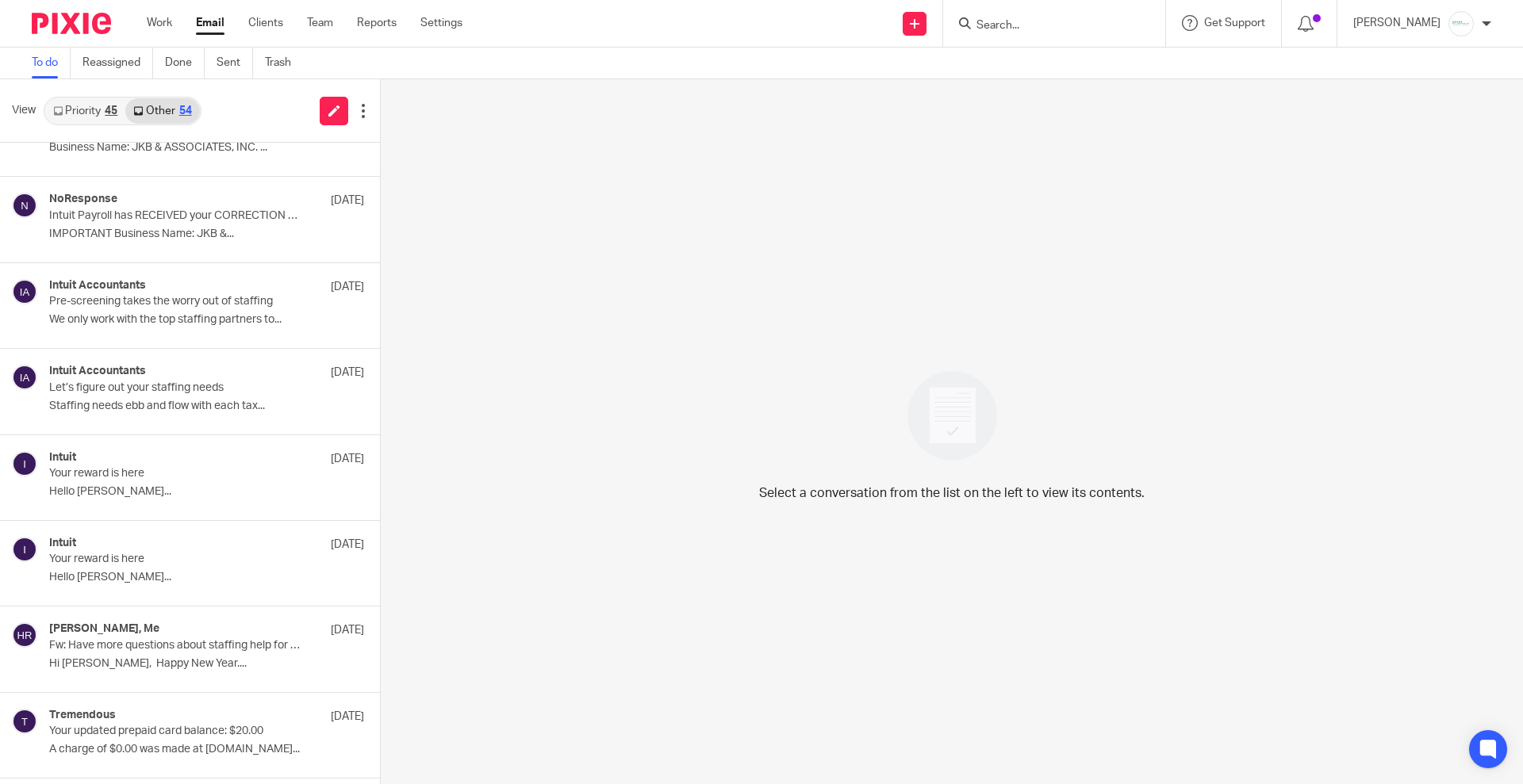
scroll to position [3998, 0]
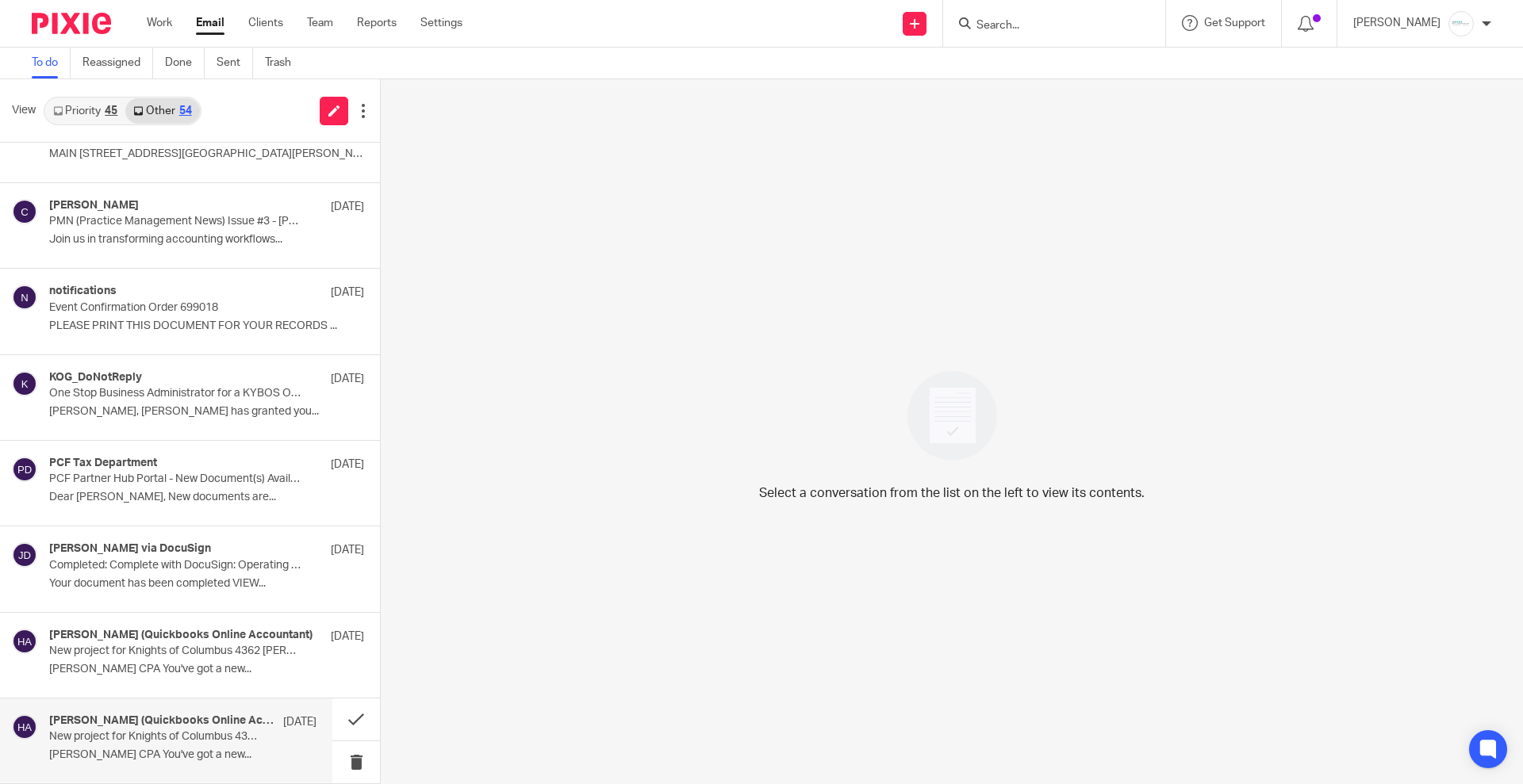
click at [181, 736] on p "New project for Knights of Columbus 4362 Bishop Haas Council" at bounding box center [156, 737] width 214 height 13
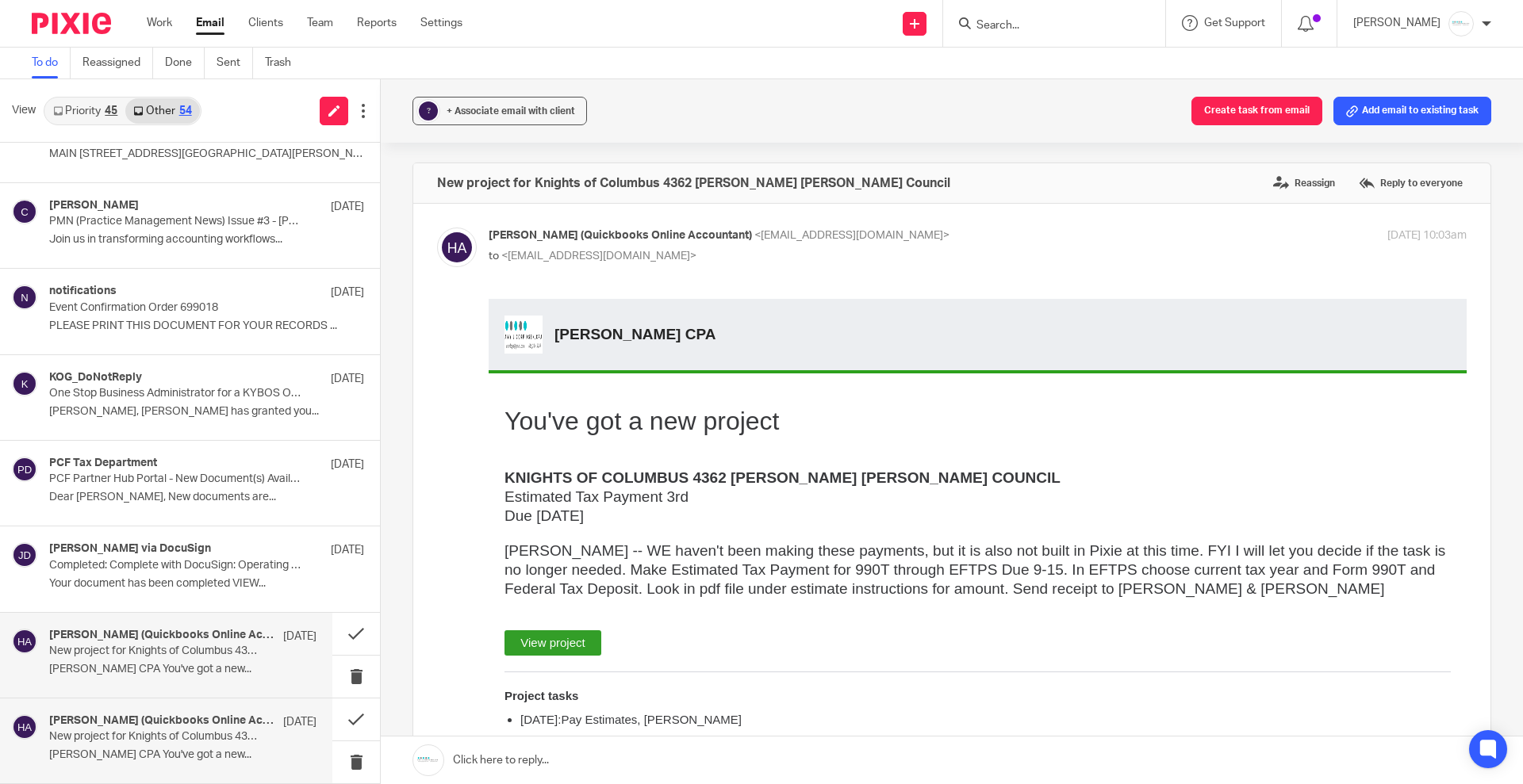
scroll to position [0, 0]
click at [186, 655] on p "New project for Knights of Columbus 4362 Bishop Haas Council" at bounding box center [156, 652] width 214 height 13
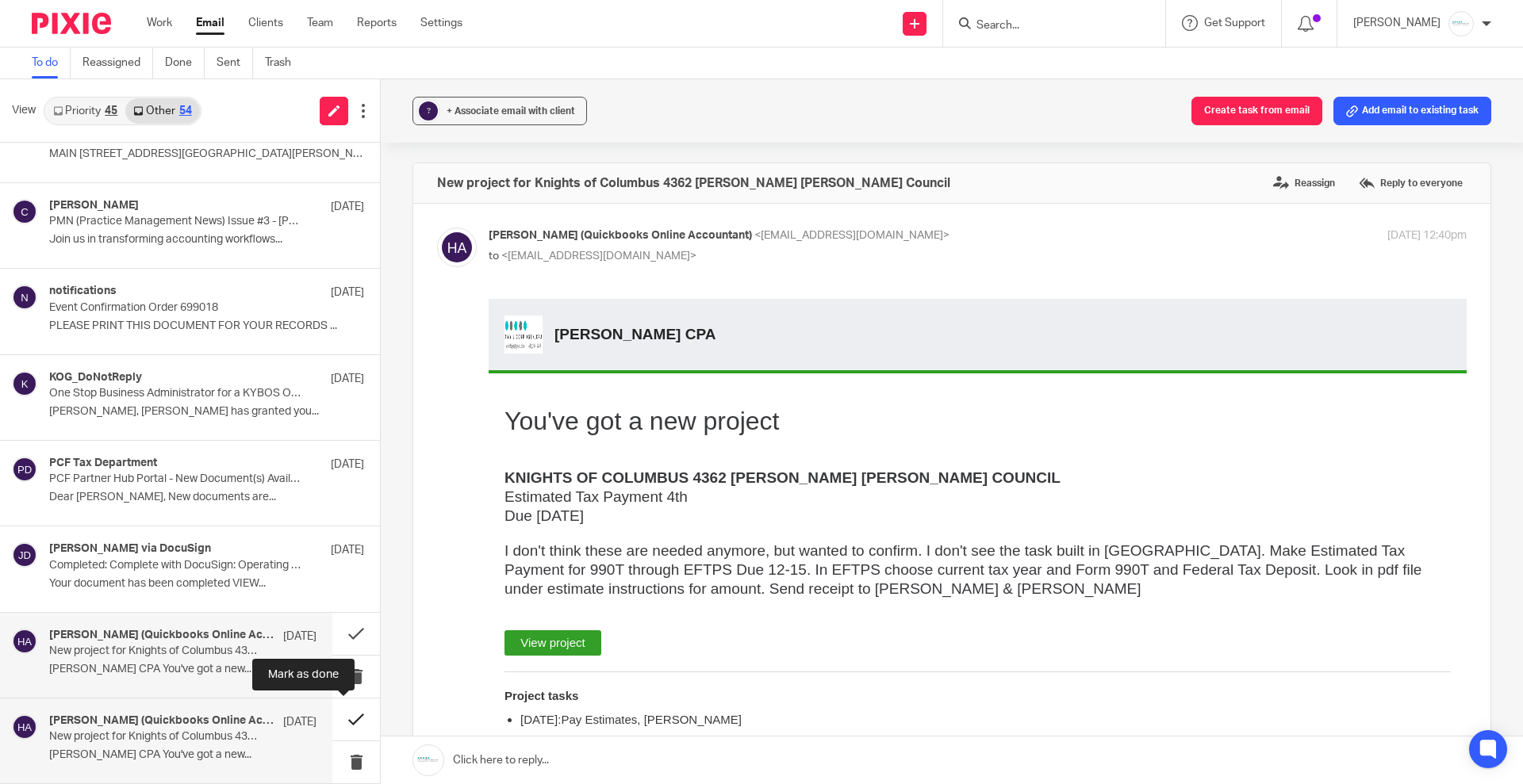
click at [336, 721] on button at bounding box center [356, 719] width 48 height 42
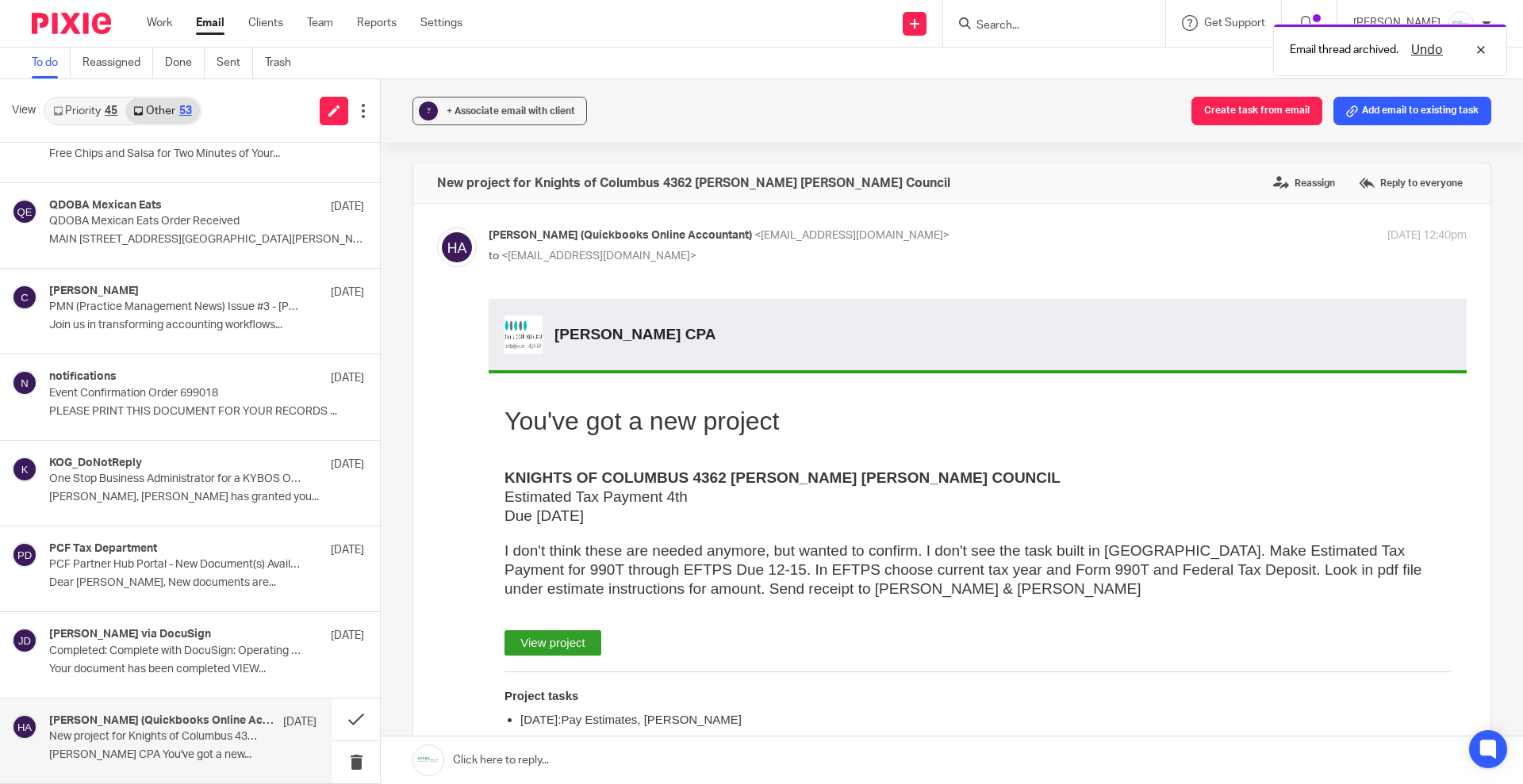
scroll to position [3912, 0]
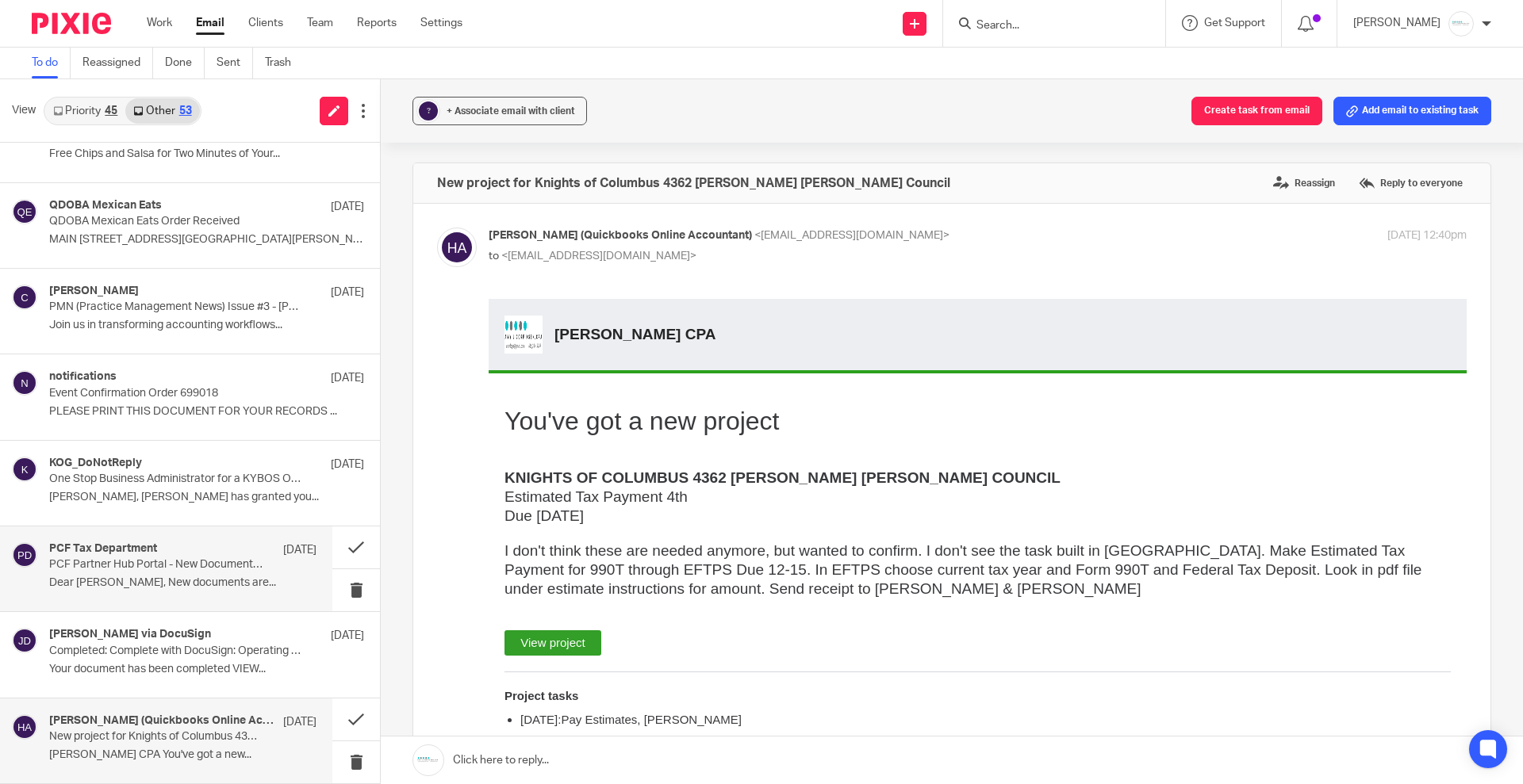
click at [122, 565] on p "PCF Partner Hub Portal - New Document(s) Available" at bounding box center [156, 565] width 214 height 13
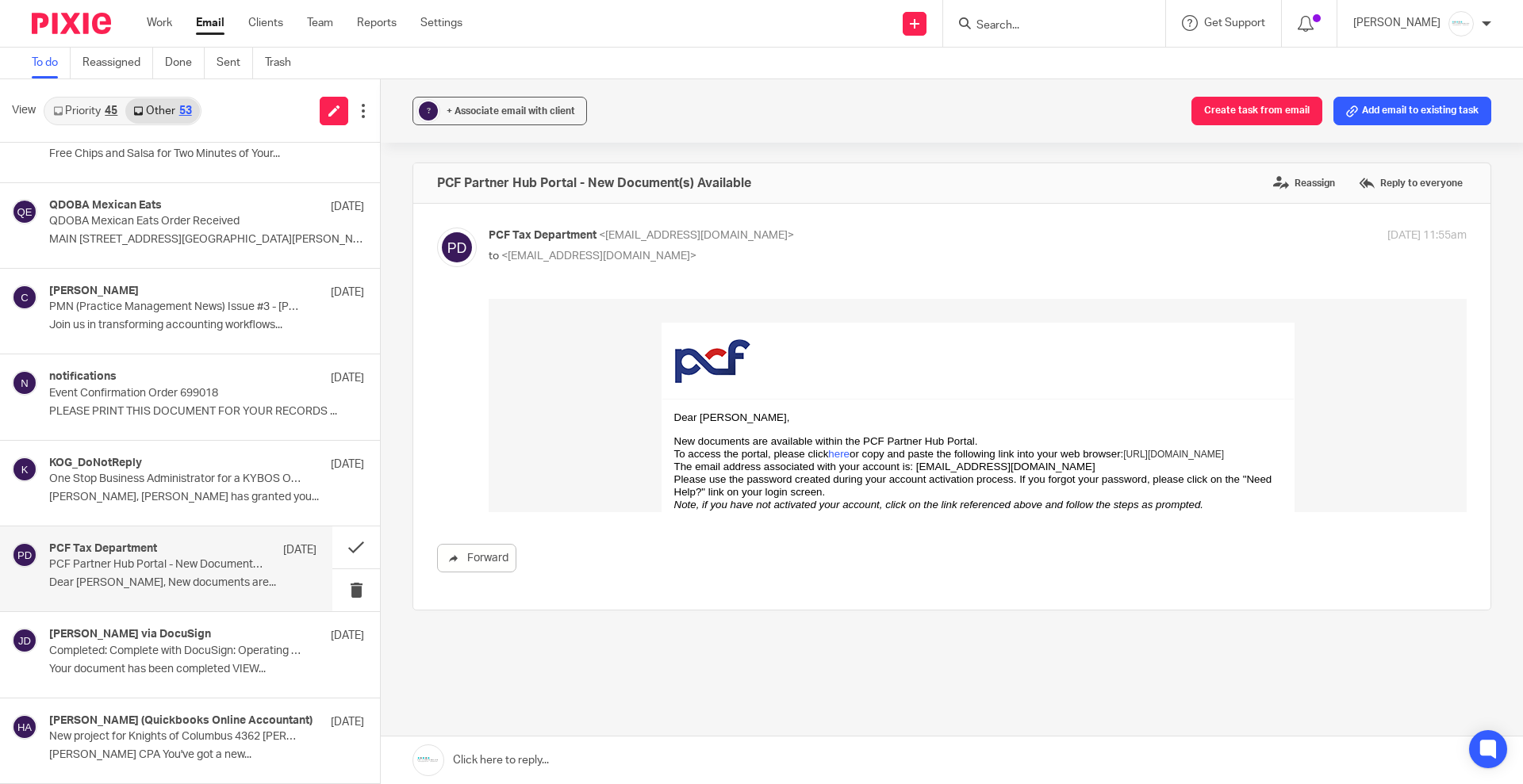
scroll to position [0, 0]
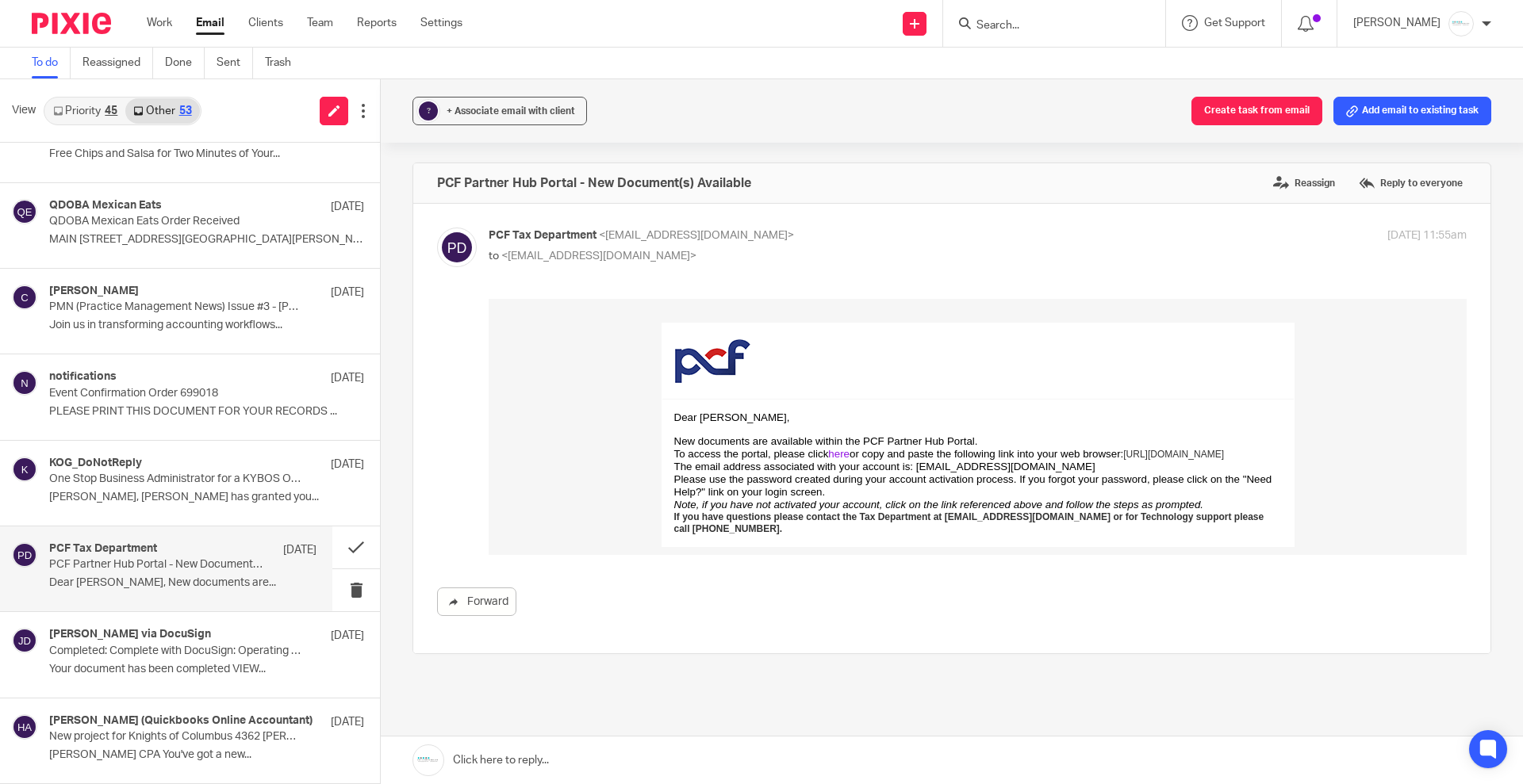
click at [829, 456] on link "here" at bounding box center [839, 453] width 21 height 11
click at [333, 544] on button at bounding box center [356, 548] width 48 height 42
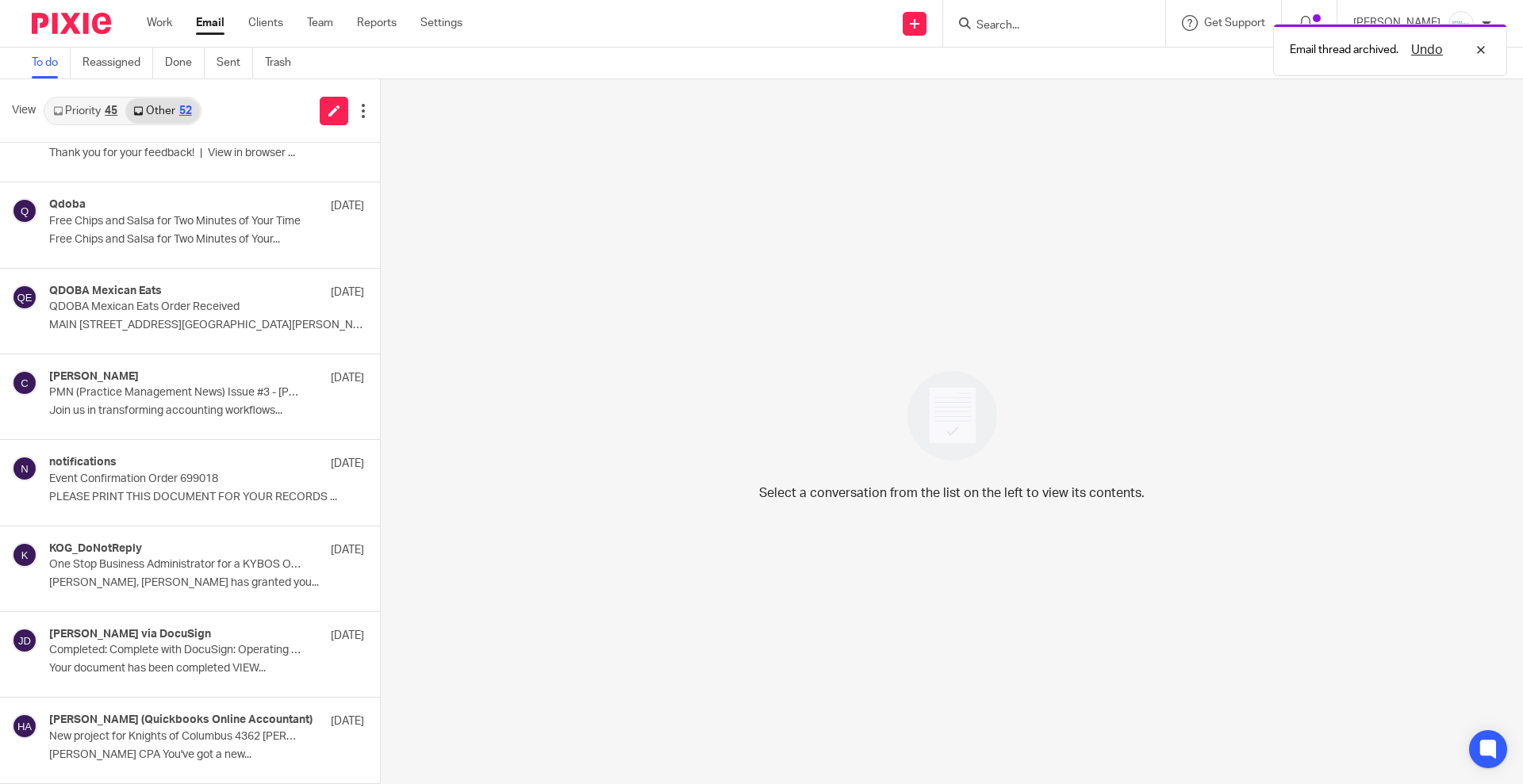
scroll to position [3827, 0]
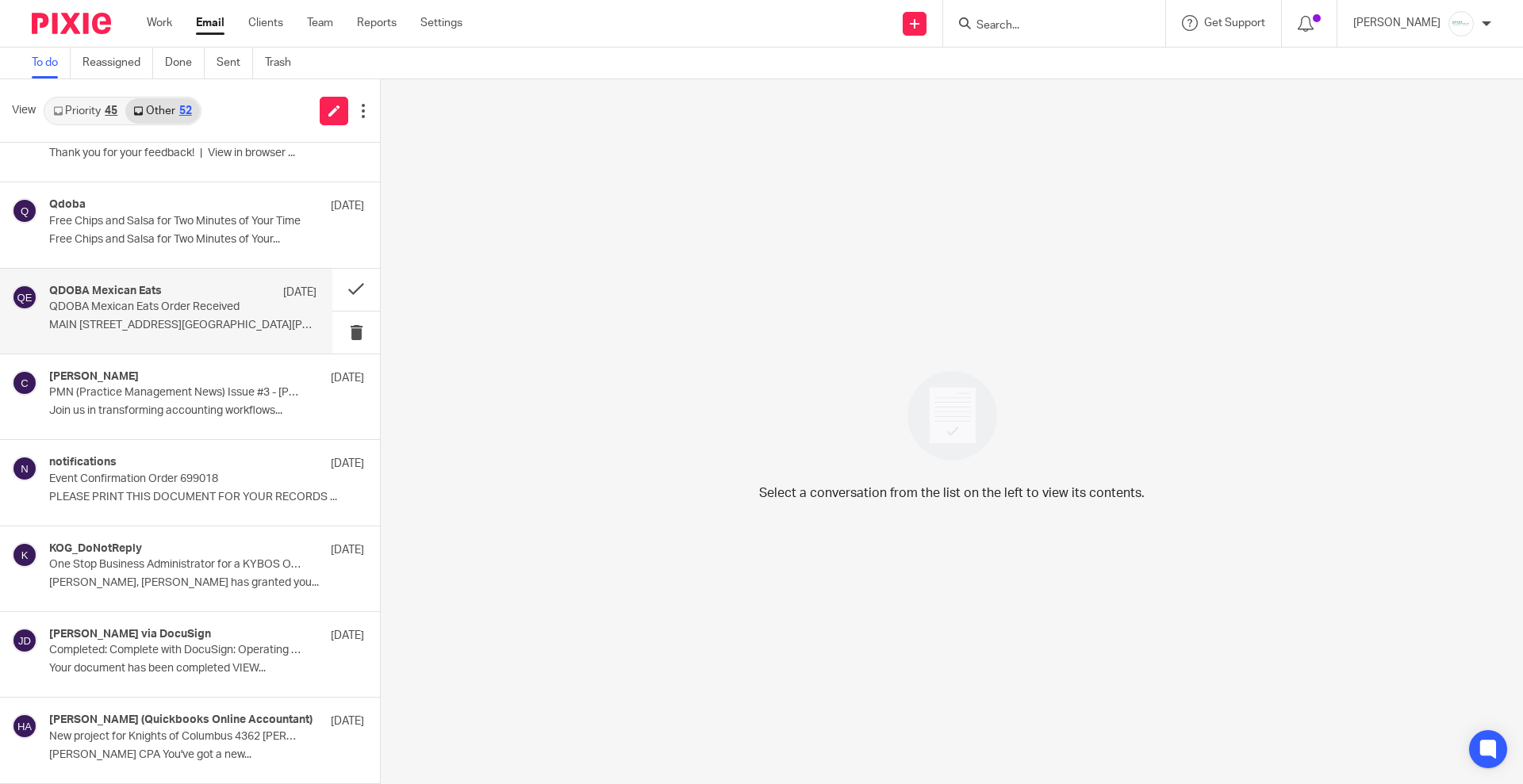
click at [139, 299] on div "QDOBA Mexican Eats May 21, 2024" at bounding box center [183, 292] width 267 height 16
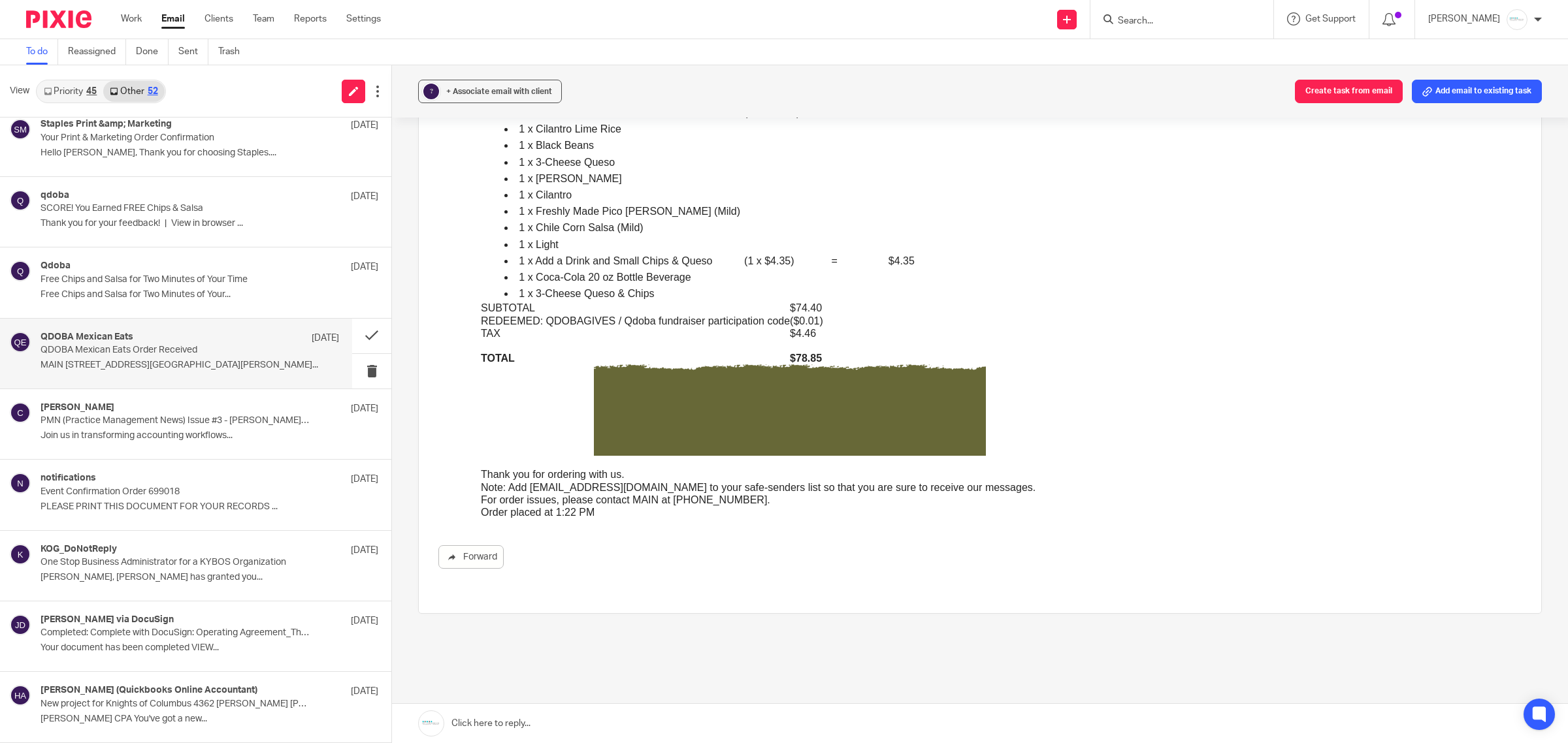
scroll to position [1470, 0]
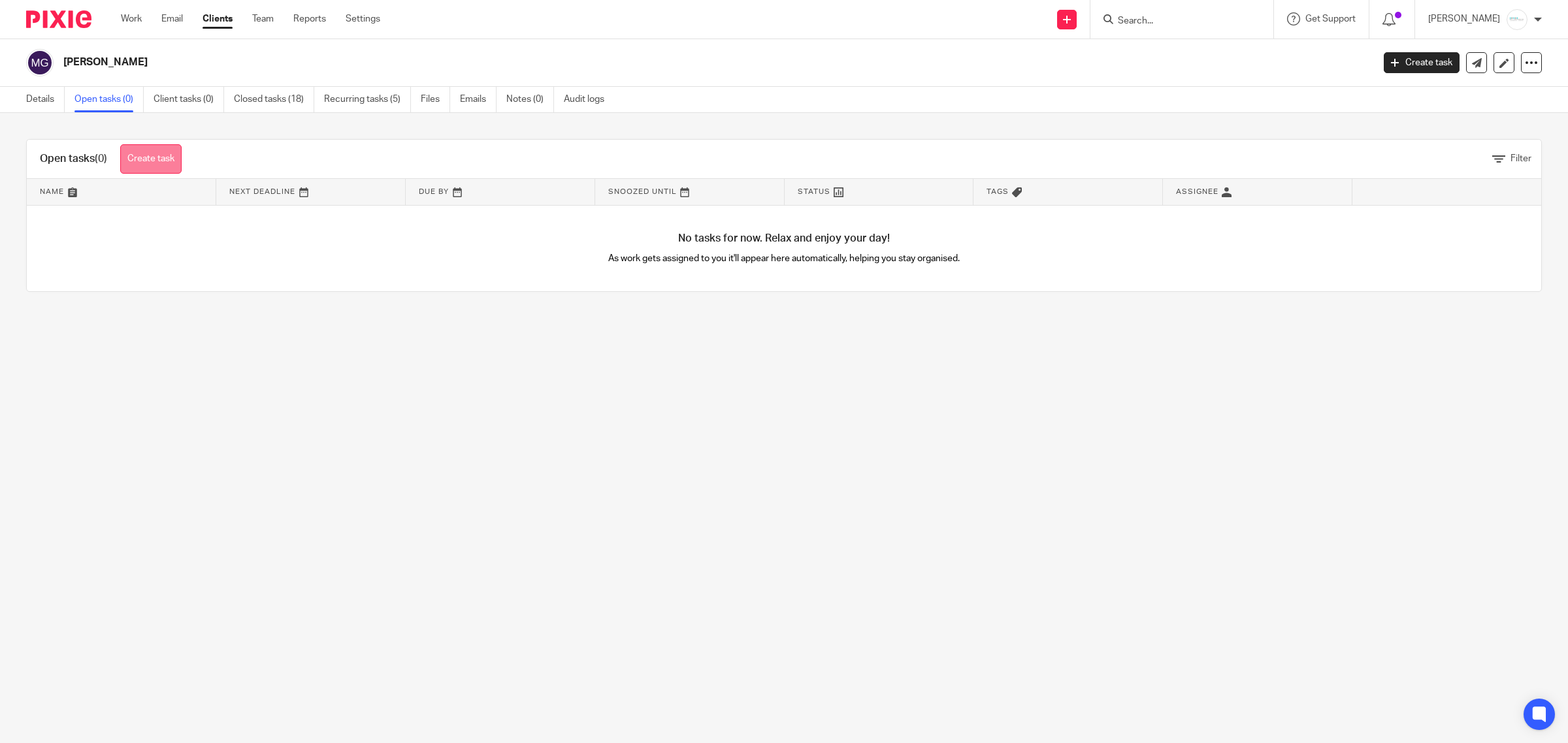
click at [155, 162] on link "Create task" at bounding box center [151, 158] width 61 height 29
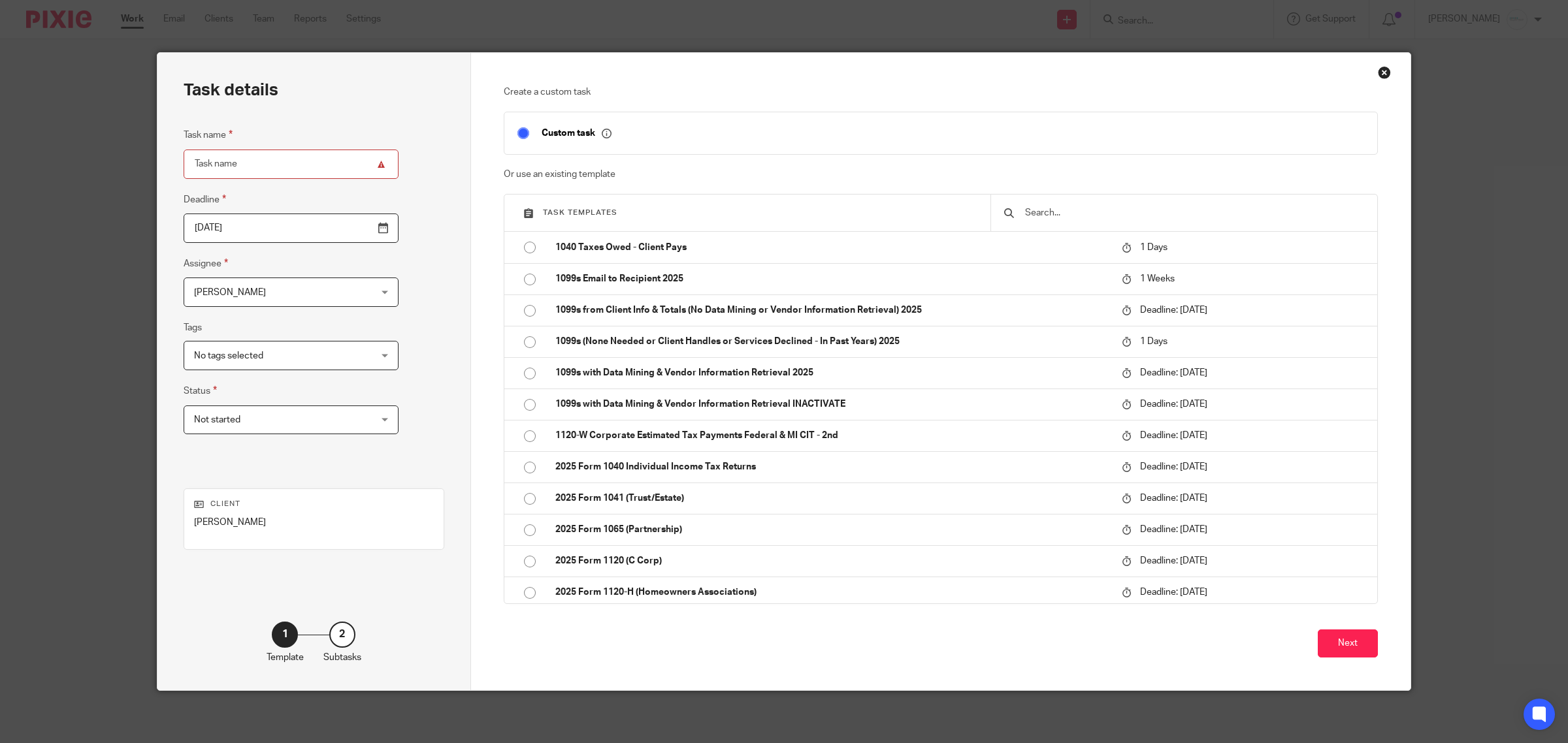
click at [1062, 220] on input "text" at bounding box center [1194, 213] width 341 height 14
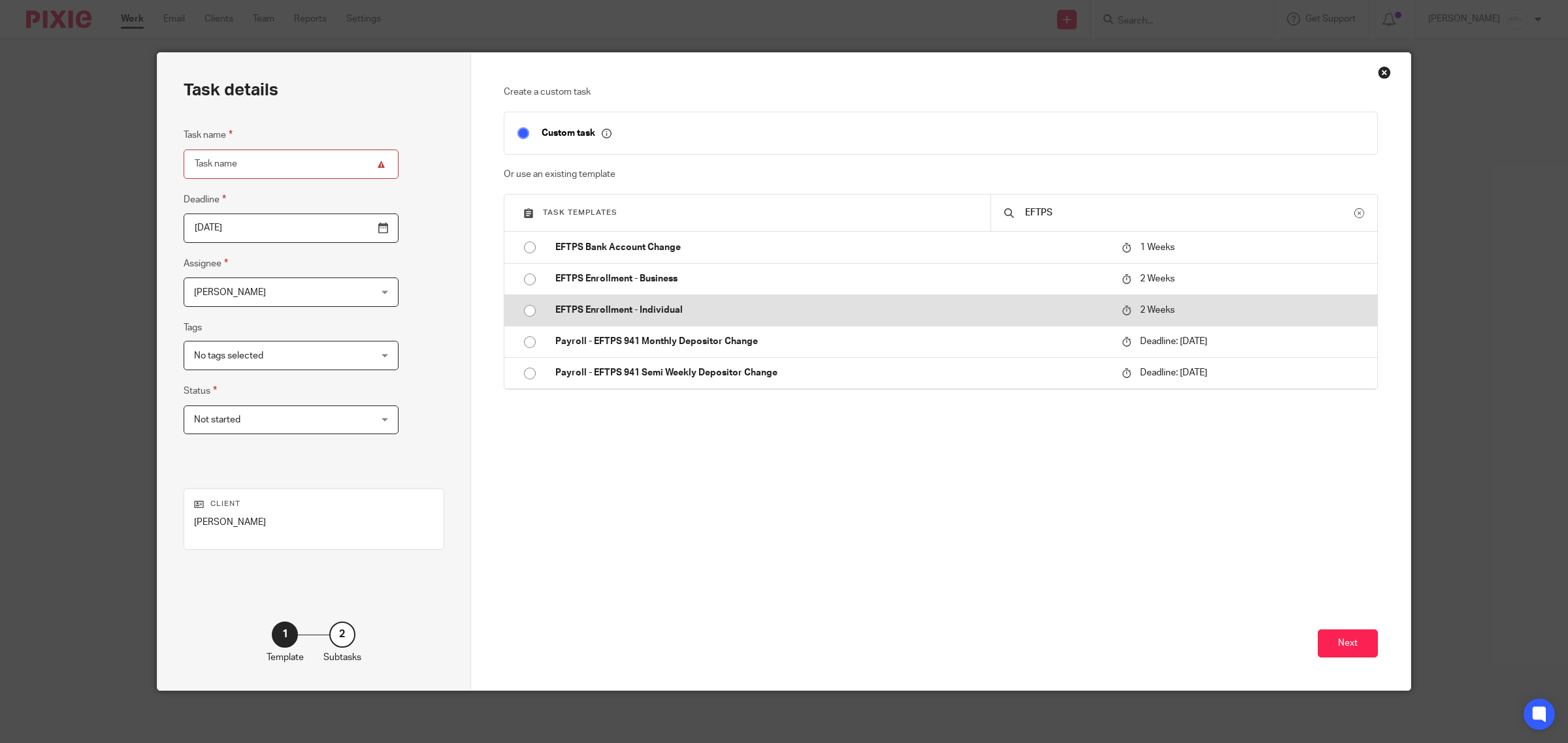
type input "EFTPS"
click at [615, 311] on p "EFTPS Enrollment - Individual" at bounding box center [832, 310] width 554 height 13
type input "[DATE]"
type input "EFTPS Enrollment - Individual"
checkbox input "false"
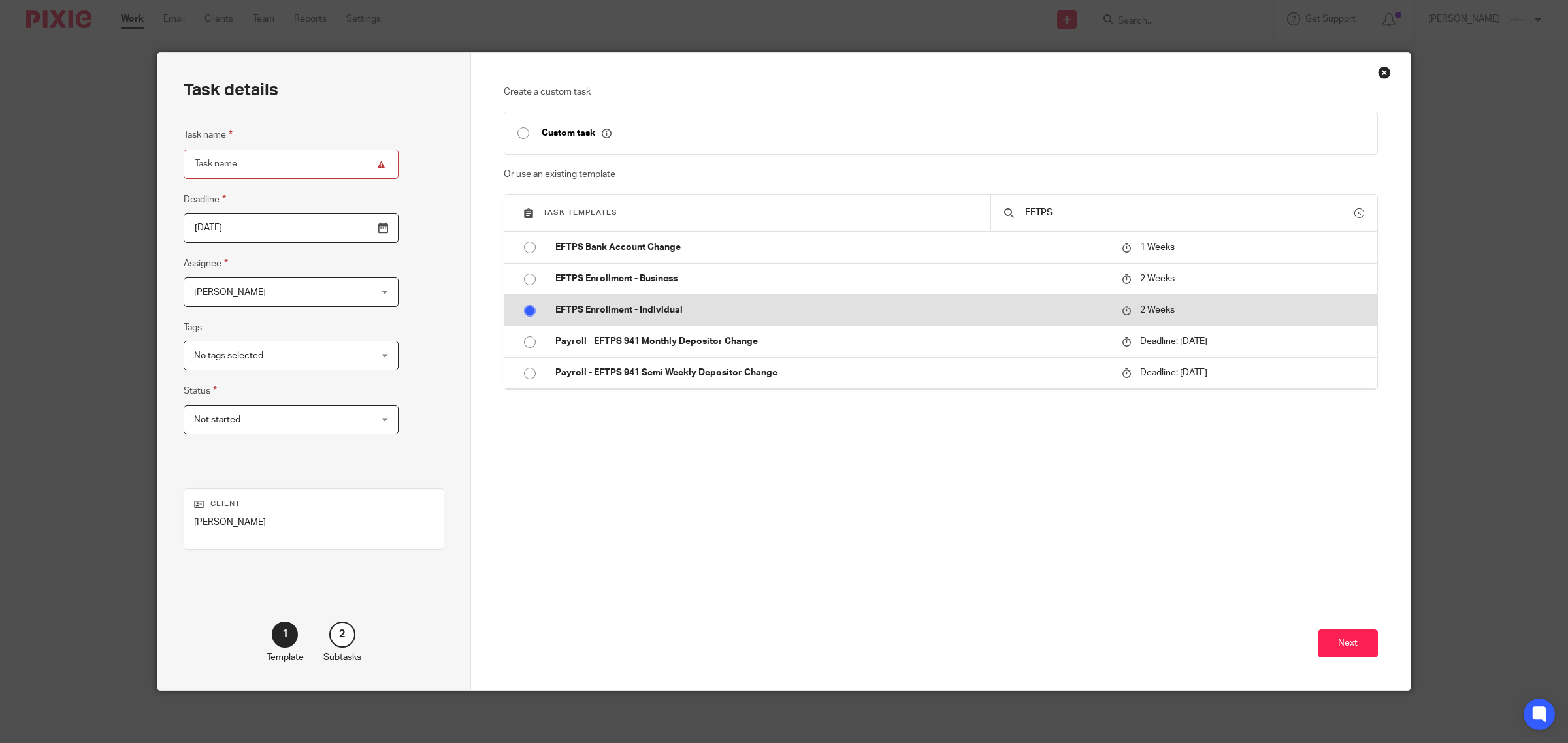
radio input "true"
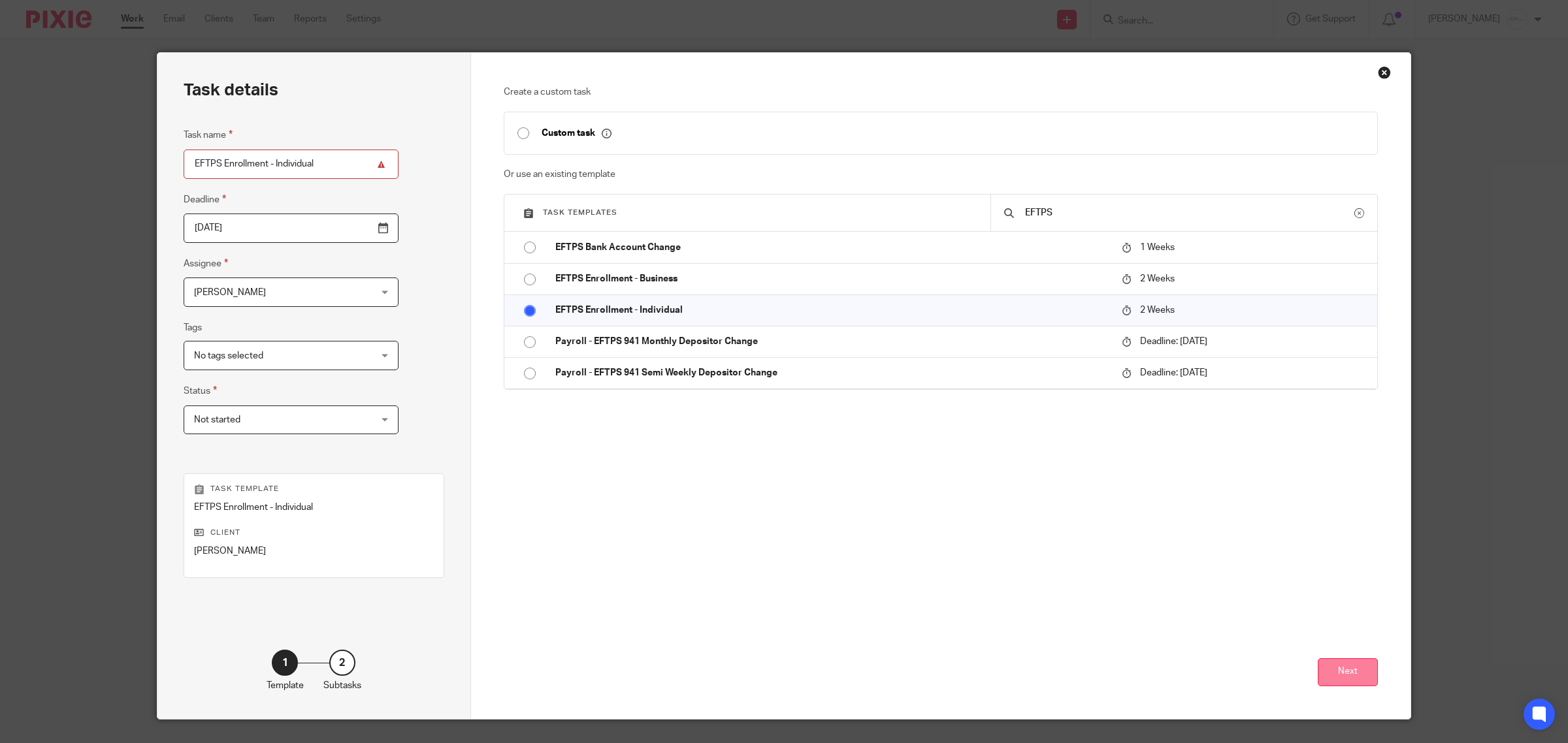
click at [1336, 669] on button "Next" at bounding box center [1347, 672] width 60 height 28
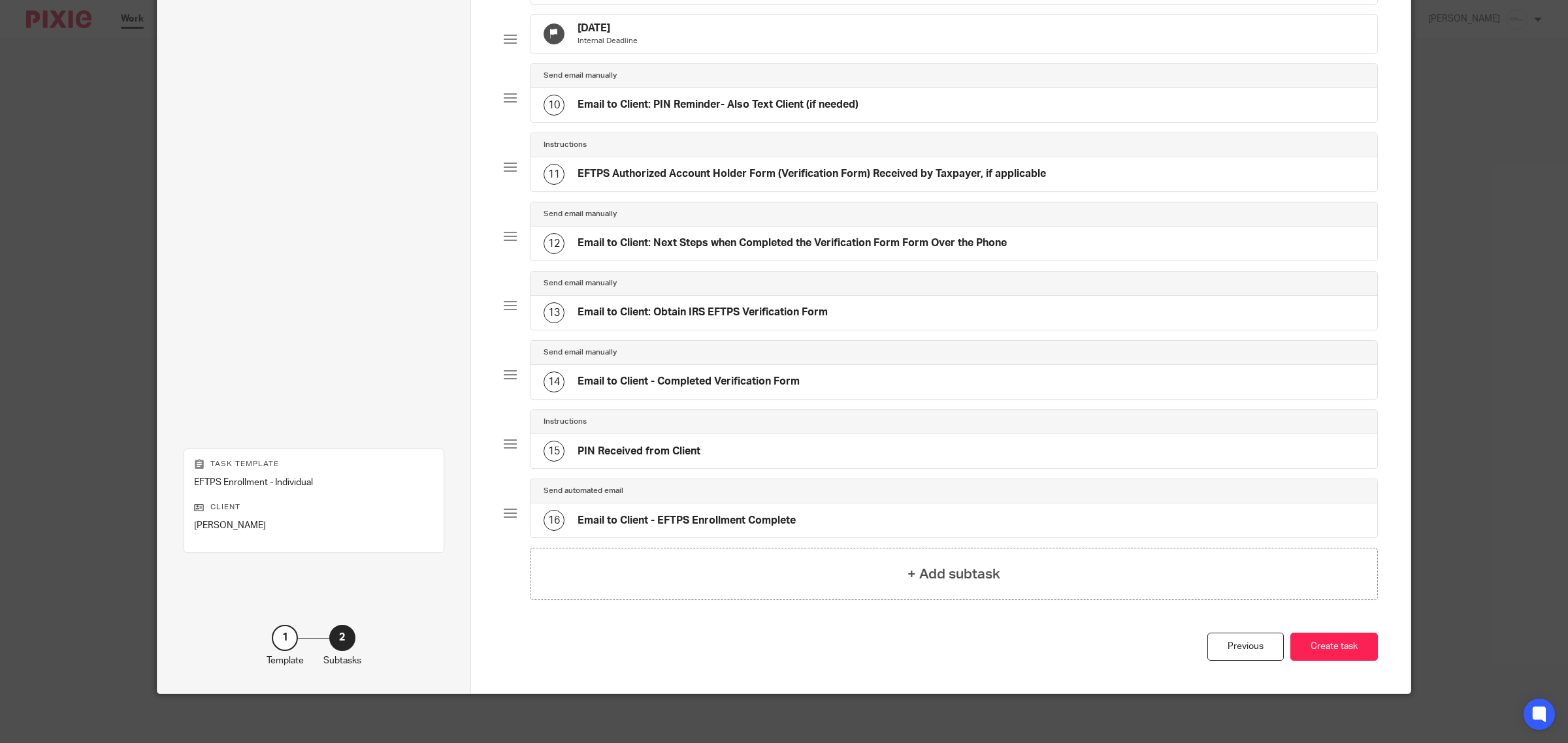
scroll to position [660, 0]
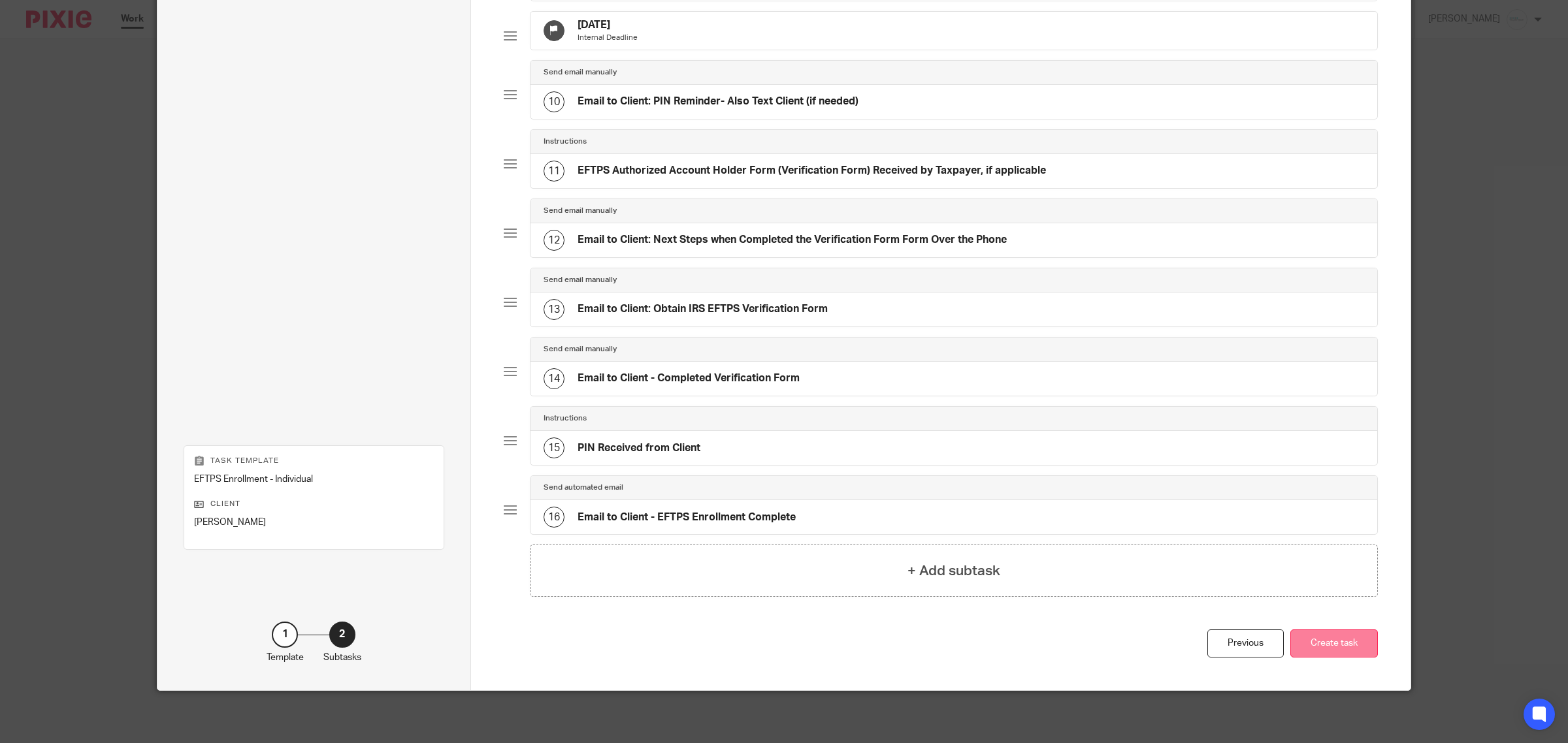
click at [1328, 641] on button "Create task" at bounding box center [1334, 643] width 88 height 28
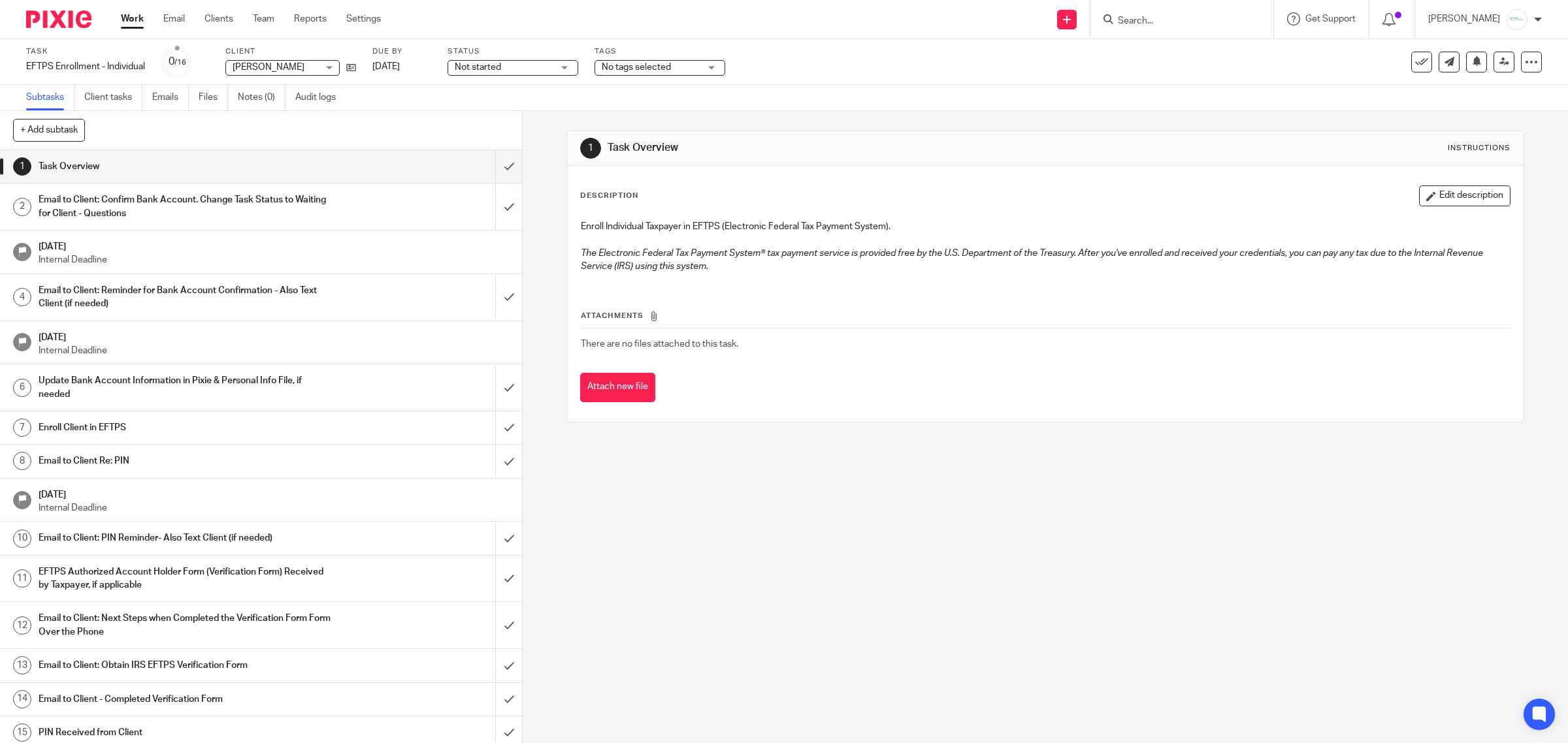
click at [687, 66] on span "No tags selected" at bounding box center [651, 67] width 98 height 13
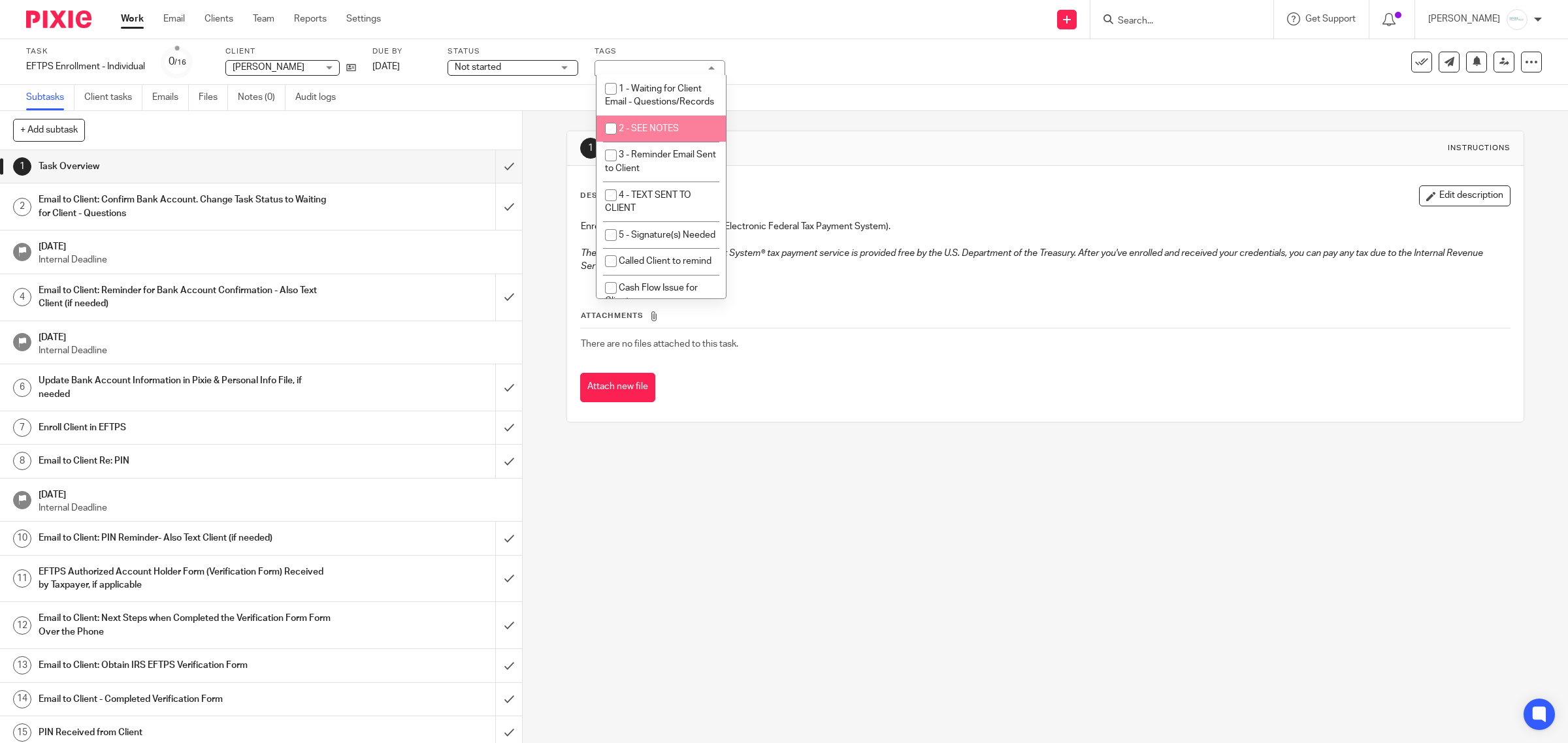
click at [662, 135] on li "2 - SEE NOTES" at bounding box center [661, 129] width 129 height 27
checkbox input "true"
click at [1499, 60] on icon at bounding box center [1504, 61] width 9 height 9
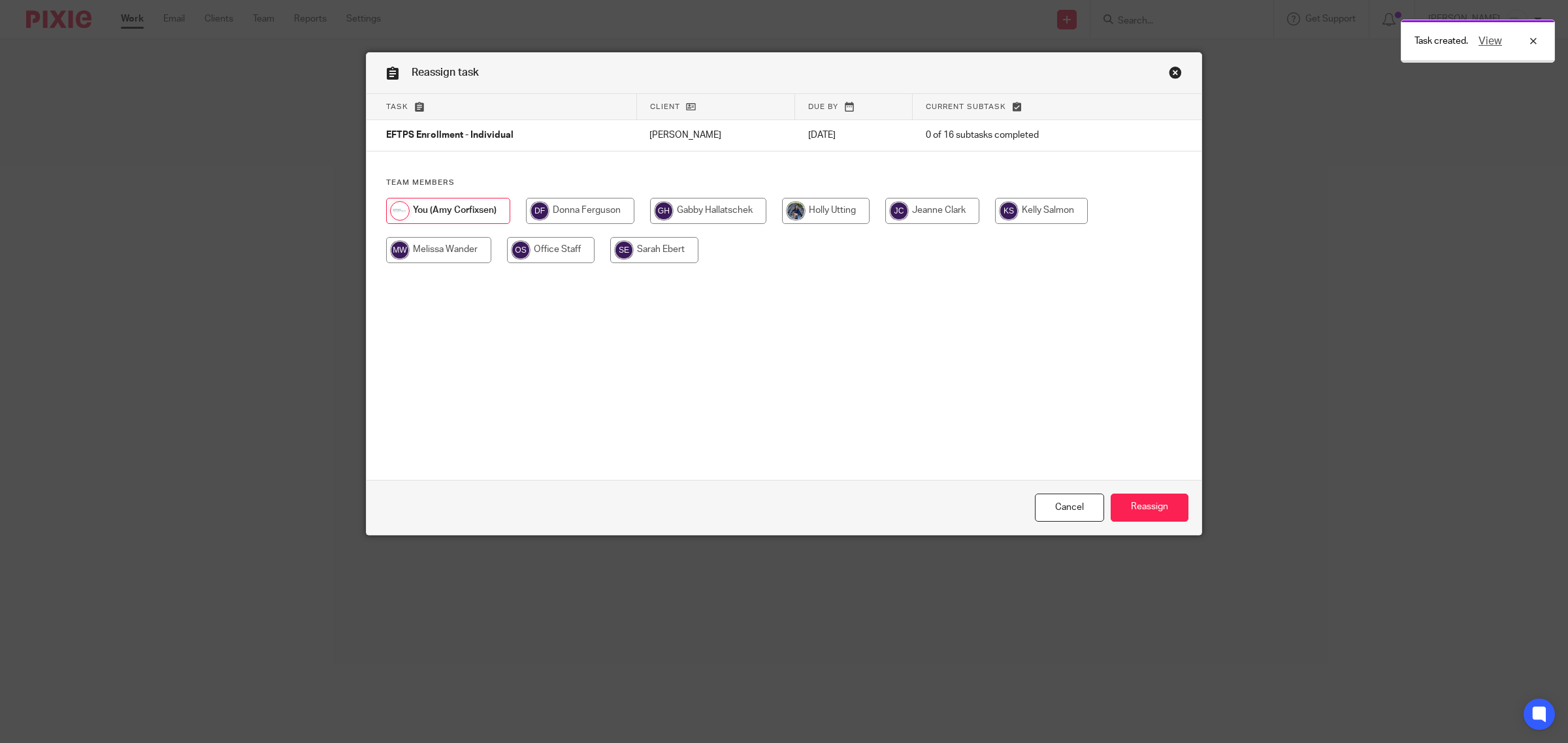
click at [696, 227] on div at bounding box center [784, 237] width 796 height 78
click at [714, 211] on input "radio" at bounding box center [708, 210] width 116 height 26
radio input "true"
click at [1155, 504] on input "Reassign" at bounding box center [1149, 508] width 78 height 28
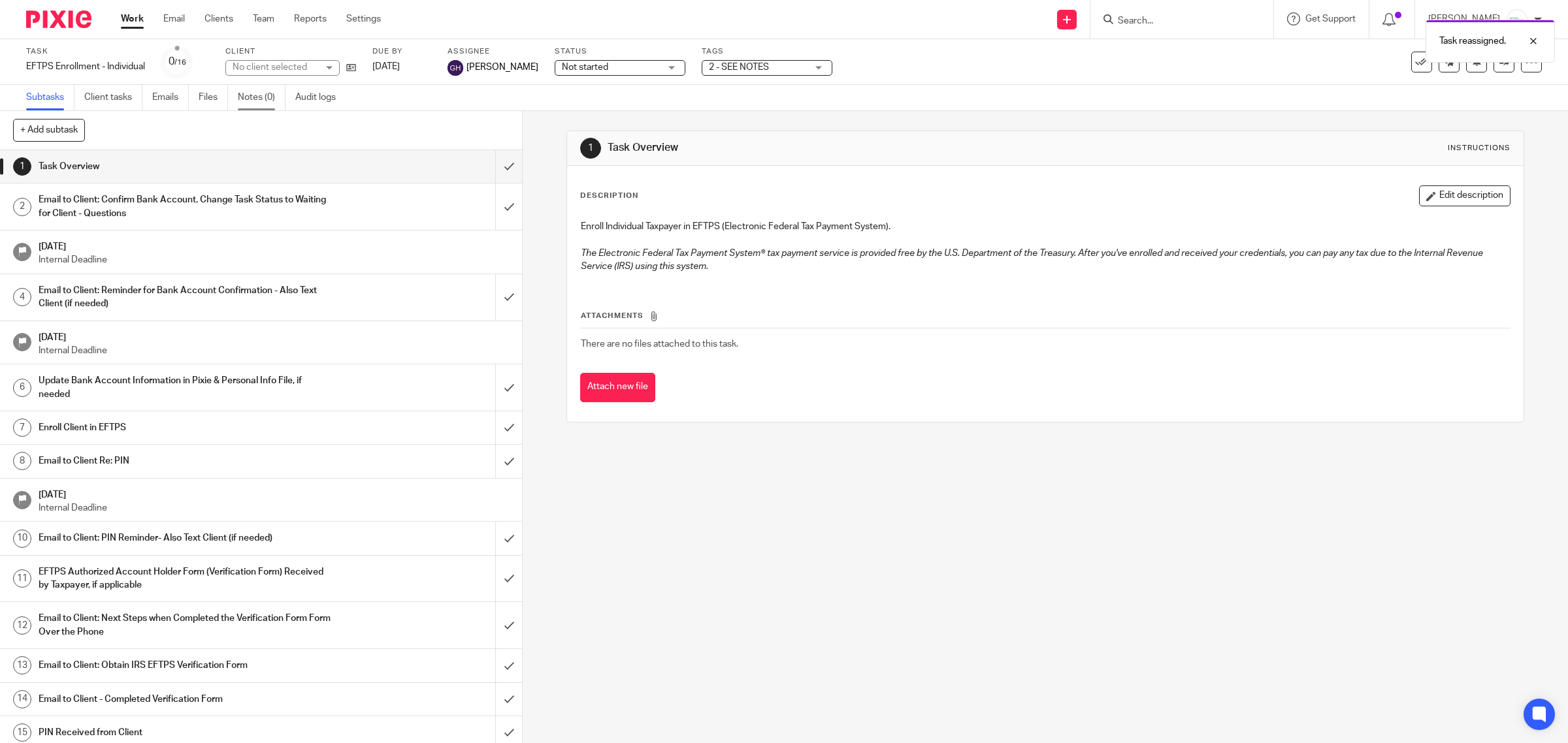
click at [255, 92] on link "Notes (0)" at bounding box center [261, 97] width 48 height 25
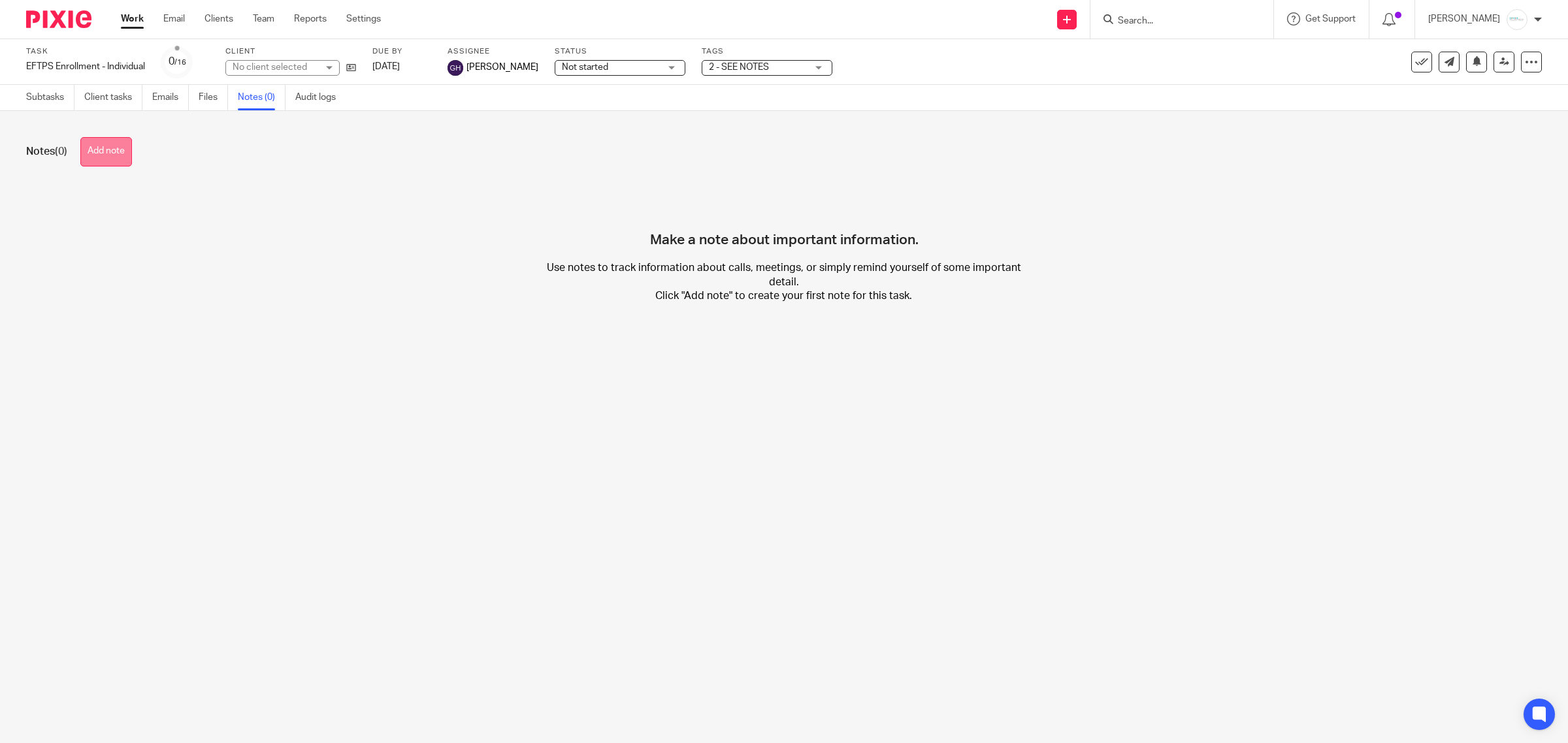
click at [99, 141] on button "Add note" at bounding box center [106, 151] width 52 height 29
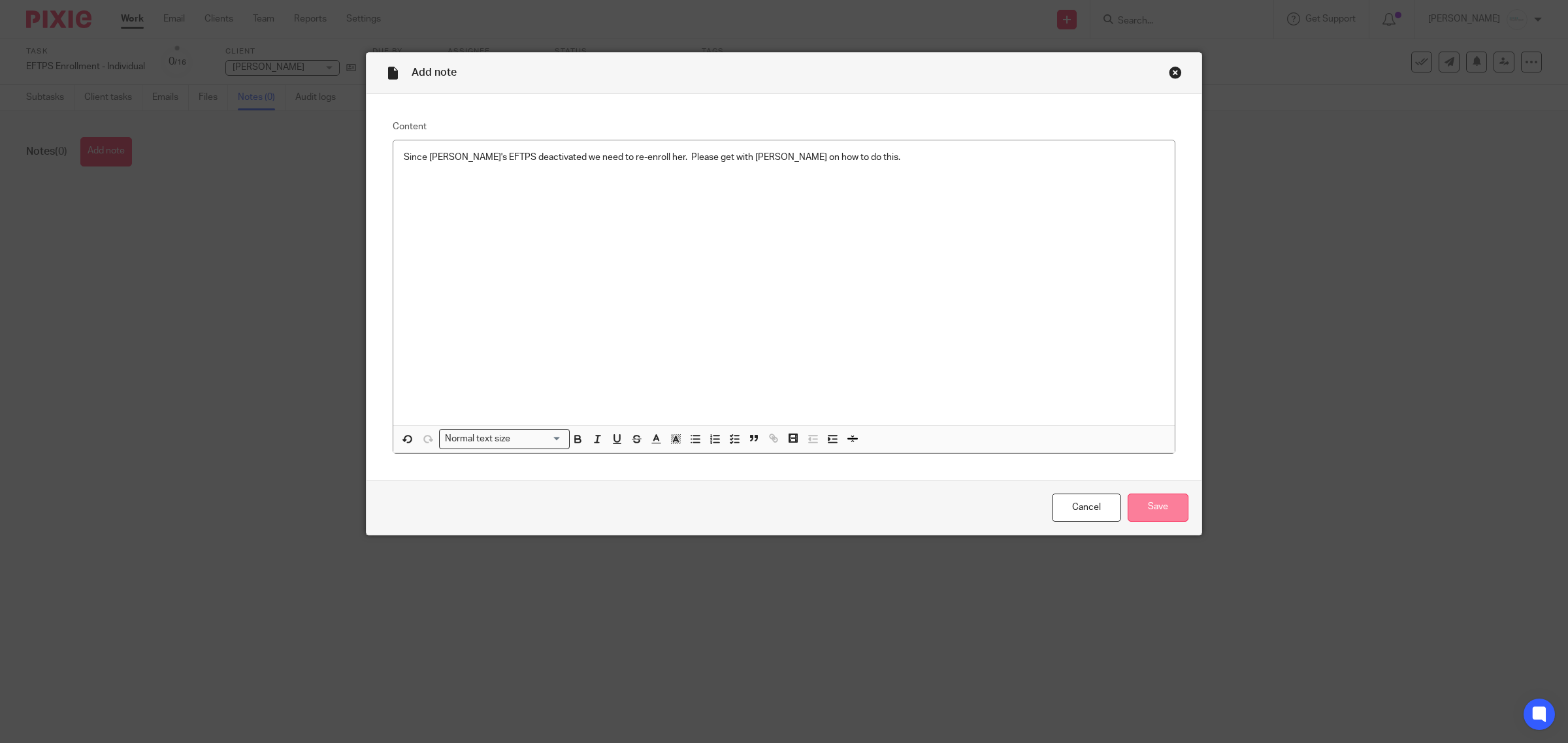
click at [1138, 501] on input "Save" at bounding box center [1158, 508] width 60 height 28
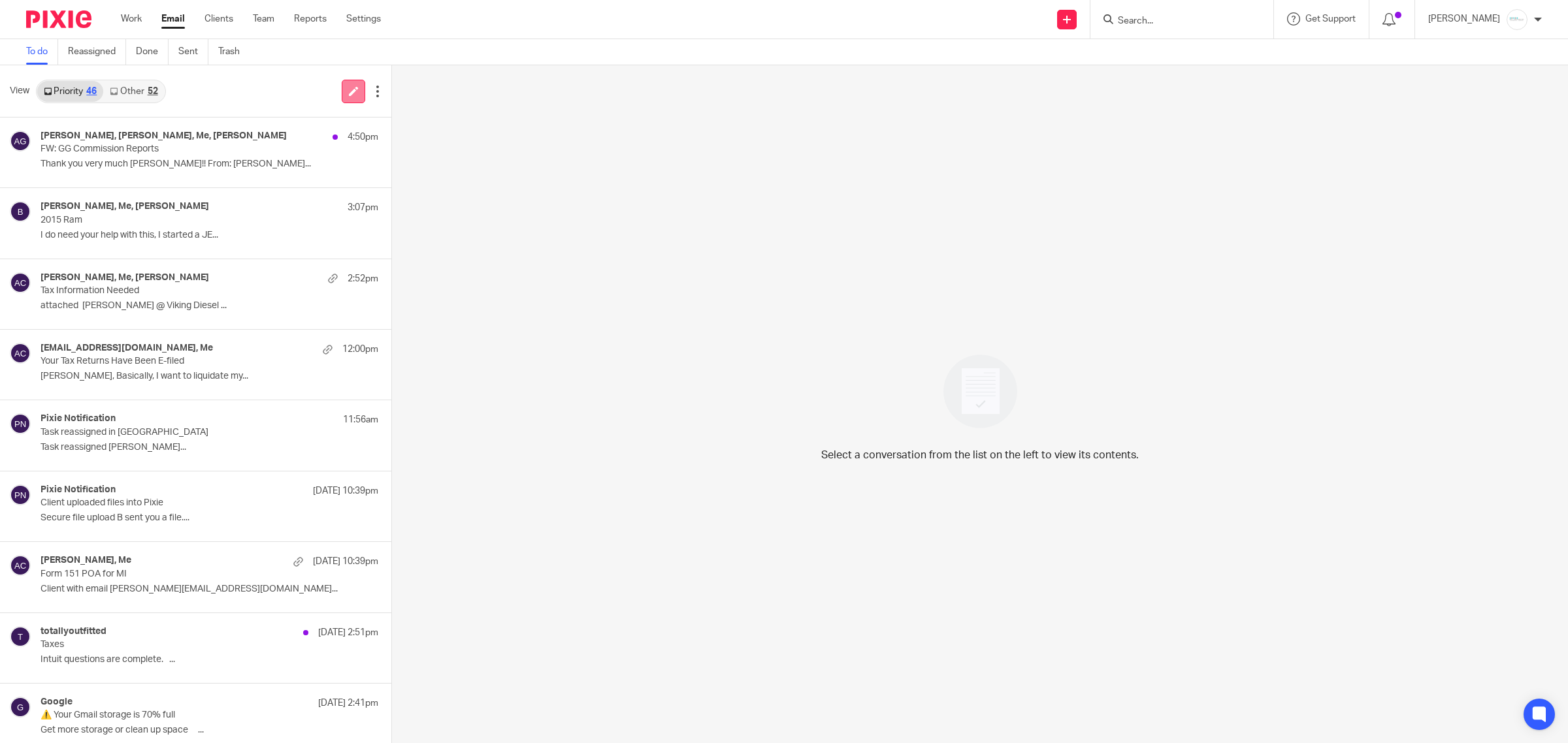
click at [348, 90] on icon at bounding box center [353, 91] width 9 height 9
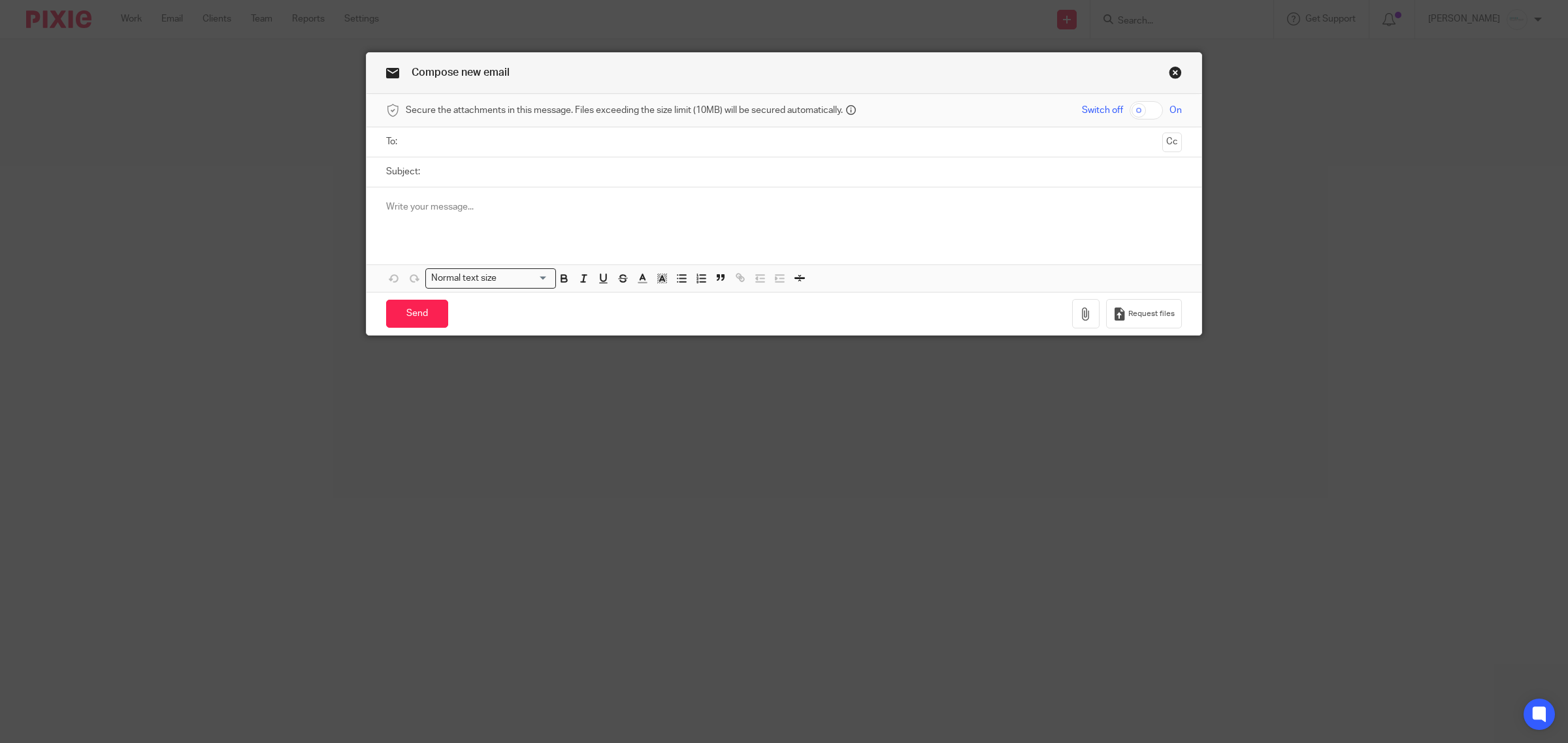
click at [434, 146] on input "text" at bounding box center [783, 141] width 746 height 15
type input "[PERSON_NAME]"
